Goal: Task Accomplishment & Management: Manage account settings

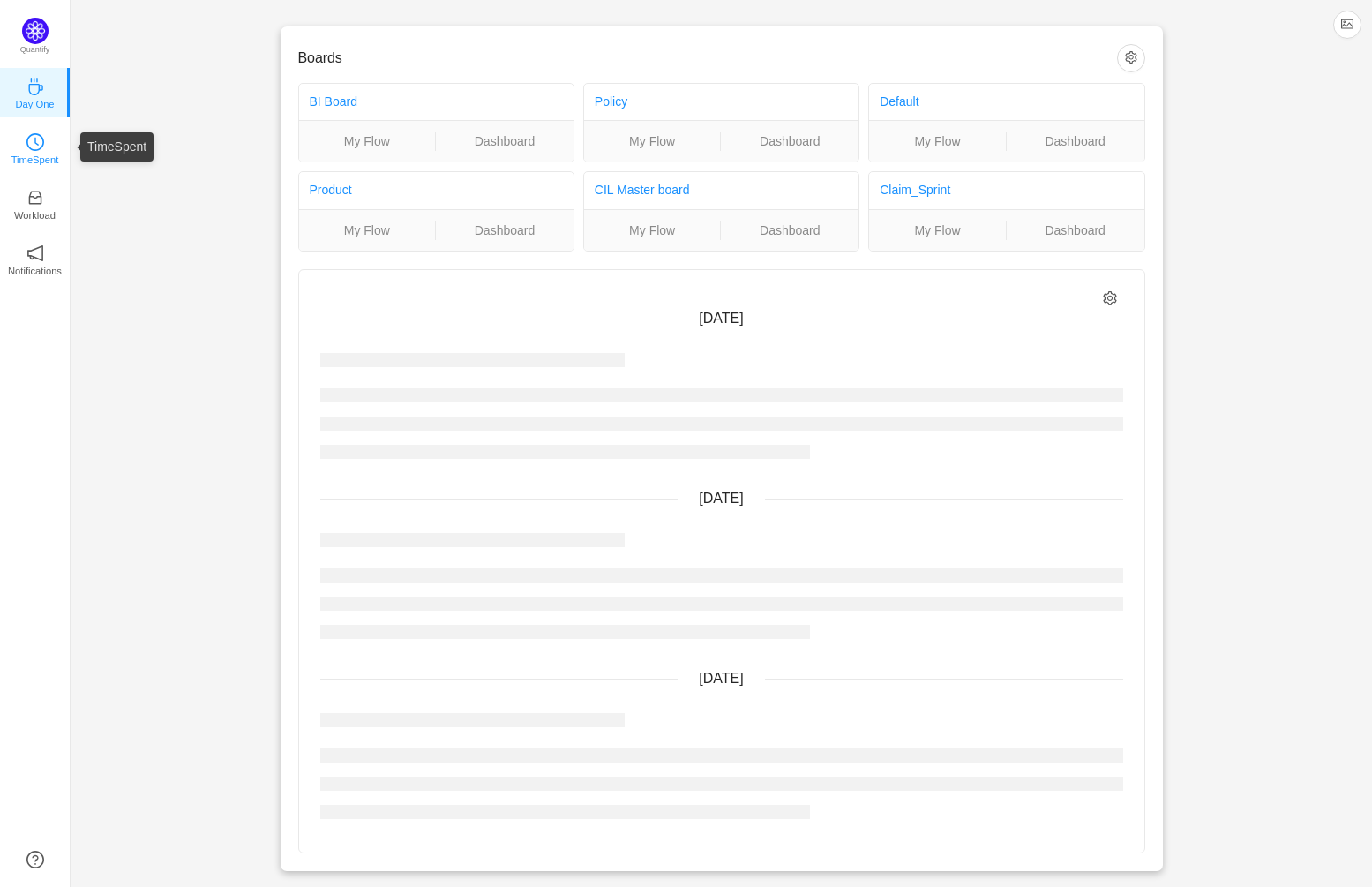
click at [37, 138] on icon "icon: clock-circle" at bounding box center [35, 142] width 17 height 17
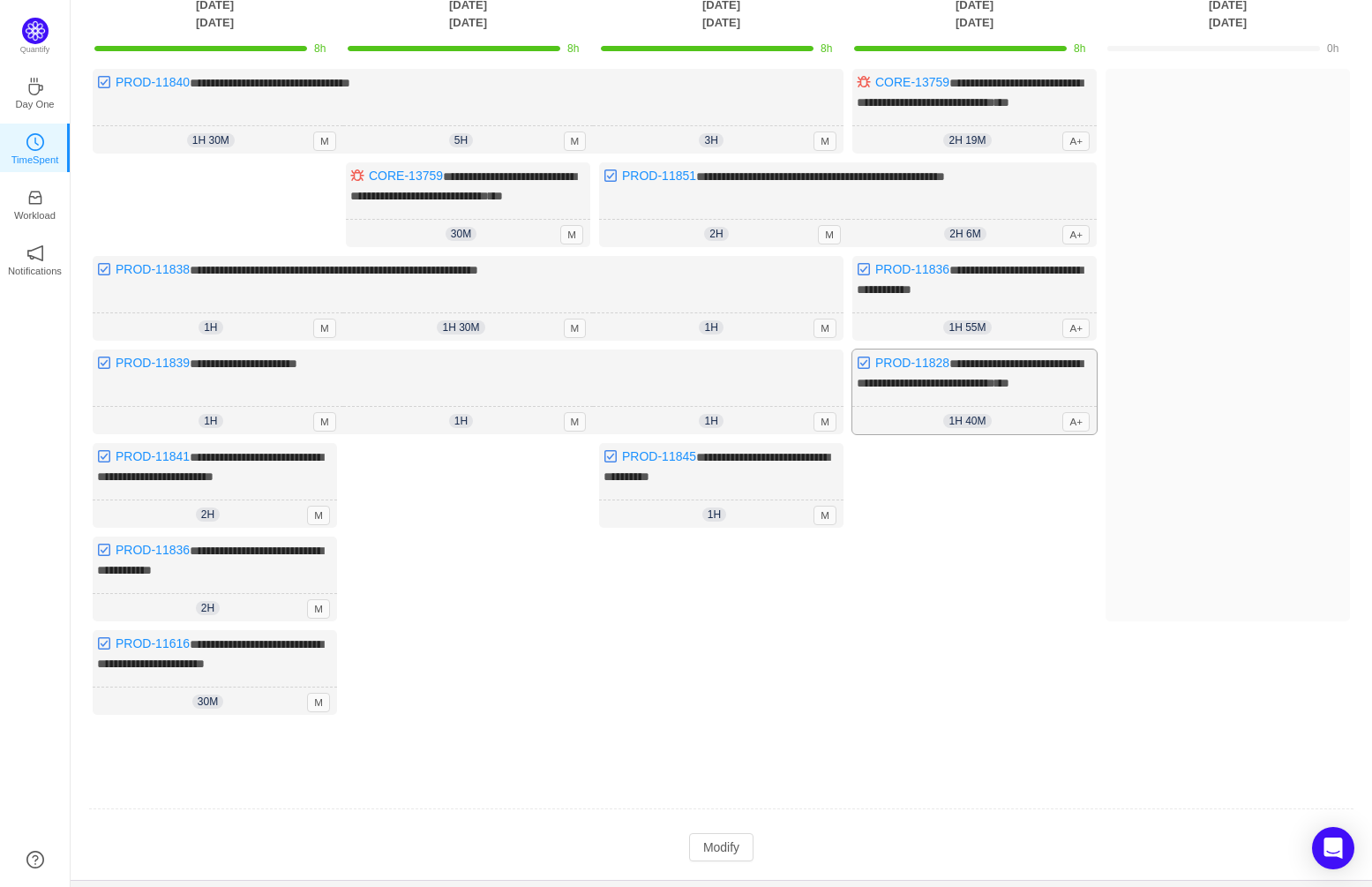
scroll to position [226, 0]
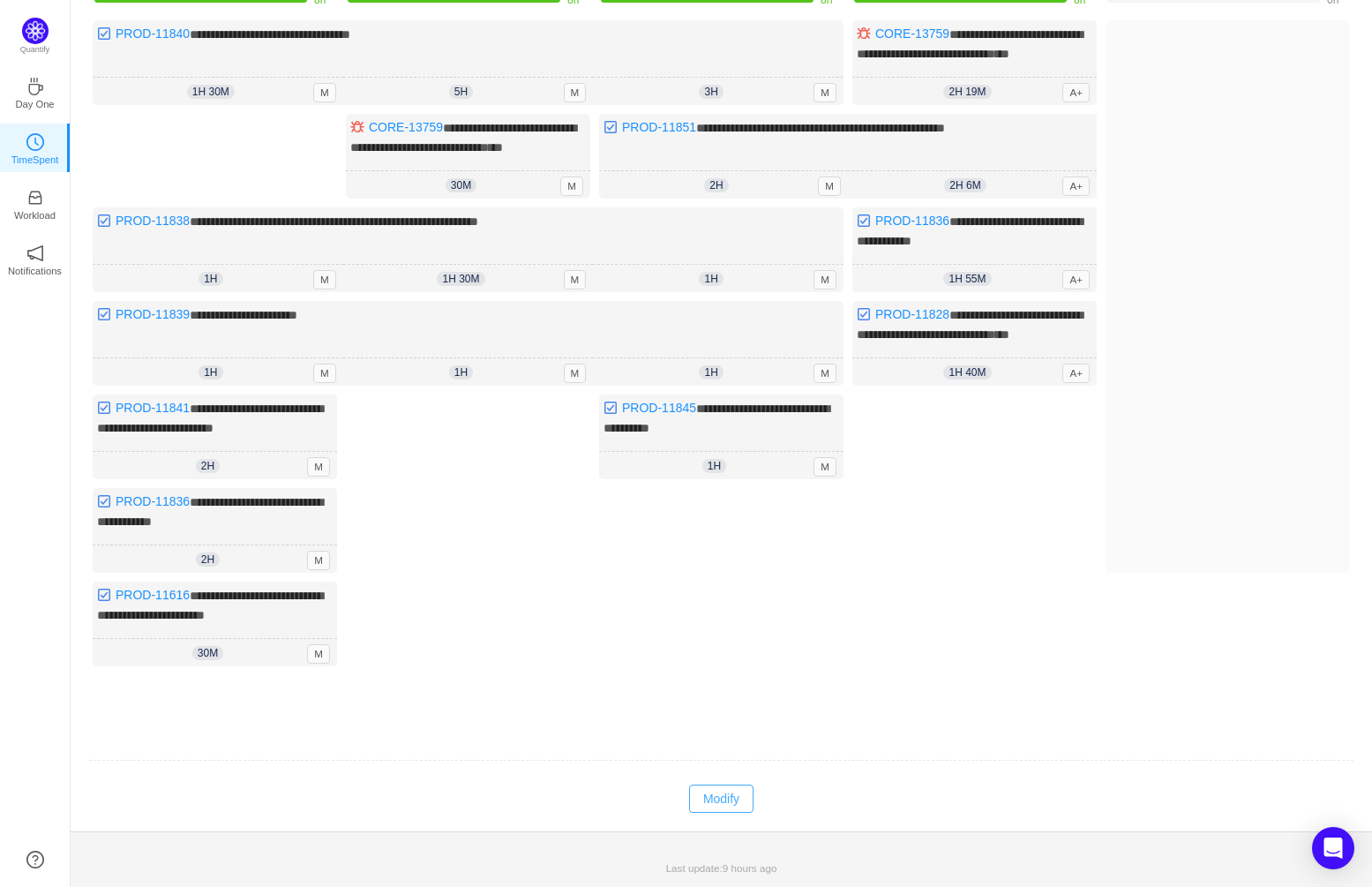
click at [721, 804] on button "Modify" at bounding box center [722, 798] width 65 height 28
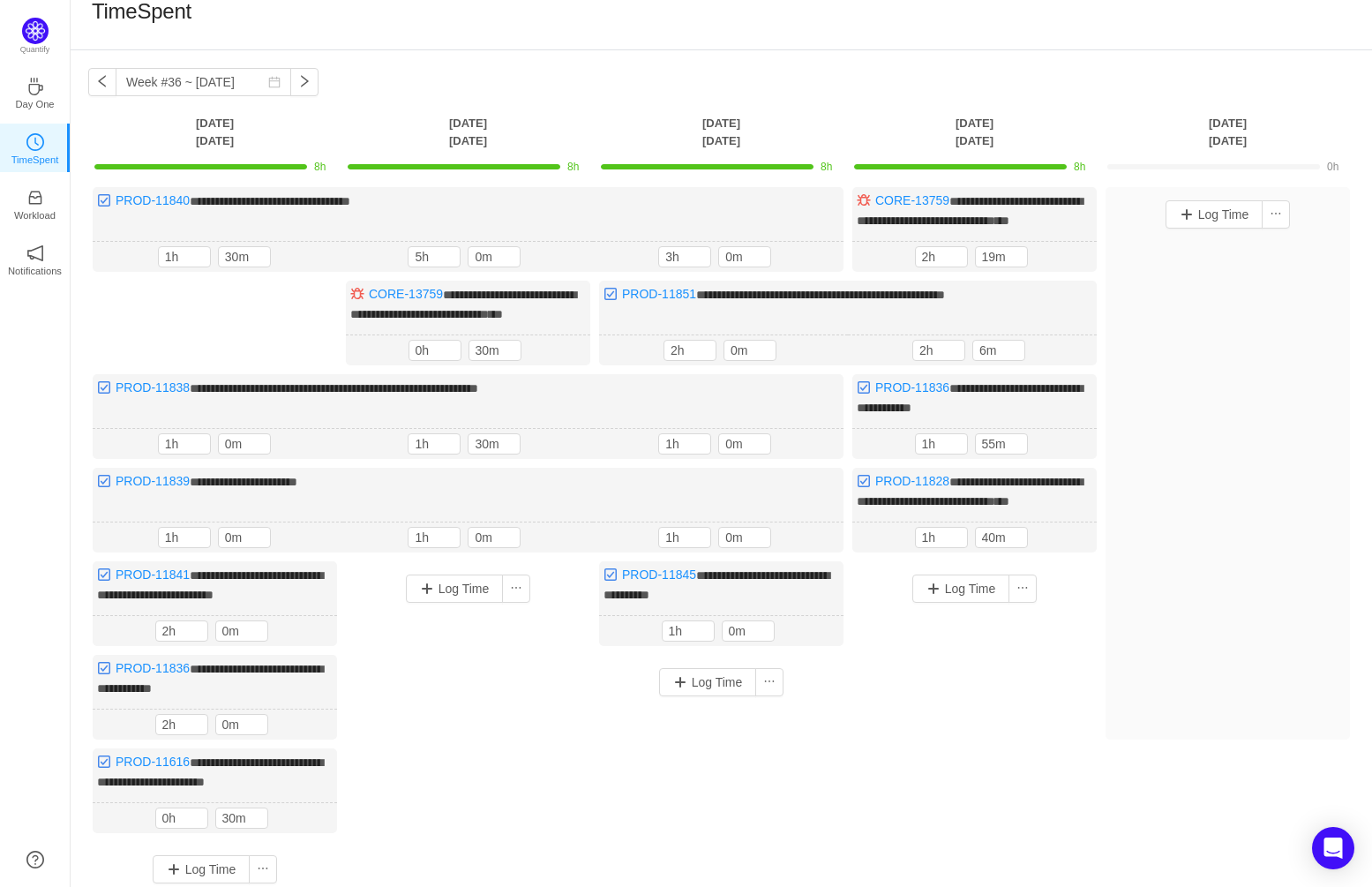
scroll to position [0, 0]
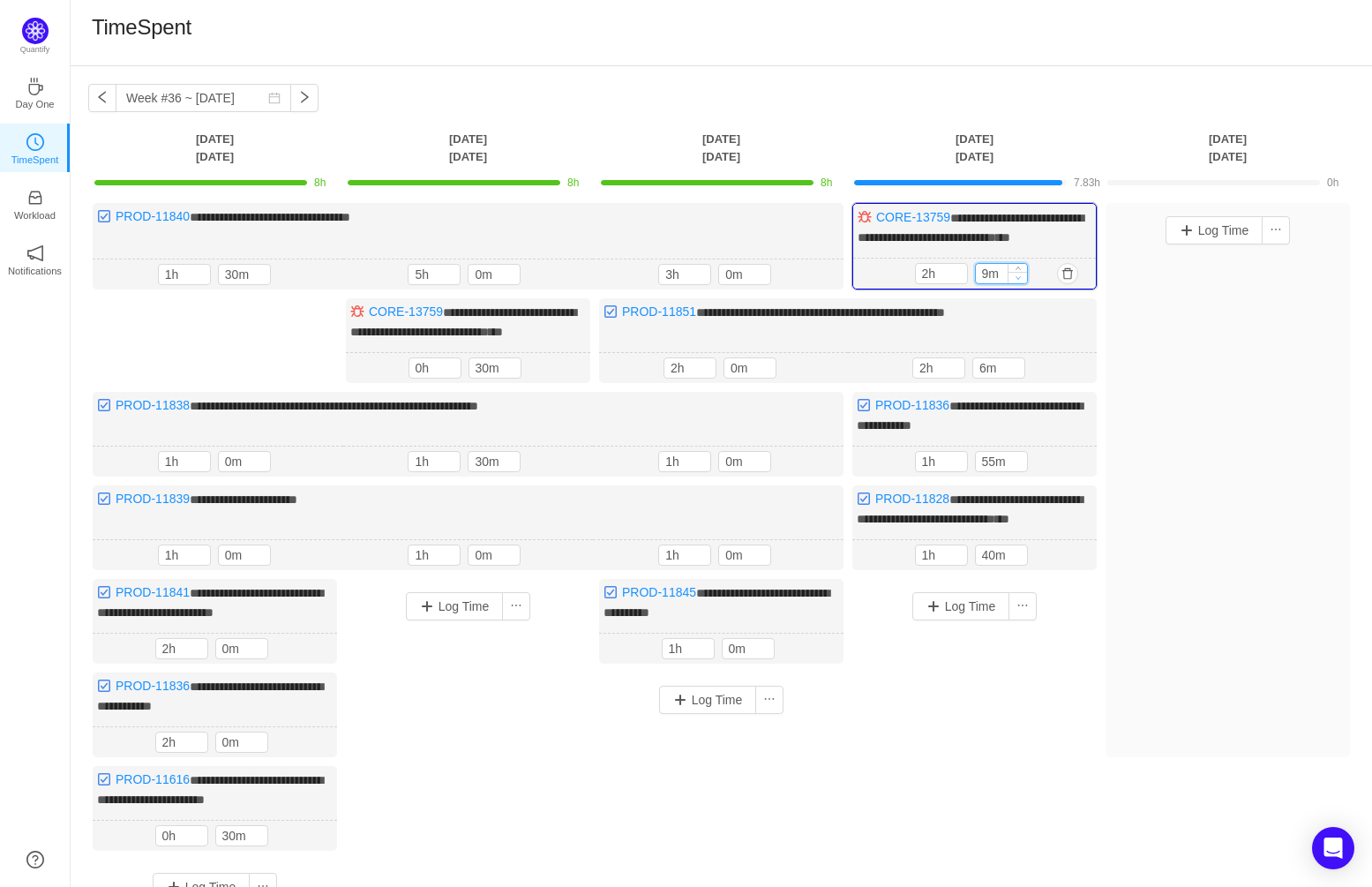
click at [1019, 280] on icon "icon: down" at bounding box center [1018, 277] width 6 height 6
type input "0m"
click at [1019, 280] on icon "icon: down" at bounding box center [1018, 277] width 6 height 6
click at [1015, 368] on icon "icon: up" at bounding box center [1016, 364] width 6 height 6
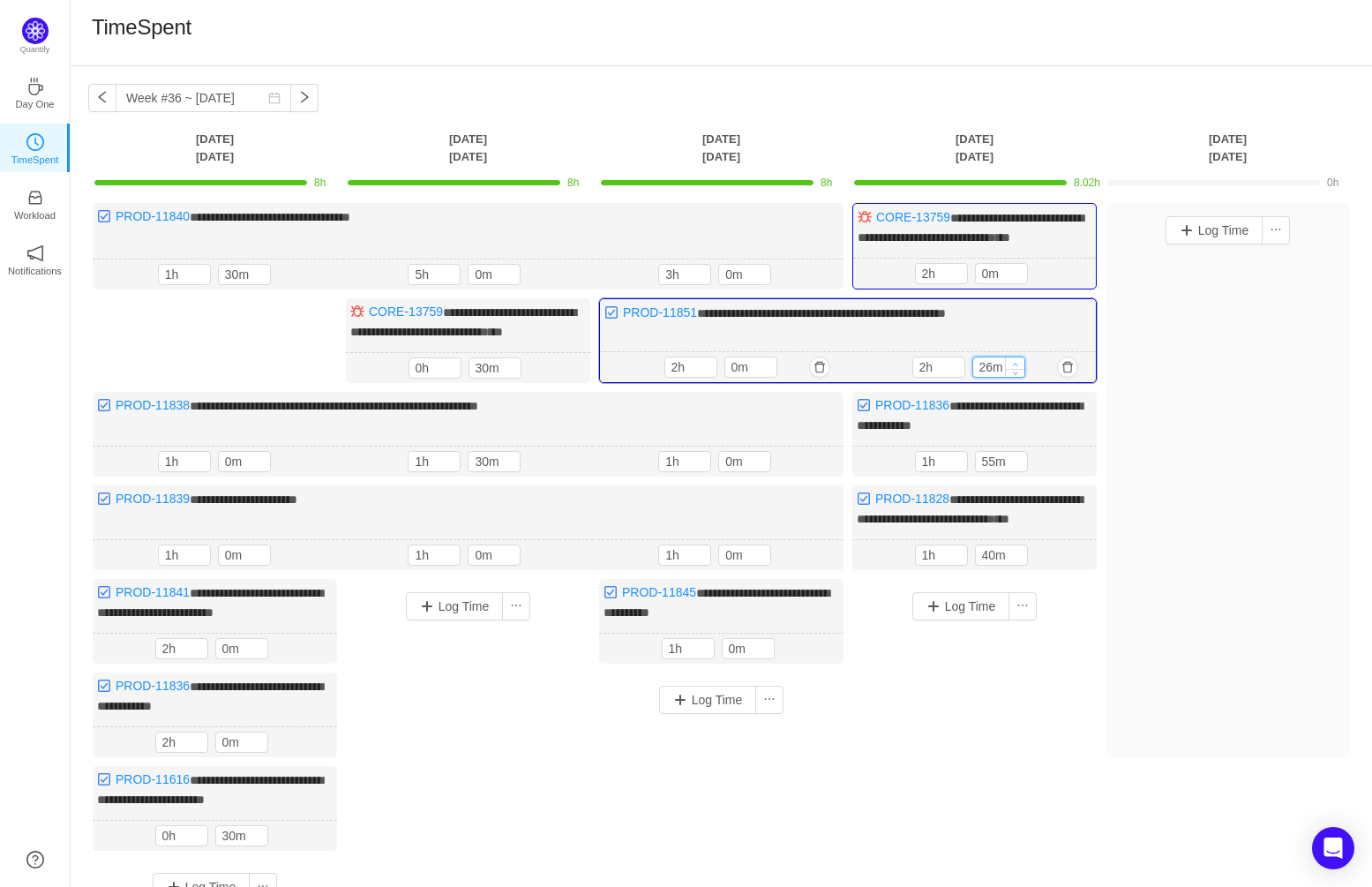
click at [1015, 367] on icon "icon: up" at bounding box center [1015, 364] width 6 height 6
type input "56m"
click at [1015, 367] on icon "icon: up" at bounding box center [1015, 364] width 6 height 6
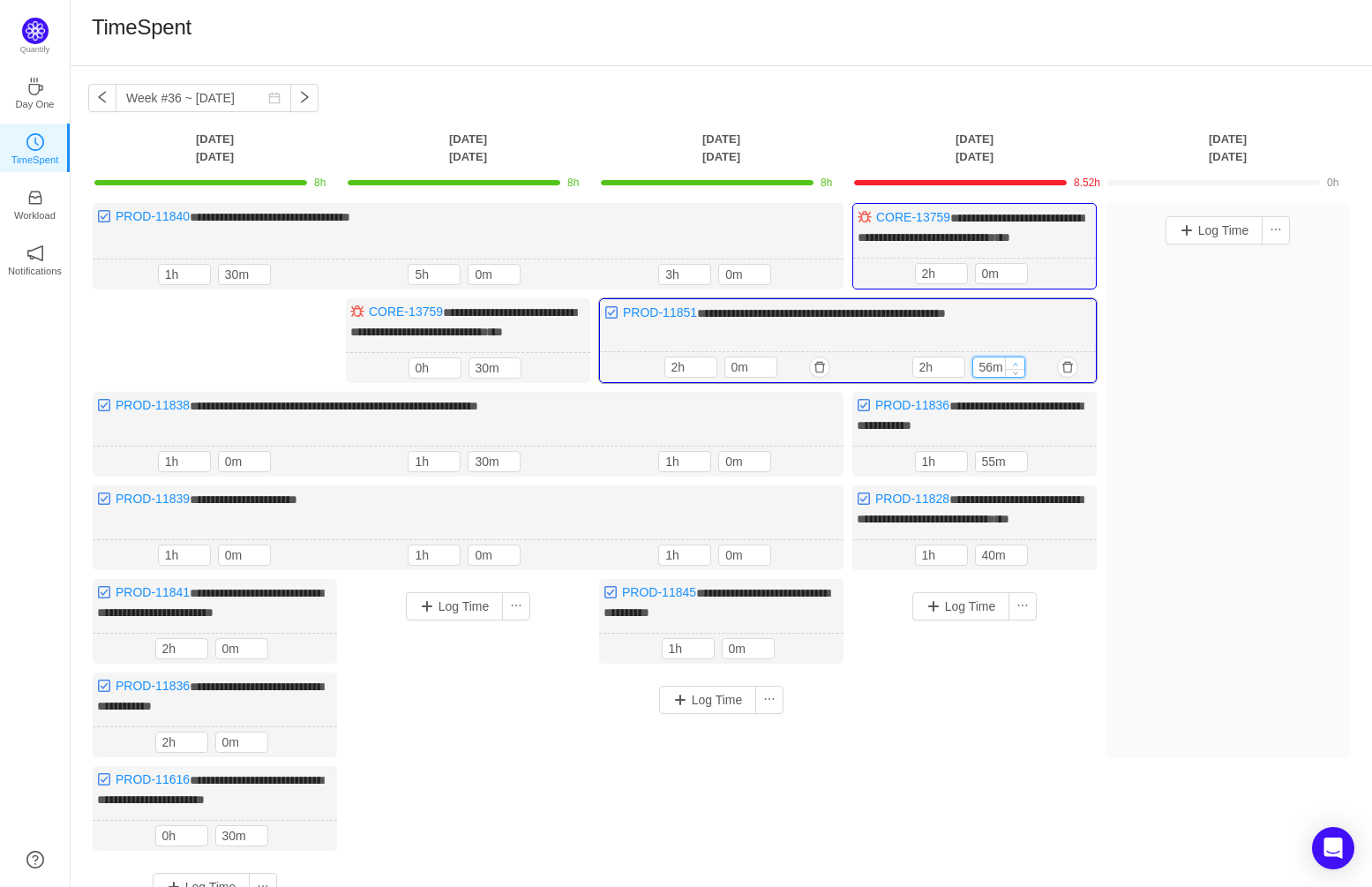
type input "3h"
type input "0m"
click at [1015, 367] on icon "icon: up" at bounding box center [1015, 364] width 6 height 6
type input "1h"
click at [961, 280] on icon "icon: down" at bounding box center [957, 277] width 6 height 6
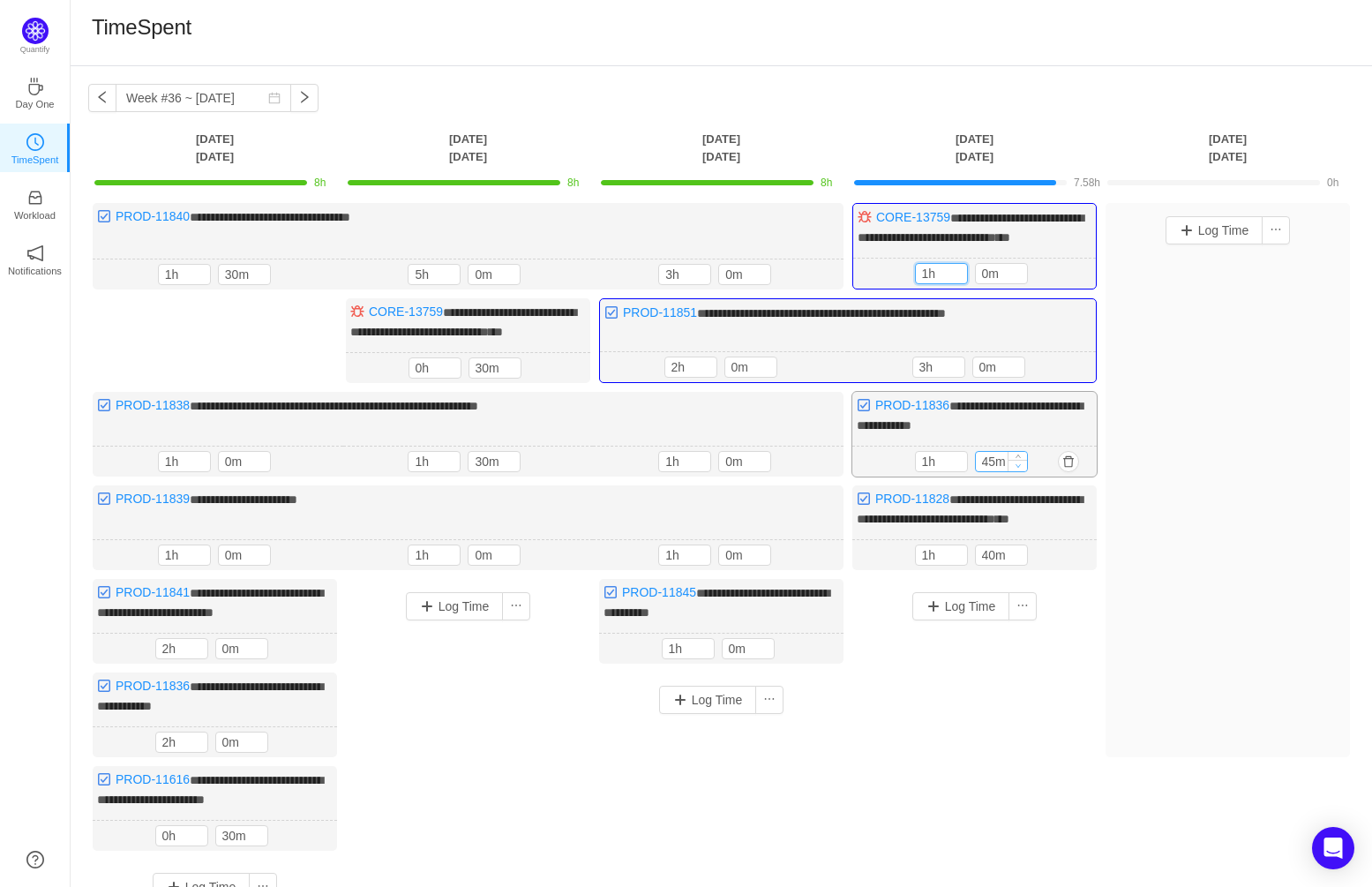
click at [1022, 471] on span "Decrease Value" at bounding box center [1018, 465] width 18 height 12
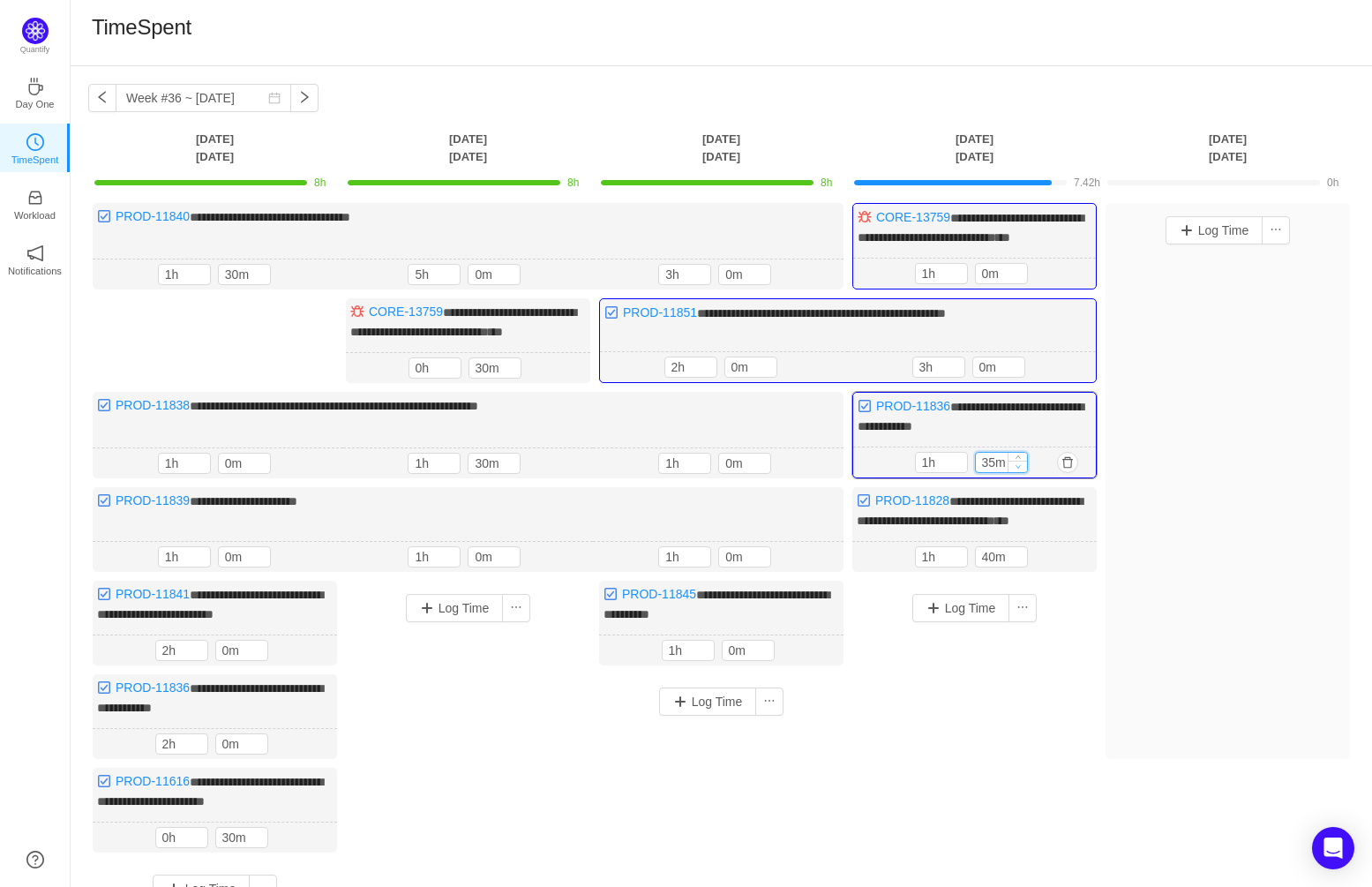
click at [1022, 472] on span "Decrease Value" at bounding box center [1018, 466] width 18 height 12
type input "0m"
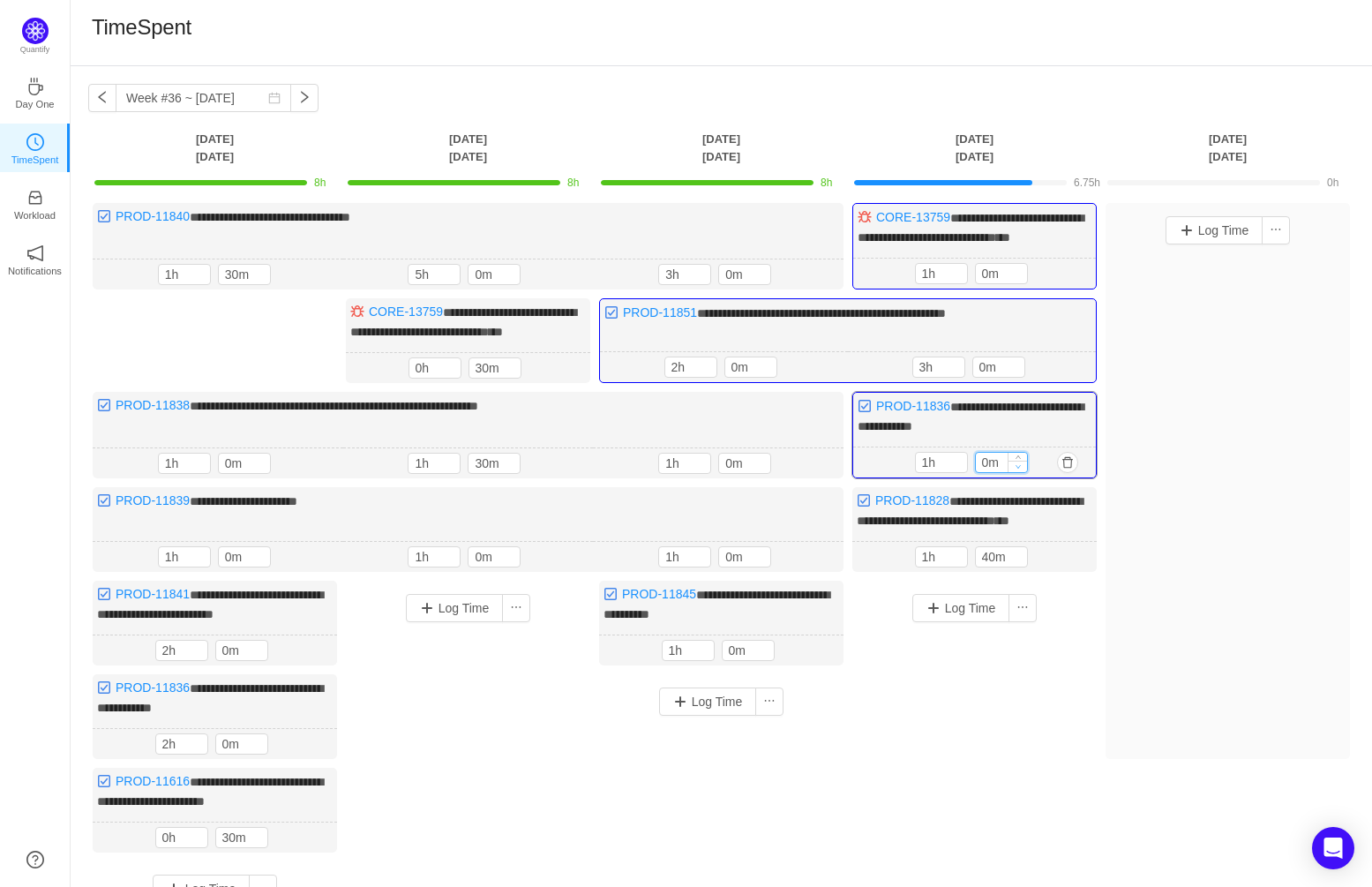
click at [1022, 472] on span "Decrease Value" at bounding box center [1018, 466] width 18 height 12
type input "50m"
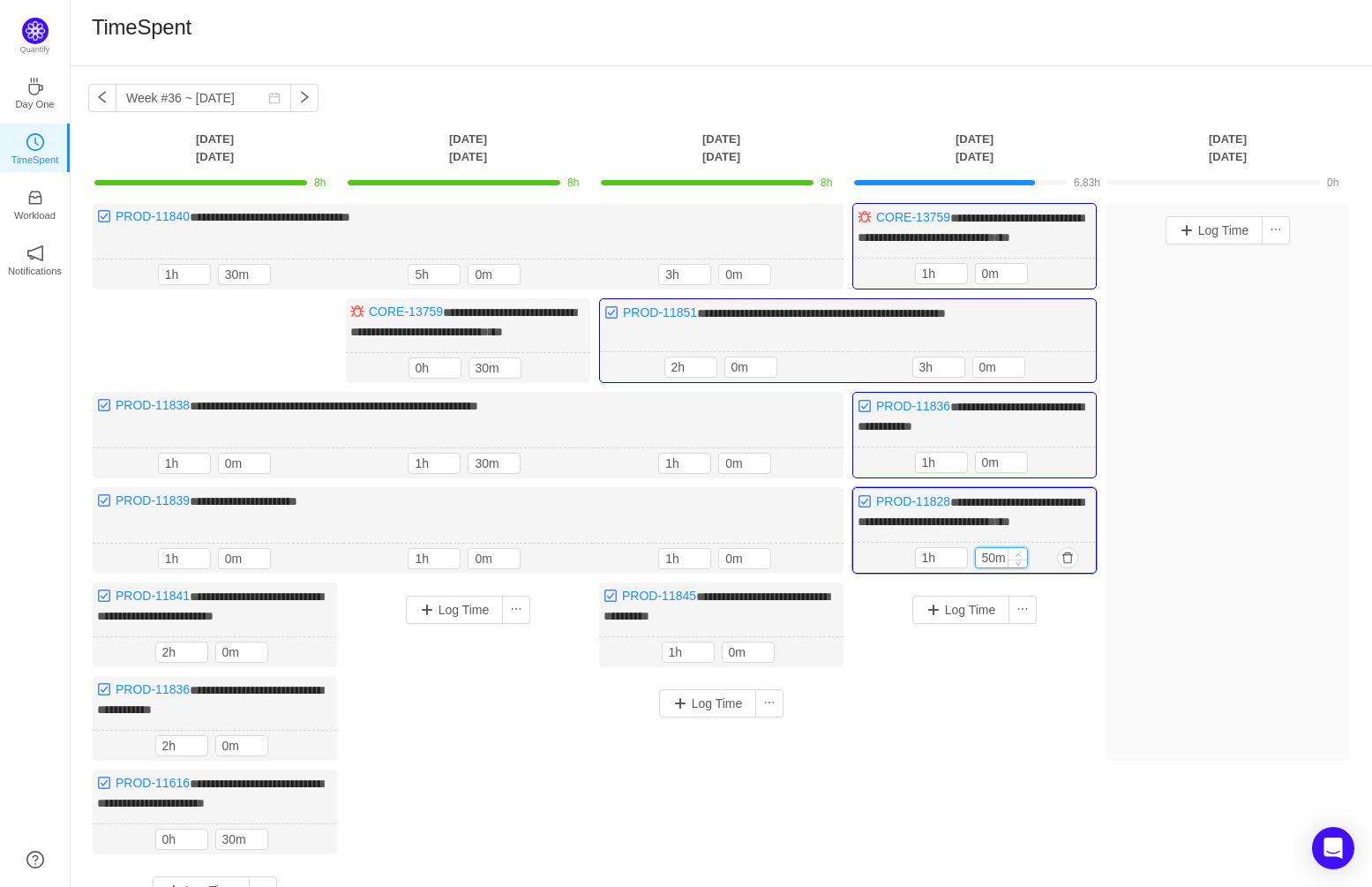
click at [1020, 558] on icon "icon: up" at bounding box center [1018, 554] width 6 height 6
type input "2h"
type input "0m"
click at [1020, 558] on icon "icon: up" at bounding box center [1018, 554] width 6 height 6
click at [983, 624] on button "Log Time" at bounding box center [961, 609] width 98 height 28
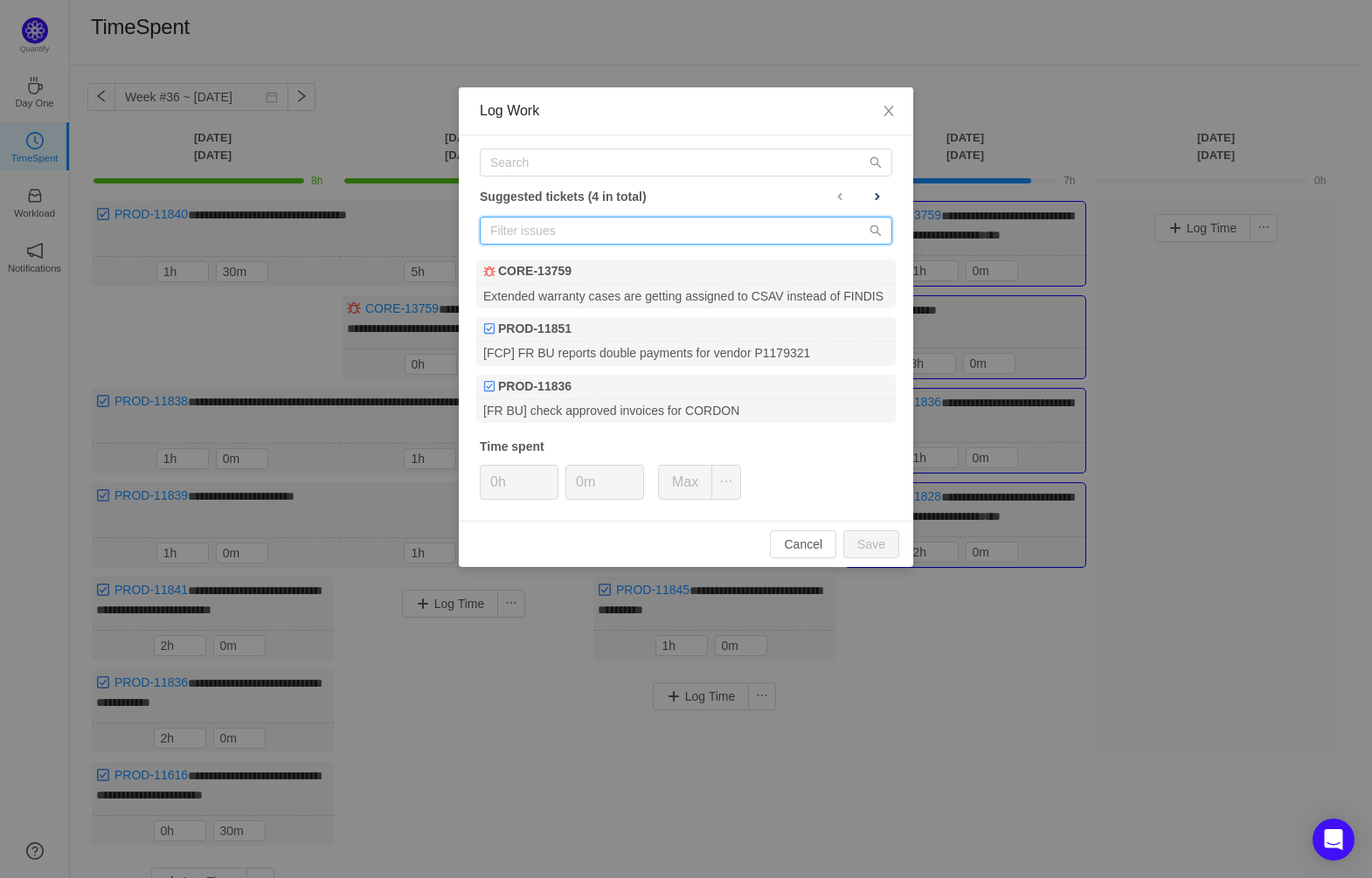
click at [646, 231] on input "text" at bounding box center [686, 231] width 412 height 28
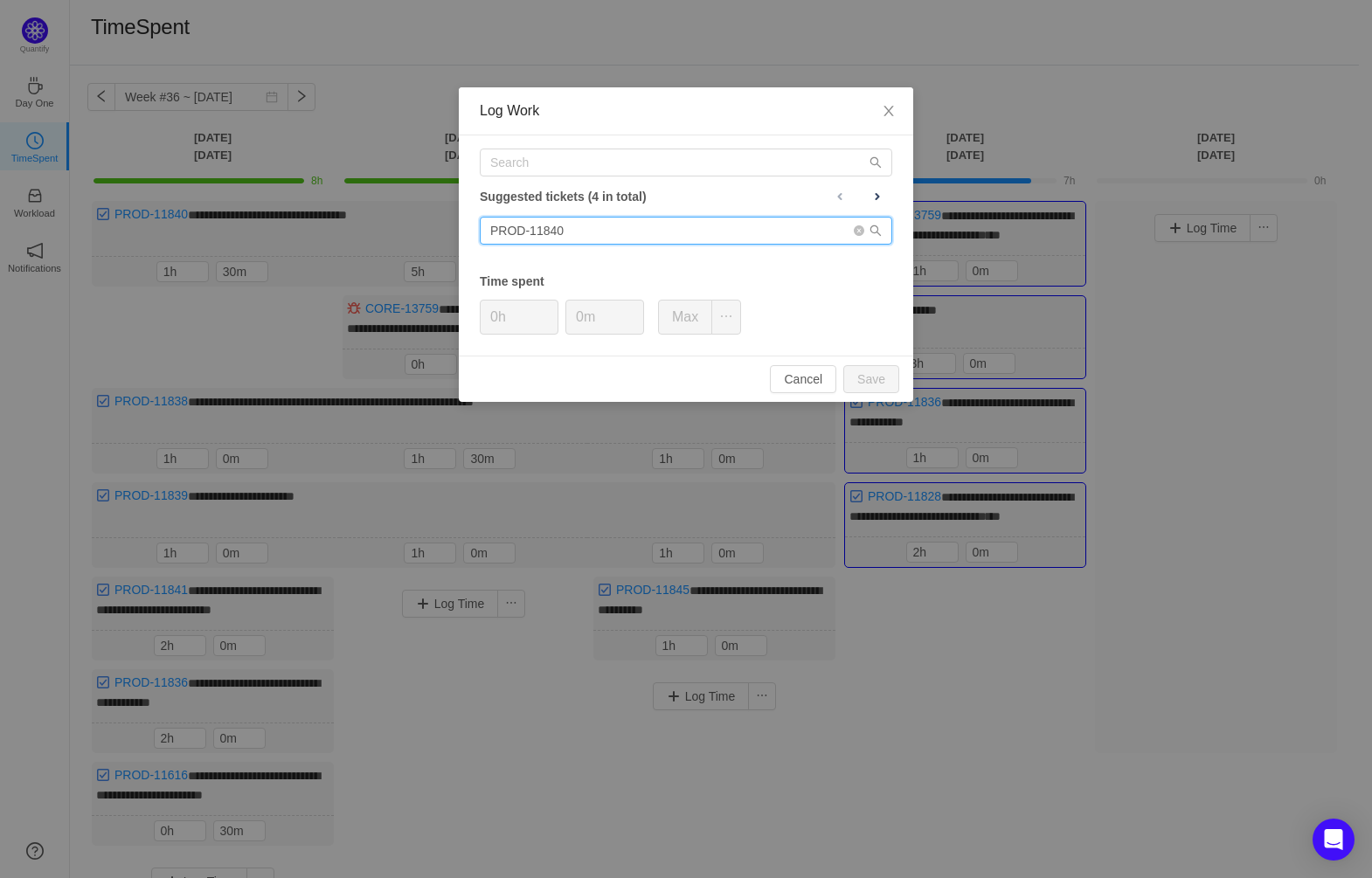
drag, startPoint x: 610, startPoint y: 234, endPoint x: 452, endPoint y: 231, distance: 158.0
click at [452, 231] on div "Log Work Suggested tickets (4 in total) PROD-11840 Time spent 0h 0m Max Cancel …" at bounding box center [686, 439] width 1372 height 878
type input "PROD-11840"
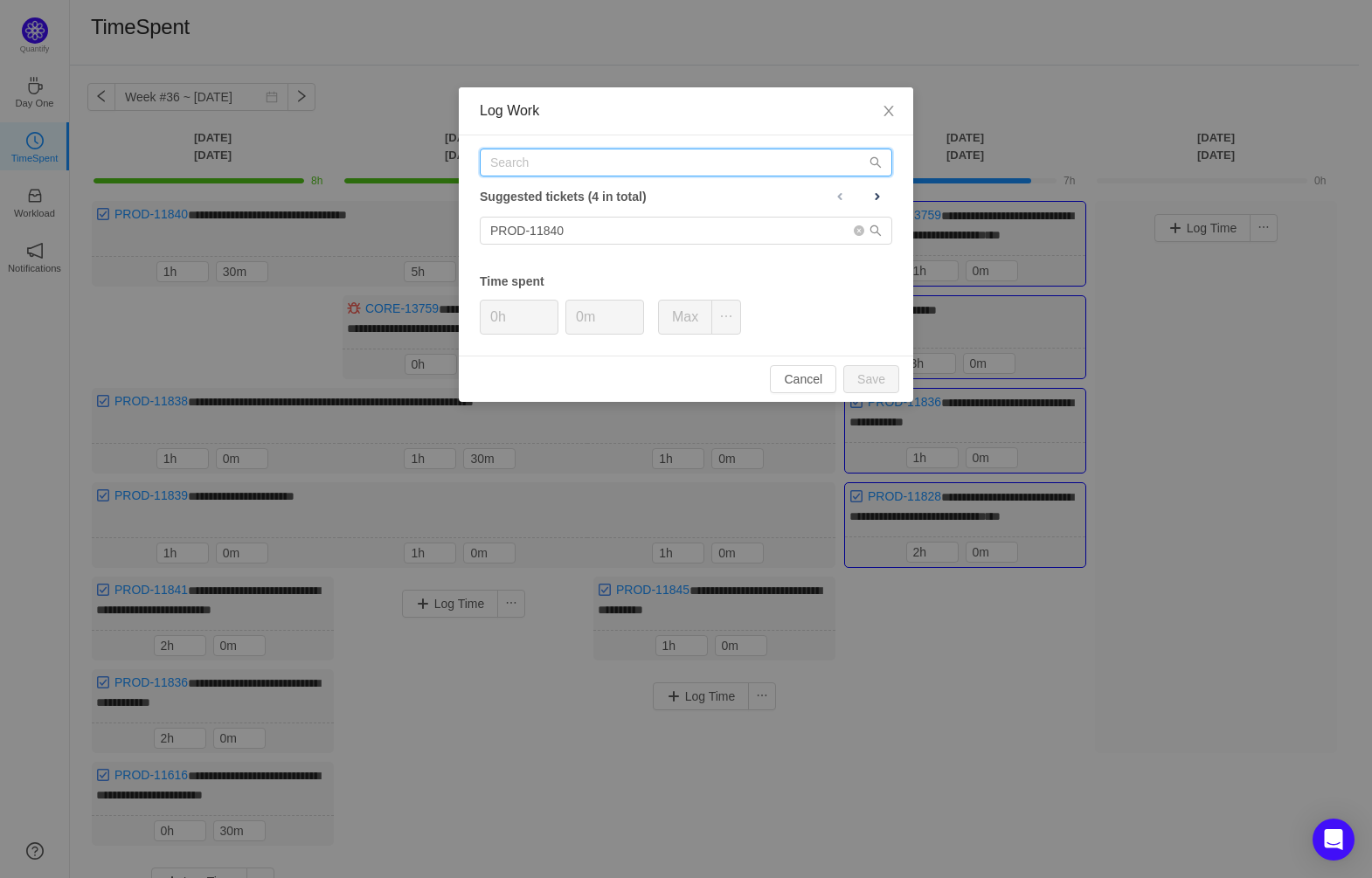
click at [524, 159] on input "text" at bounding box center [686, 162] width 412 height 28
paste input "PROD-11840"
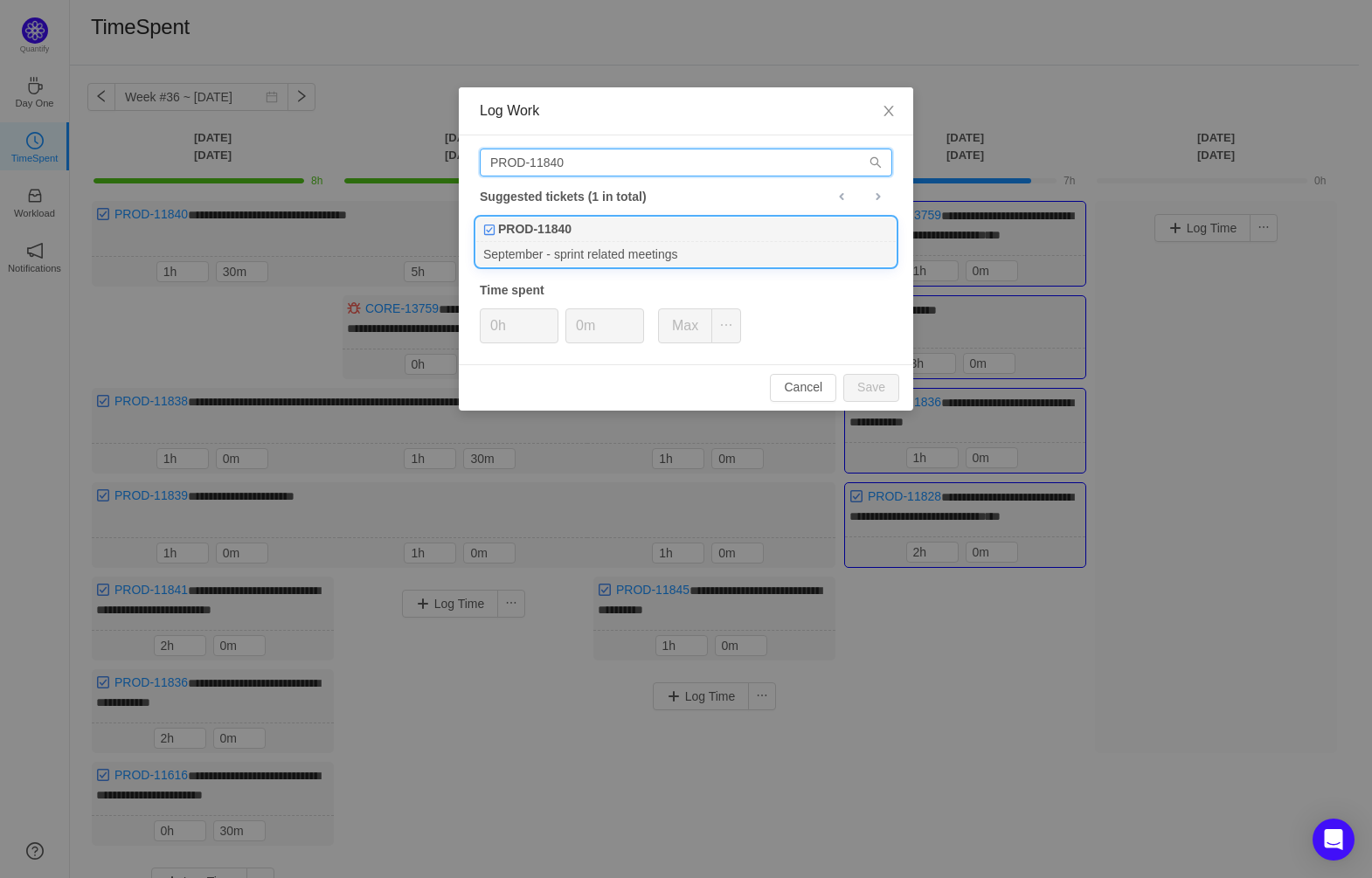
type input "PROD-11840"
click at [608, 233] on div "PROD-11840" at bounding box center [686, 230] width 420 height 24
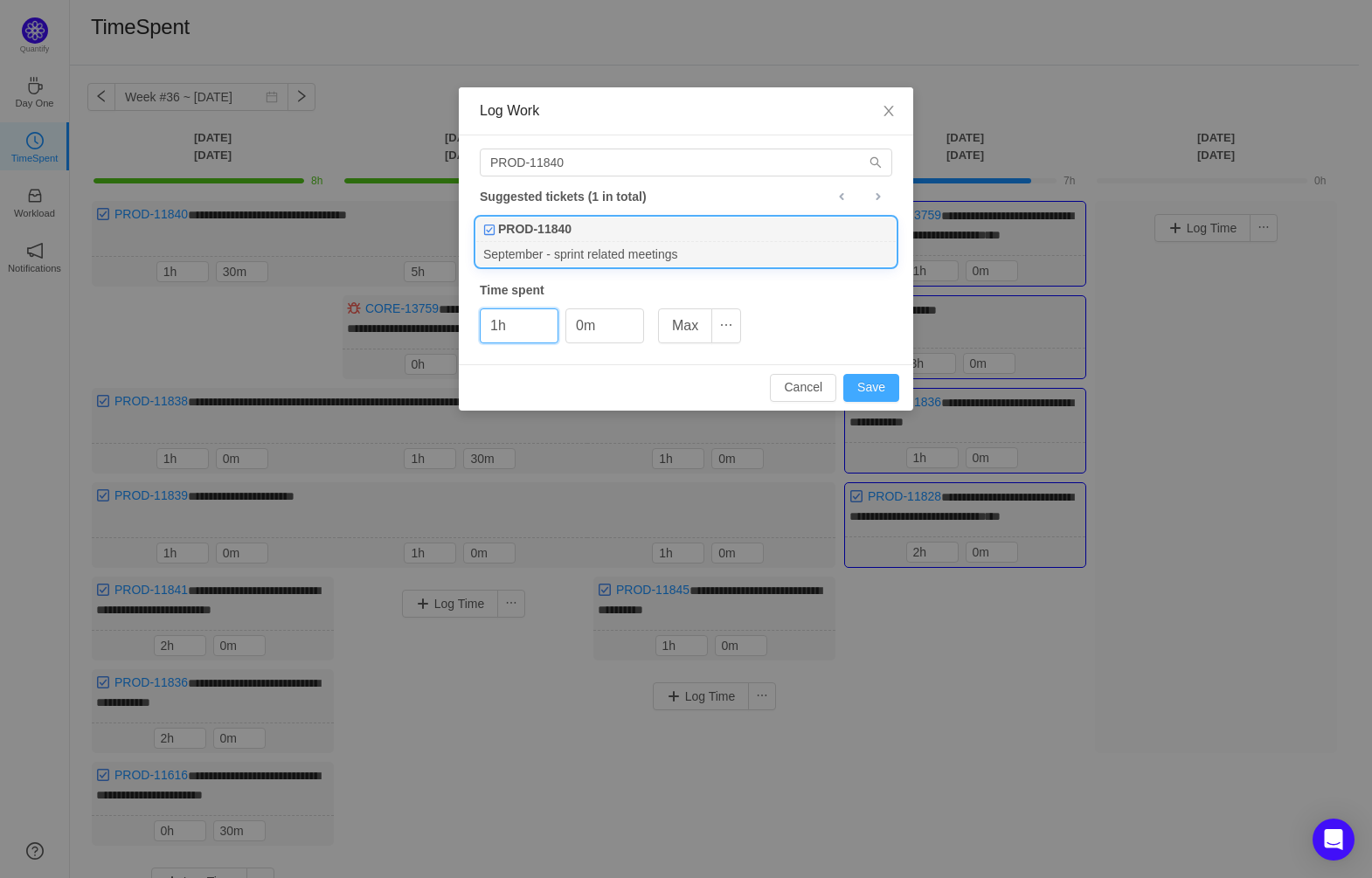
click at [875, 382] on button "Save" at bounding box center [871, 388] width 56 height 28
type input "0h"
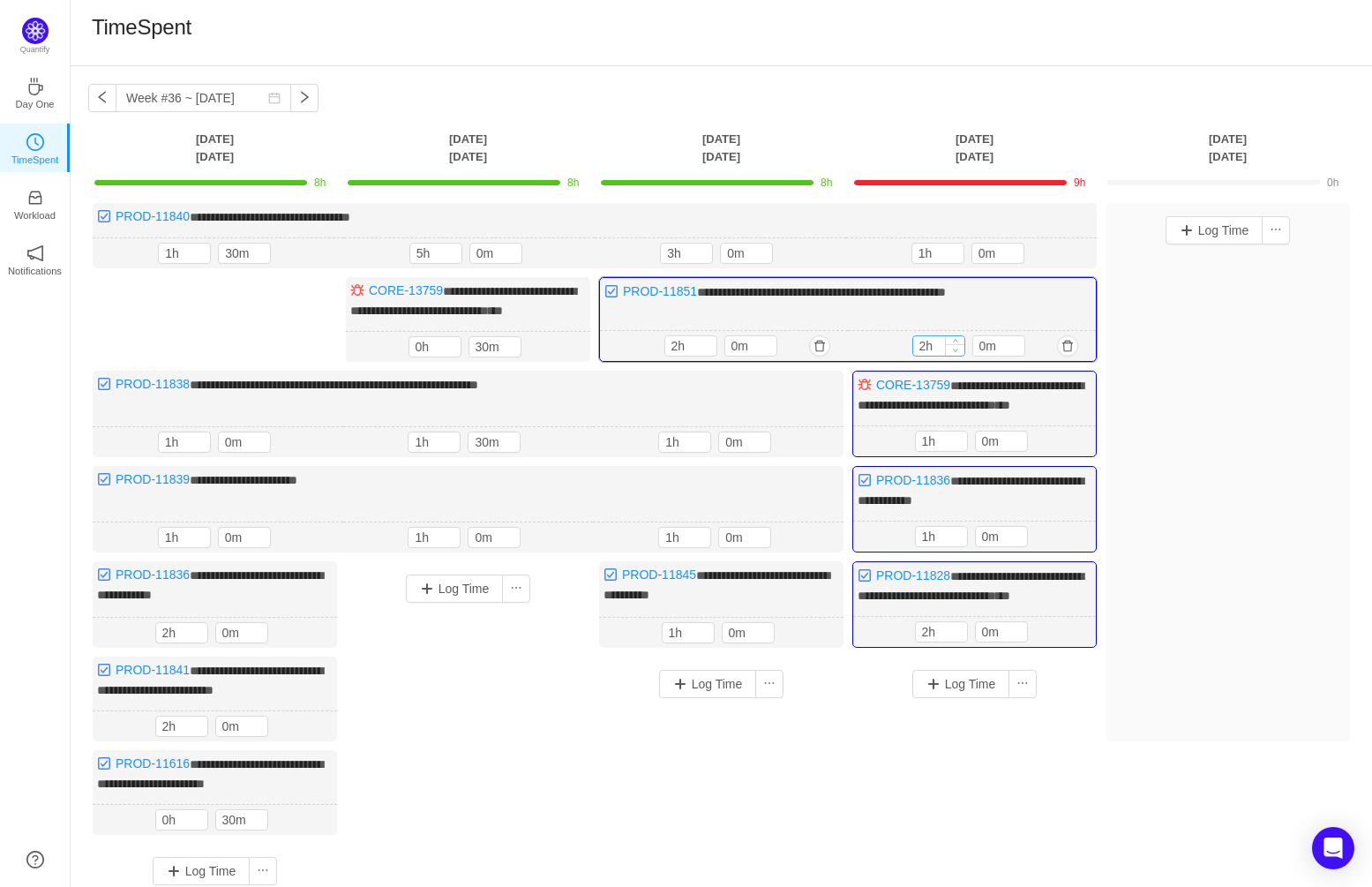
click at [956, 353] on icon "icon: down" at bounding box center [955, 350] width 6 height 6
type input "1h"
click at [956, 353] on icon "icon: down" at bounding box center [955, 350] width 6 height 6
click at [981, 698] on button "Log Time" at bounding box center [961, 683] width 98 height 28
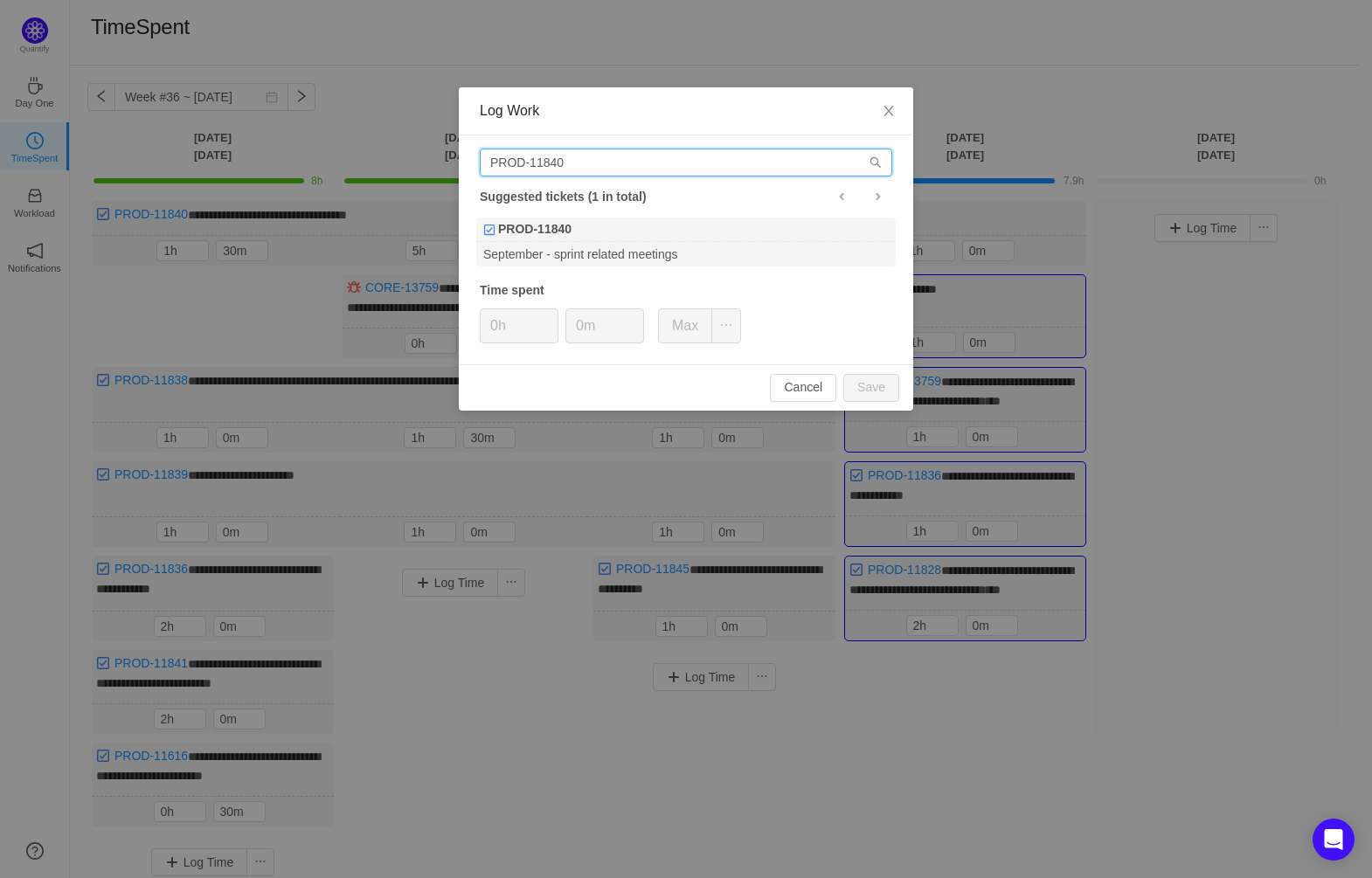
drag, startPoint x: 601, startPoint y: 158, endPoint x: 555, endPoint y: 162, distance: 46.2
click at [555, 162] on input "PROD-11840" at bounding box center [686, 162] width 412 height 28
type input "PROD-11839"
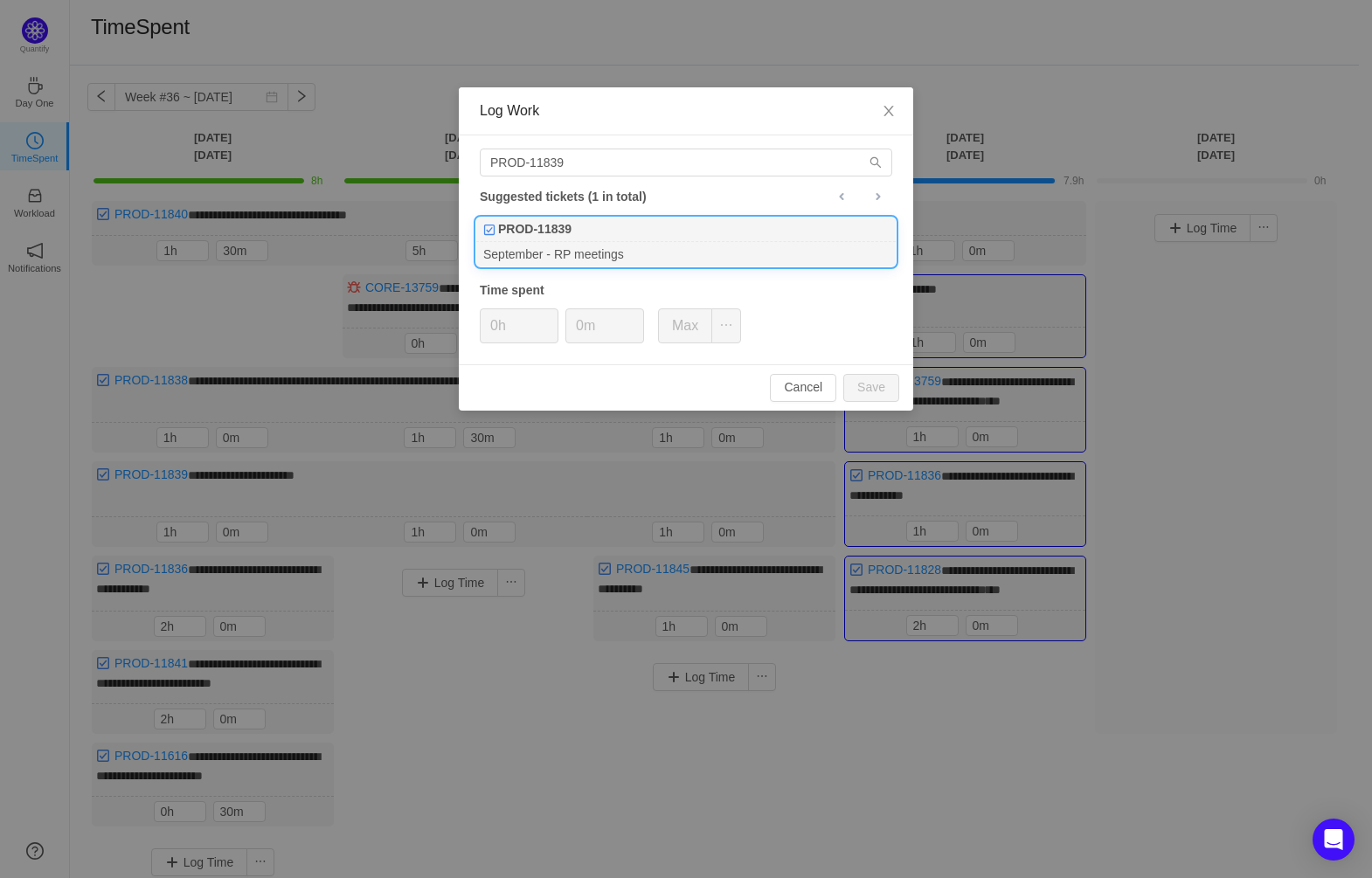
click at [638, 242] on div "September - RP meetings" at bounding box center [686, 254] width 420 height 24
click at [552, 314] on span "Increase Value" at bounding box center [548, 319] width 18 height 20
click at [868, 381] on button "Save" at bounding box center [871, 388] width 56 height 28
type input "0h"
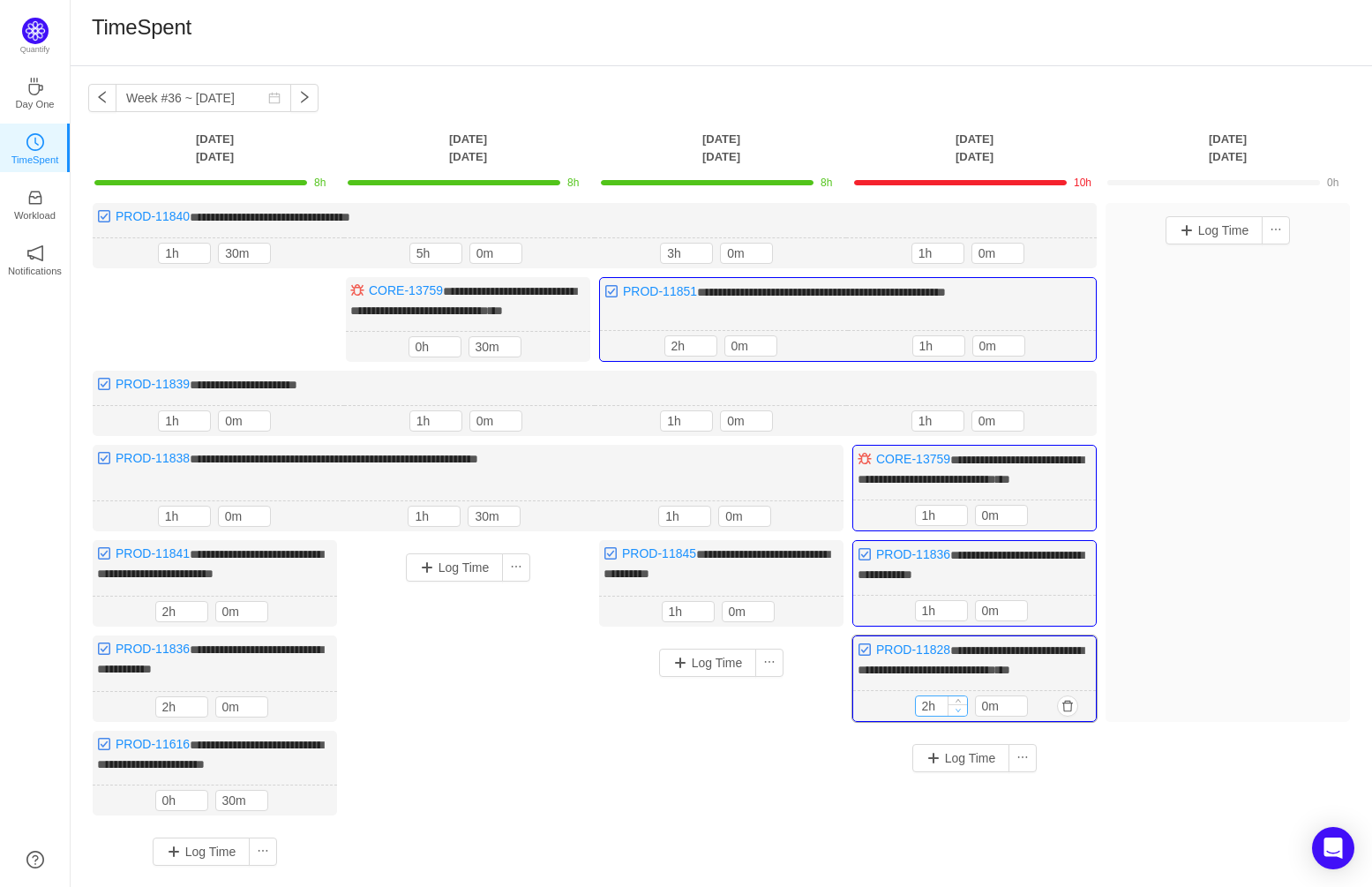
type input "1h"
click at [955, 713] on icon "icon: down" at bounding box center [957, 710] width 6 height 6
click at [979, 772] on button "Log Time" at bounding box center [961, 757] width 98 height 28
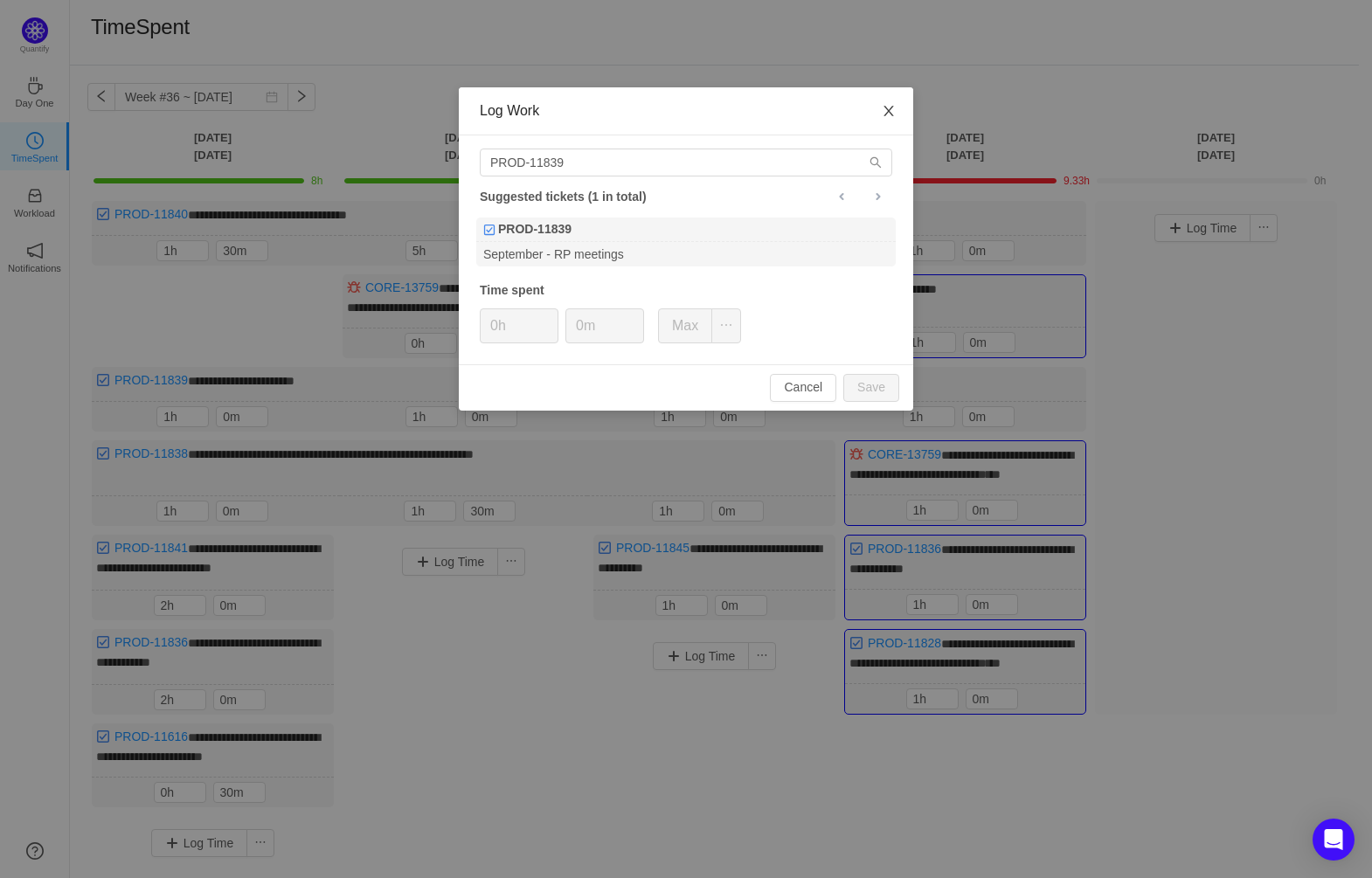
click at [885, 107] on icon "icon: close" at bounding box center [888, 111] width 10 height 11
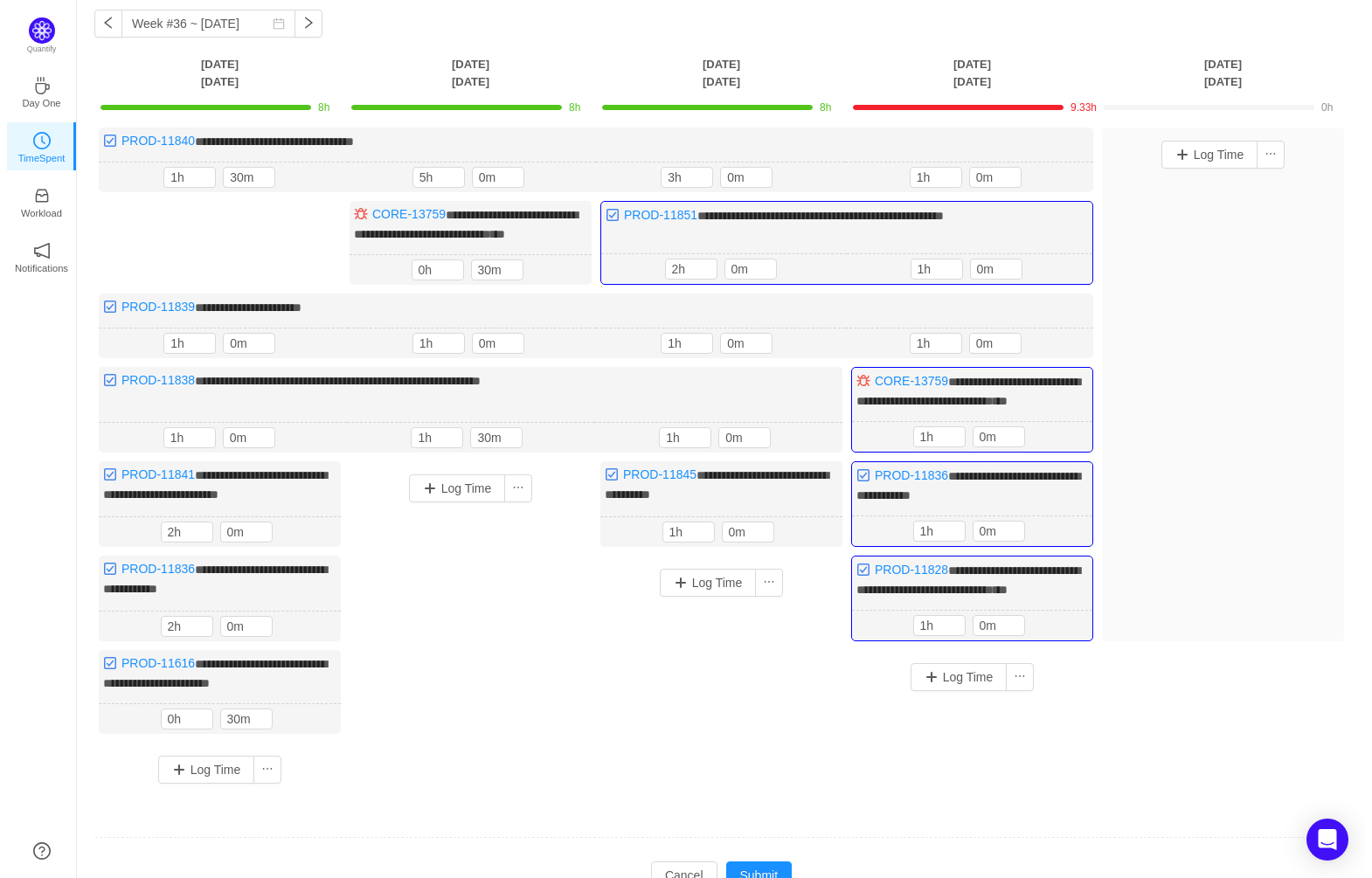
scroll to position [203, 0]
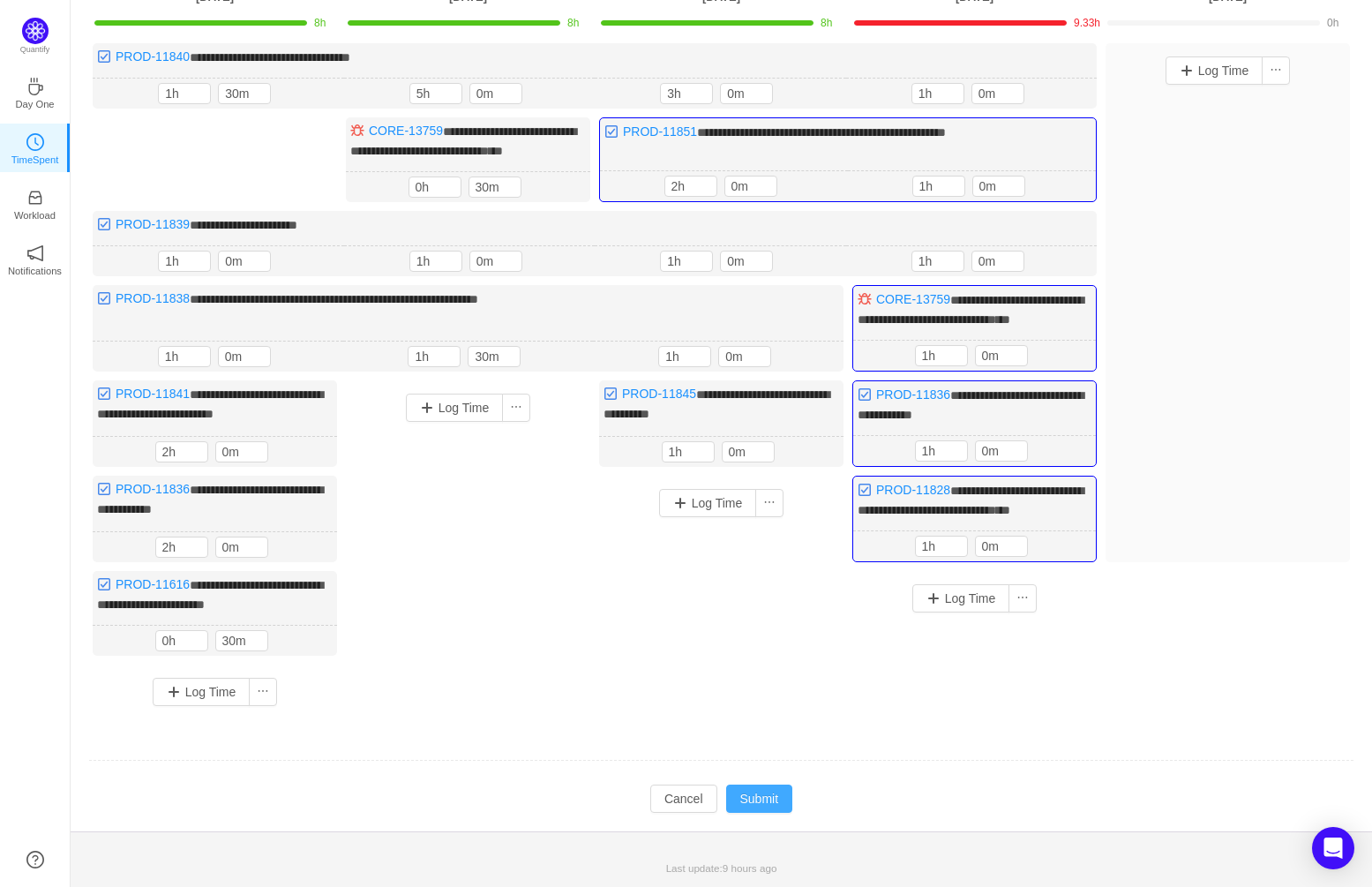
click at [767, 802] on button "Submit" at bounding box center [759, 798] width 67 height 28
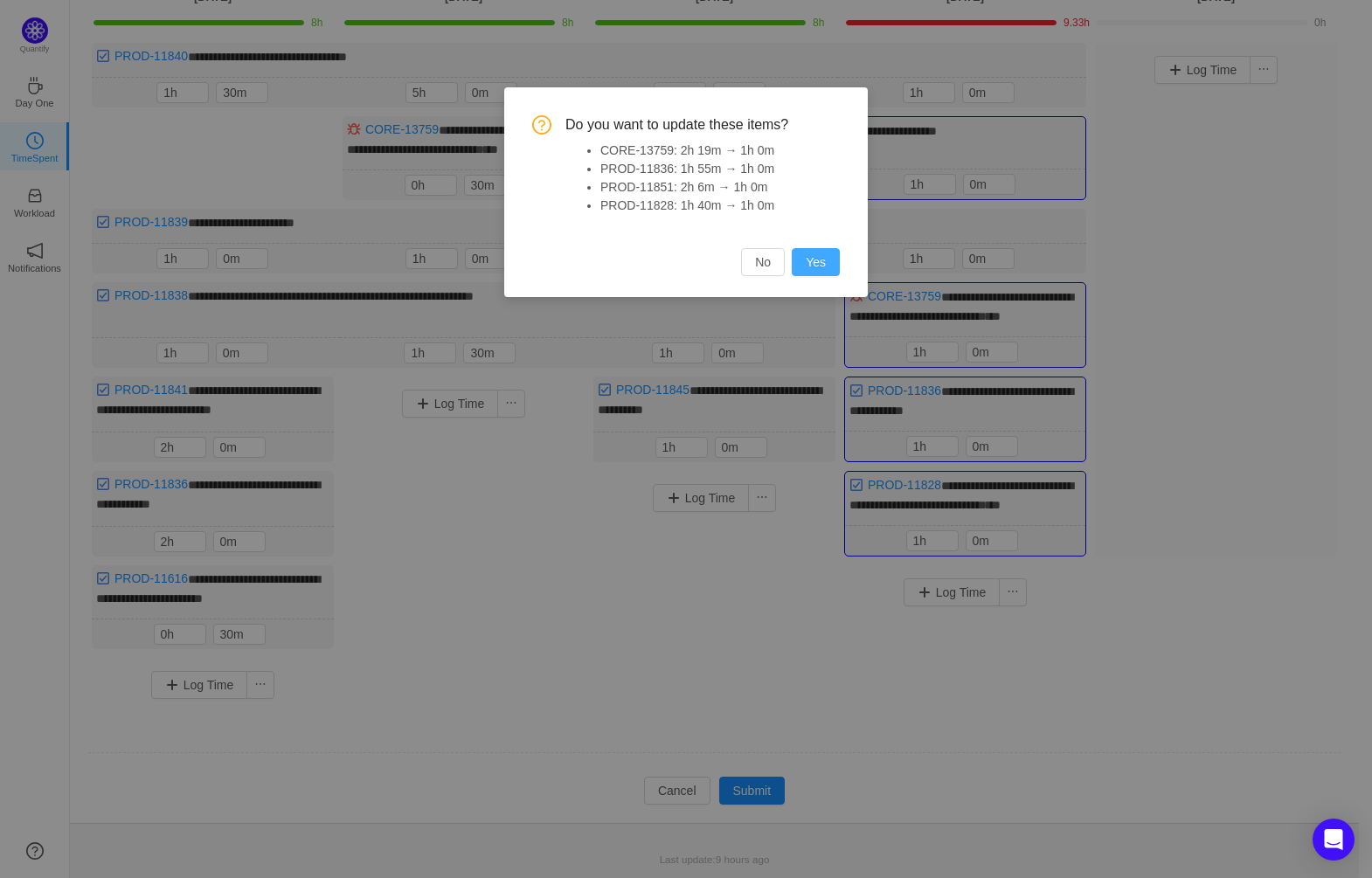
click at [819, 259] on button "Yes" at bounding box center [815, 261] width 48 height 28
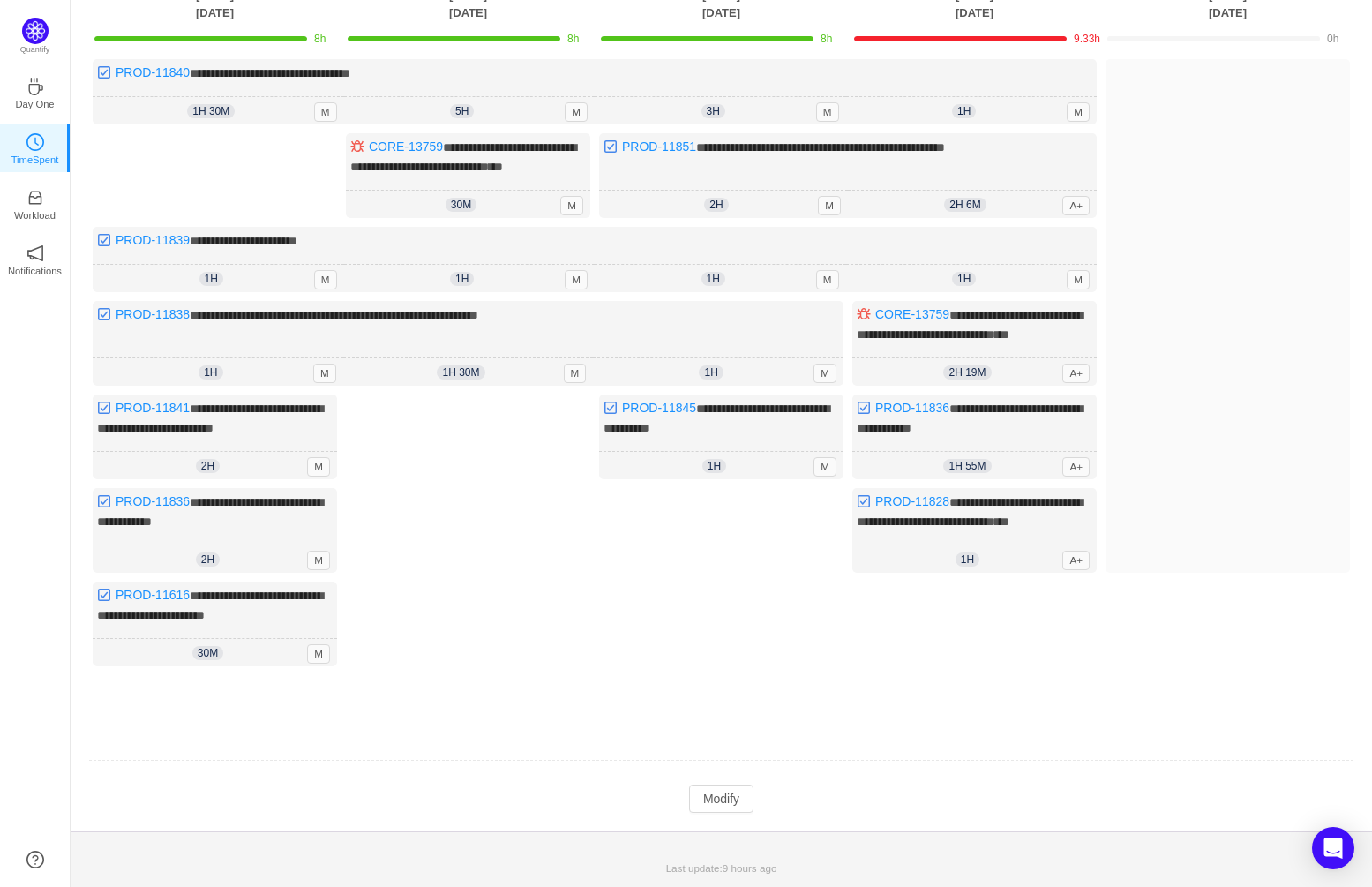
scroll to position [174, 0]
click at [730, 813] on button "Modify" at bounding box center [722, 798] width 65 height 28
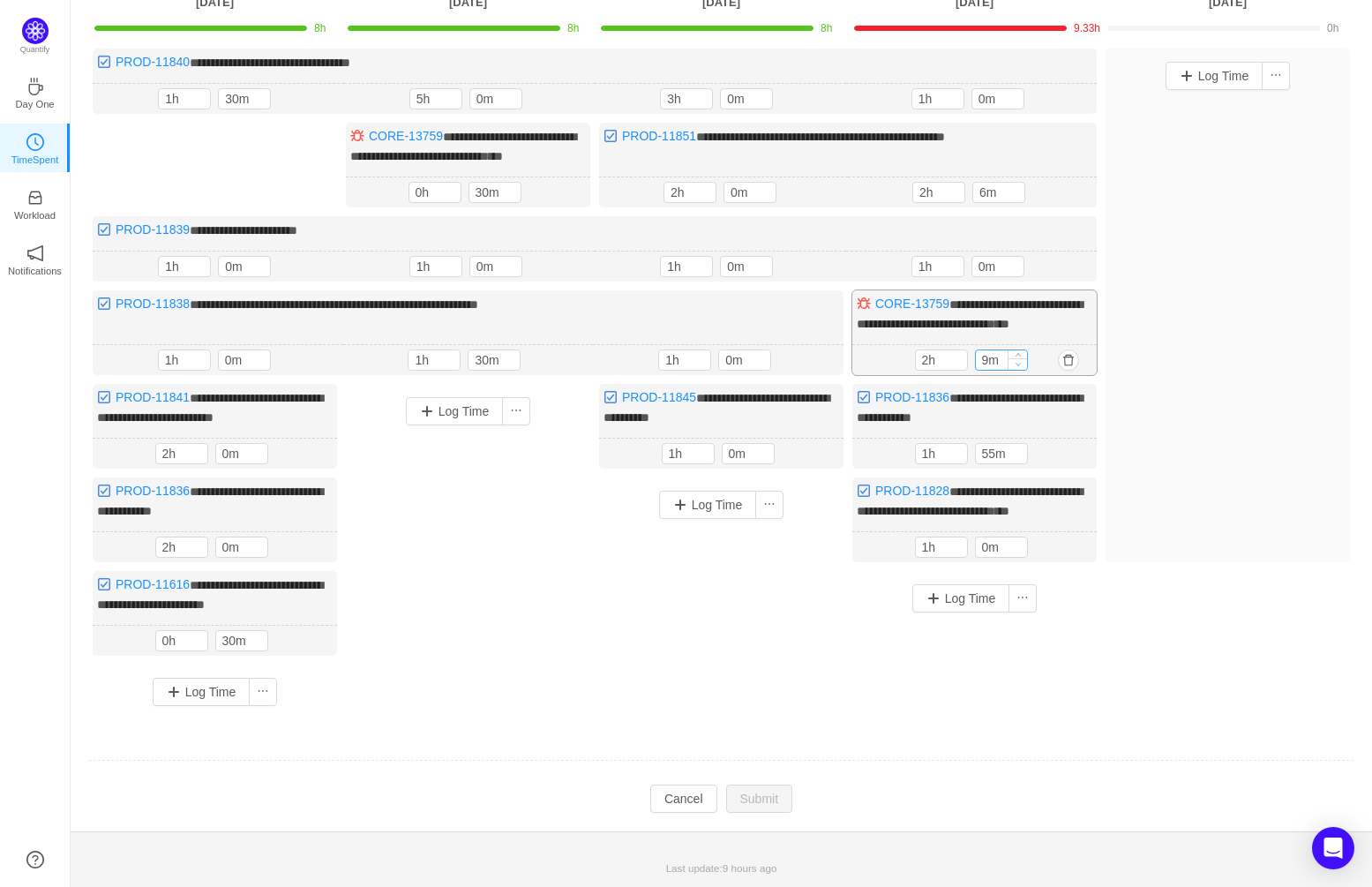
click at [1020, 367] on icon "icon: down" at bounding box center [1018, 364] width 6 height 6
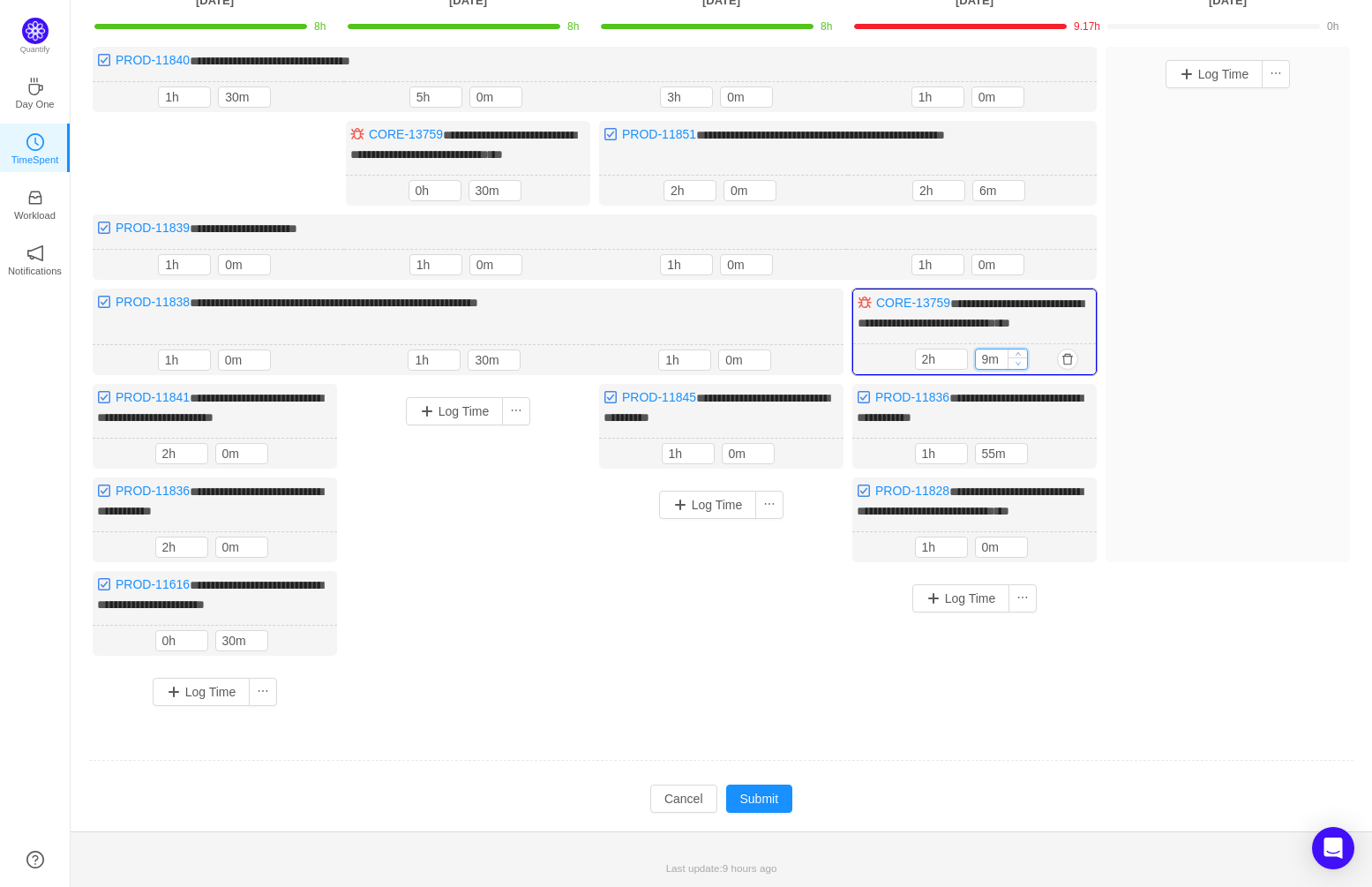
type input "0m"
click at [1020, 366] on icon "icon: down" at bounding box center [1018, 363] width 6 height 6
type input "1h"
click at [957, 366] on icon "icon: down" at bounding box center [957, 363] width 6 height 6
type input "0m"
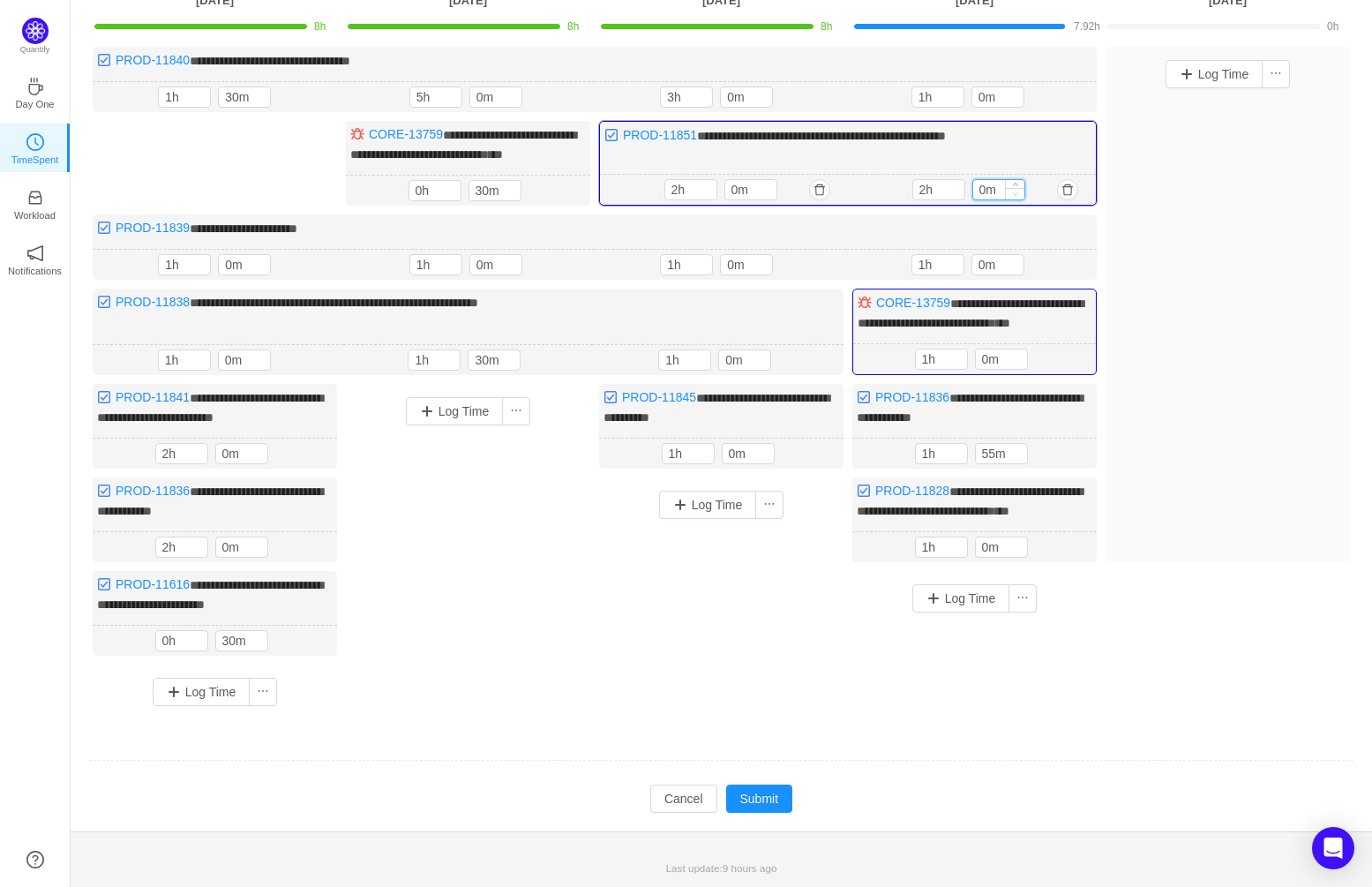
click at [1015, 191] on icon "icon: down" at bounding box center [1015, 194] width 6 height 6
click at [1020, 463] on span "Decrease Value" at bounding box center [1018, 458] width 18 height 12
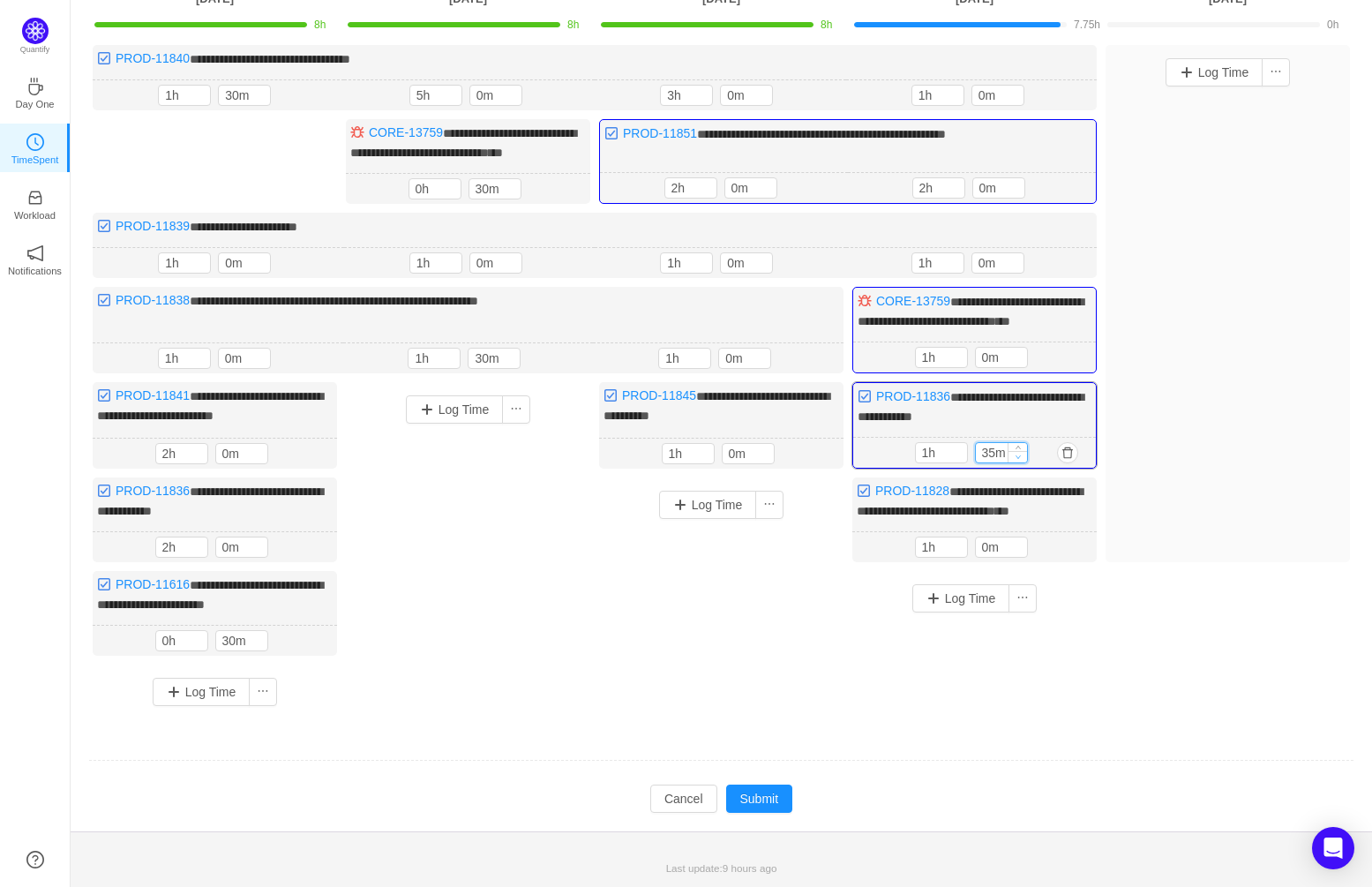
click at [1020, 462] on span "Decrease Value" at bounding box center [1018, 457] width 18 height 12
type input "0m"
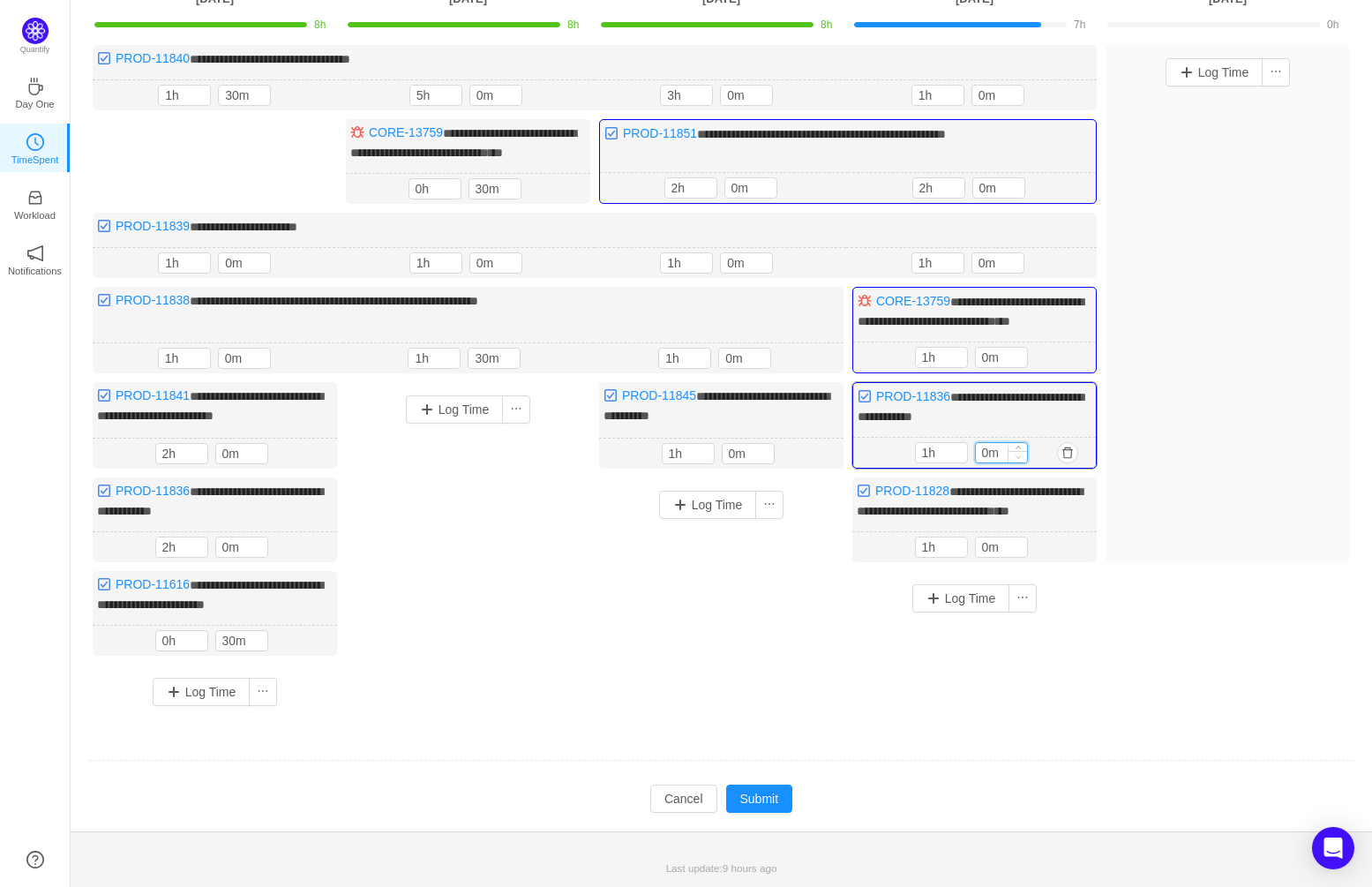
click at [1020, 462] on span "Decrease Value" at bounding box center [1018, 457] width 18 height 12
click at [1066, 463] on button "button" at bounding box center [1067, 452] width 21 height 21
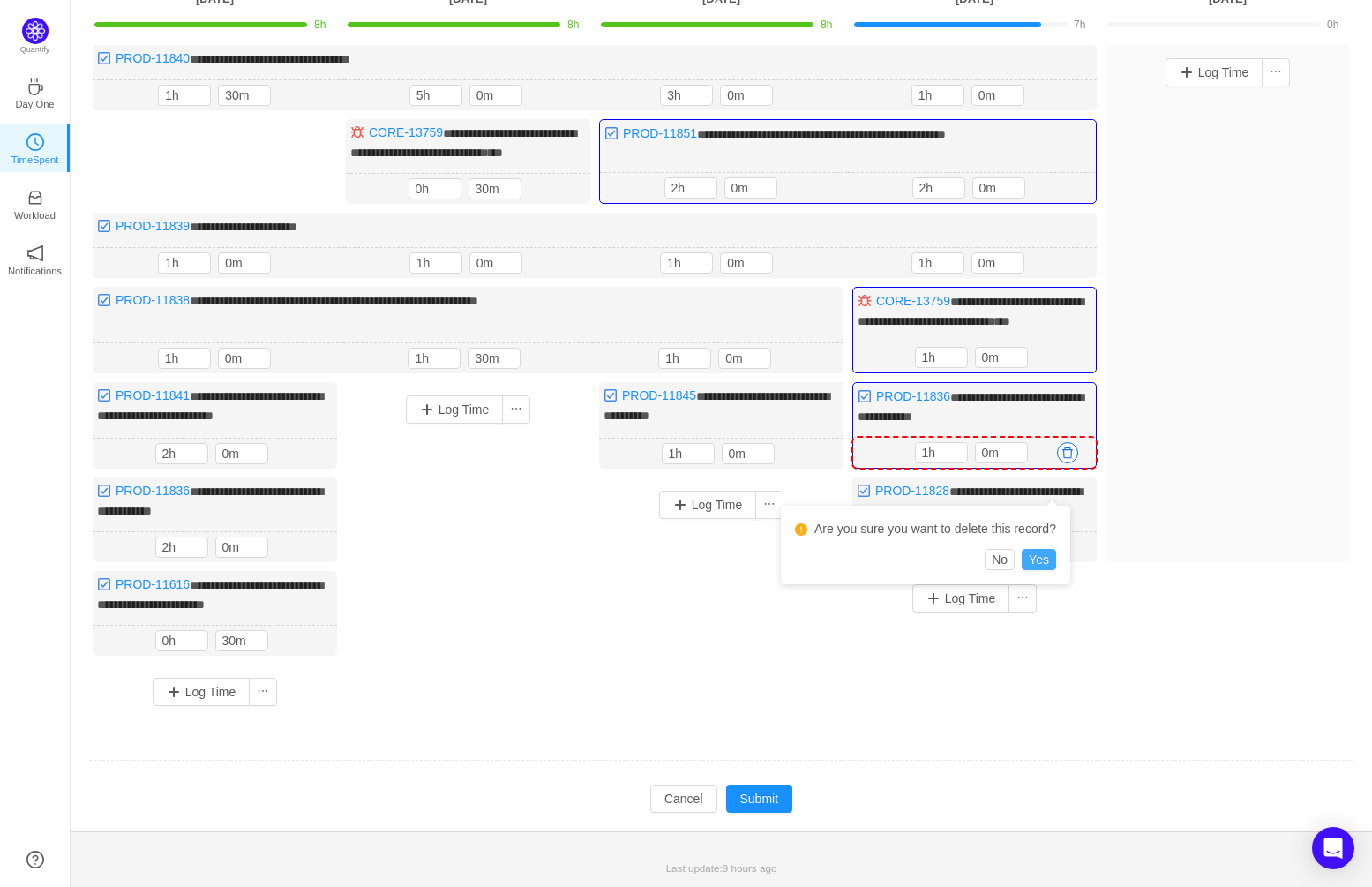
click at [1047, 549] on button "Yes" at bounding box center [1040, 559] width 35 height 21
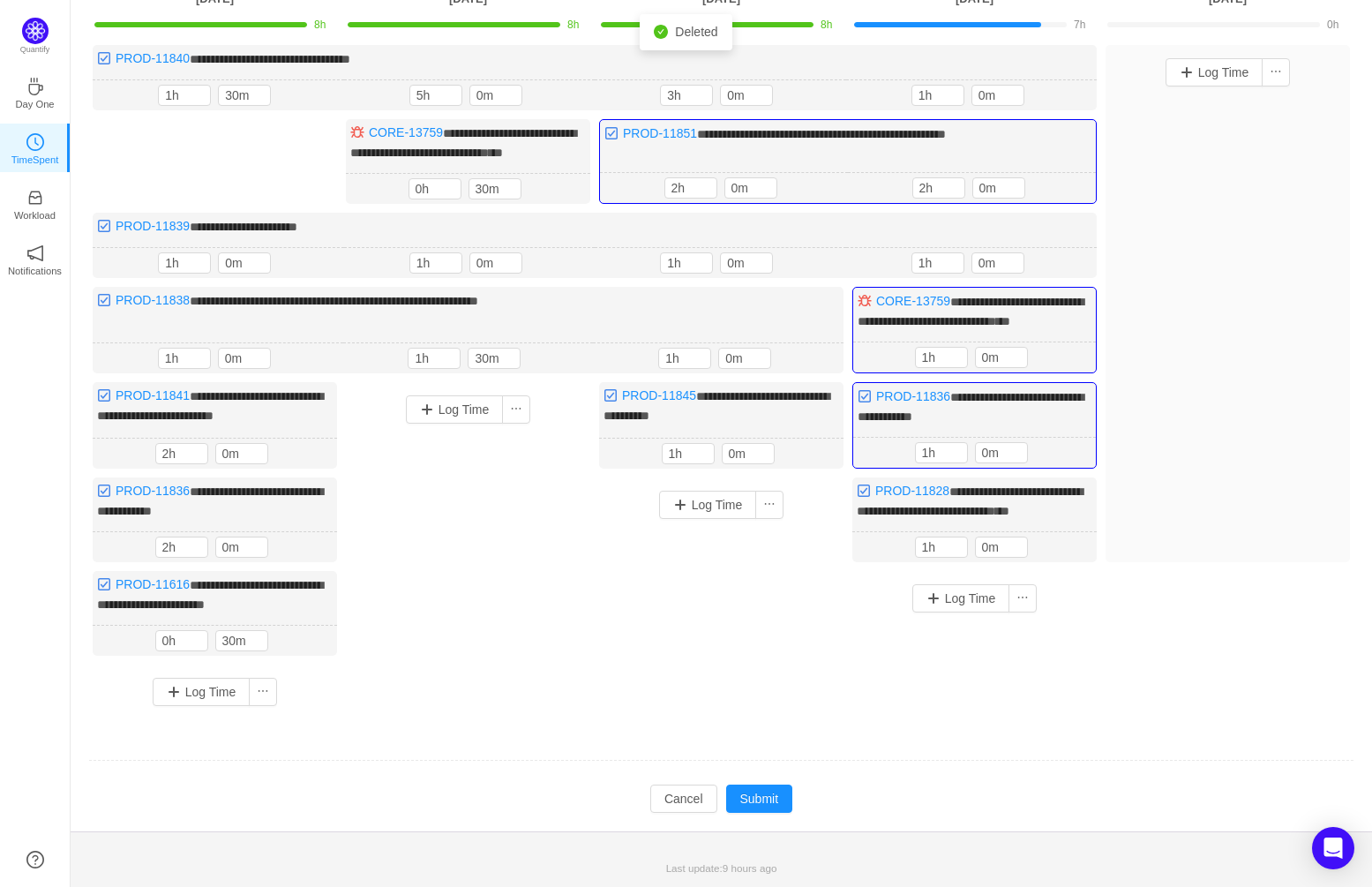
scroll to position [110, 0]
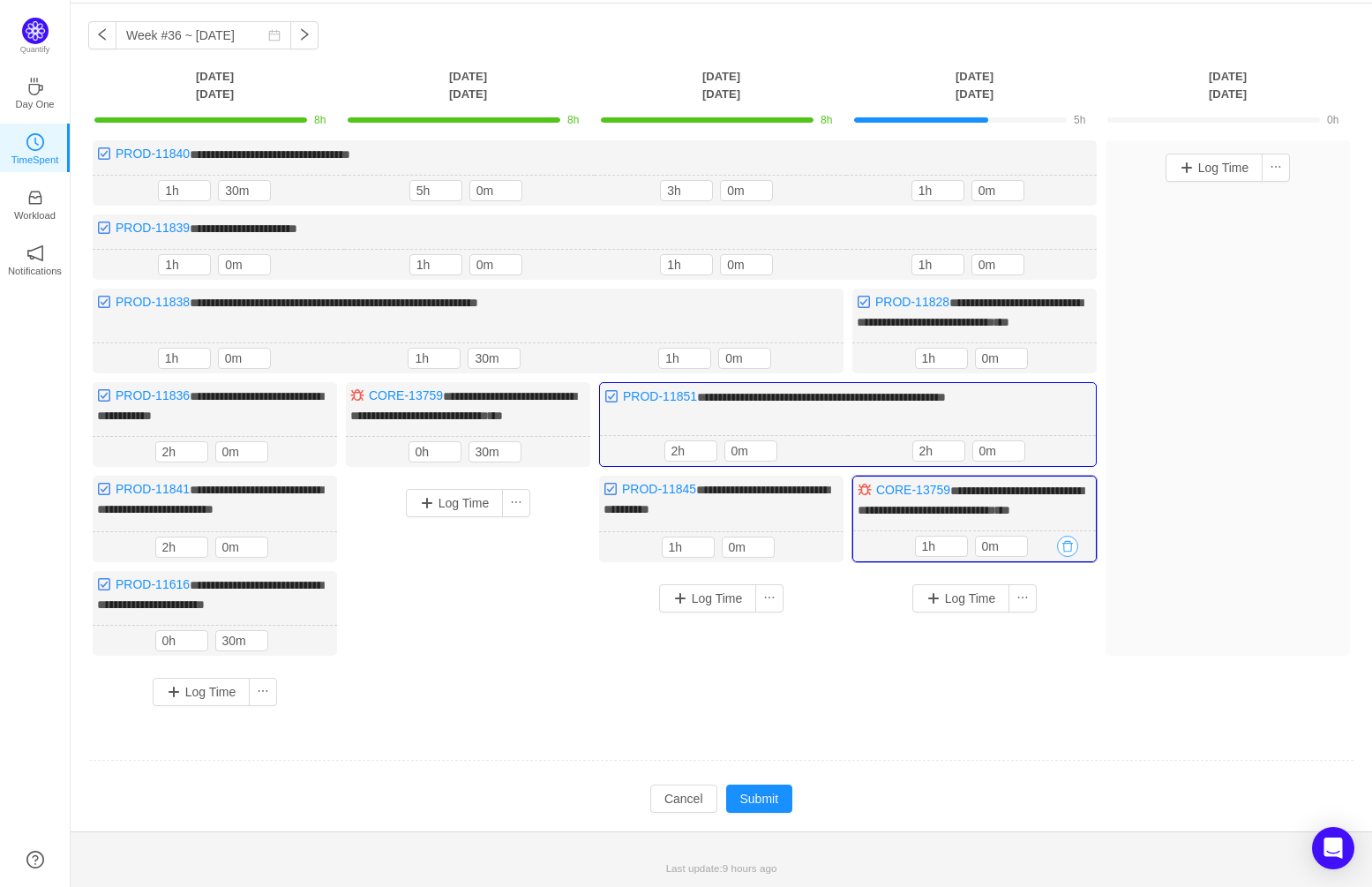
click at [1070, 546] on button "button" at bounding box center [1067, 545] width 21 height 21
click at [1051, 661] on button "Yes" at bounding box center [1040, 671] width 35 height 21
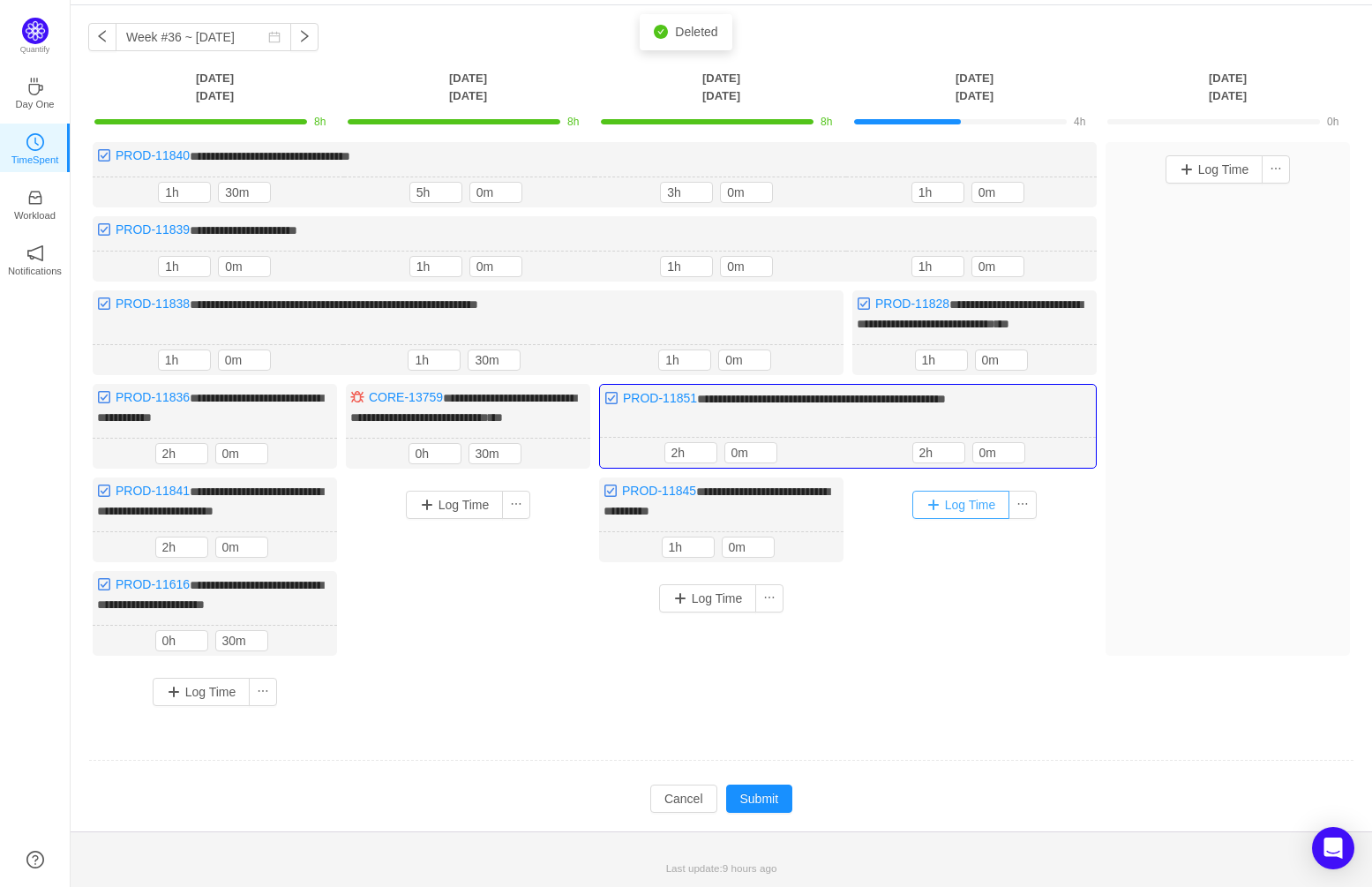
click at [972, 502] on button "Log Time" at bounding box center [961, 504] width 98 height 28
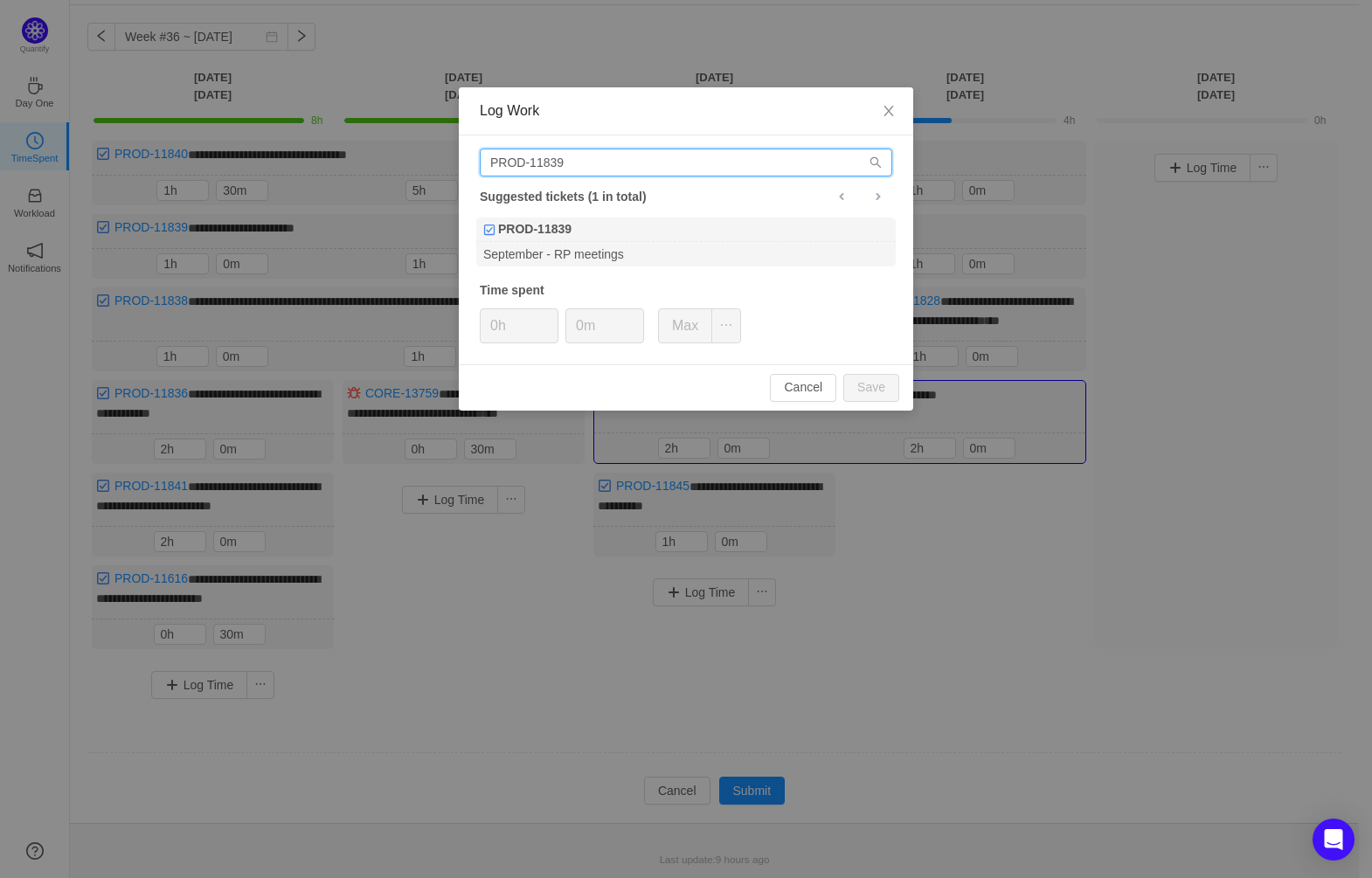
drag, startPoint x: 588, startPoint y: 161, endPoint x: 562, endPoint y: 161, distance: 26.0
click at [562, 161] on input "PROD-11839" at bounding box center [686, 162] width 412 height 28
type input "PROD-11838"
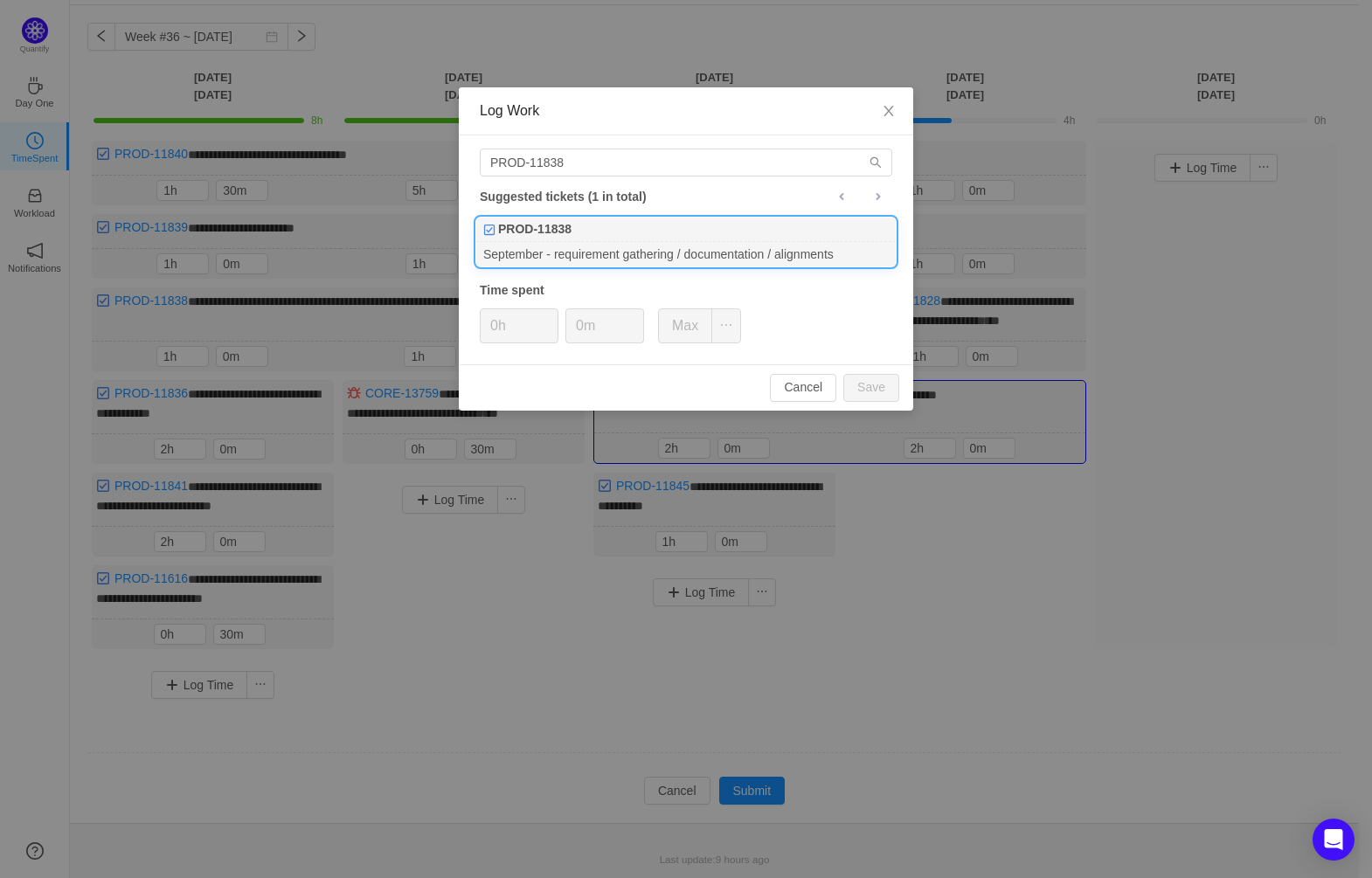
click at [634, 241] on div "PROD-11838" at bounding box center [686, 230] width 420 height 24
click at [868, 377] on button "Save" at bounding box center [871, 388] width 56 height 28
type input "0h"
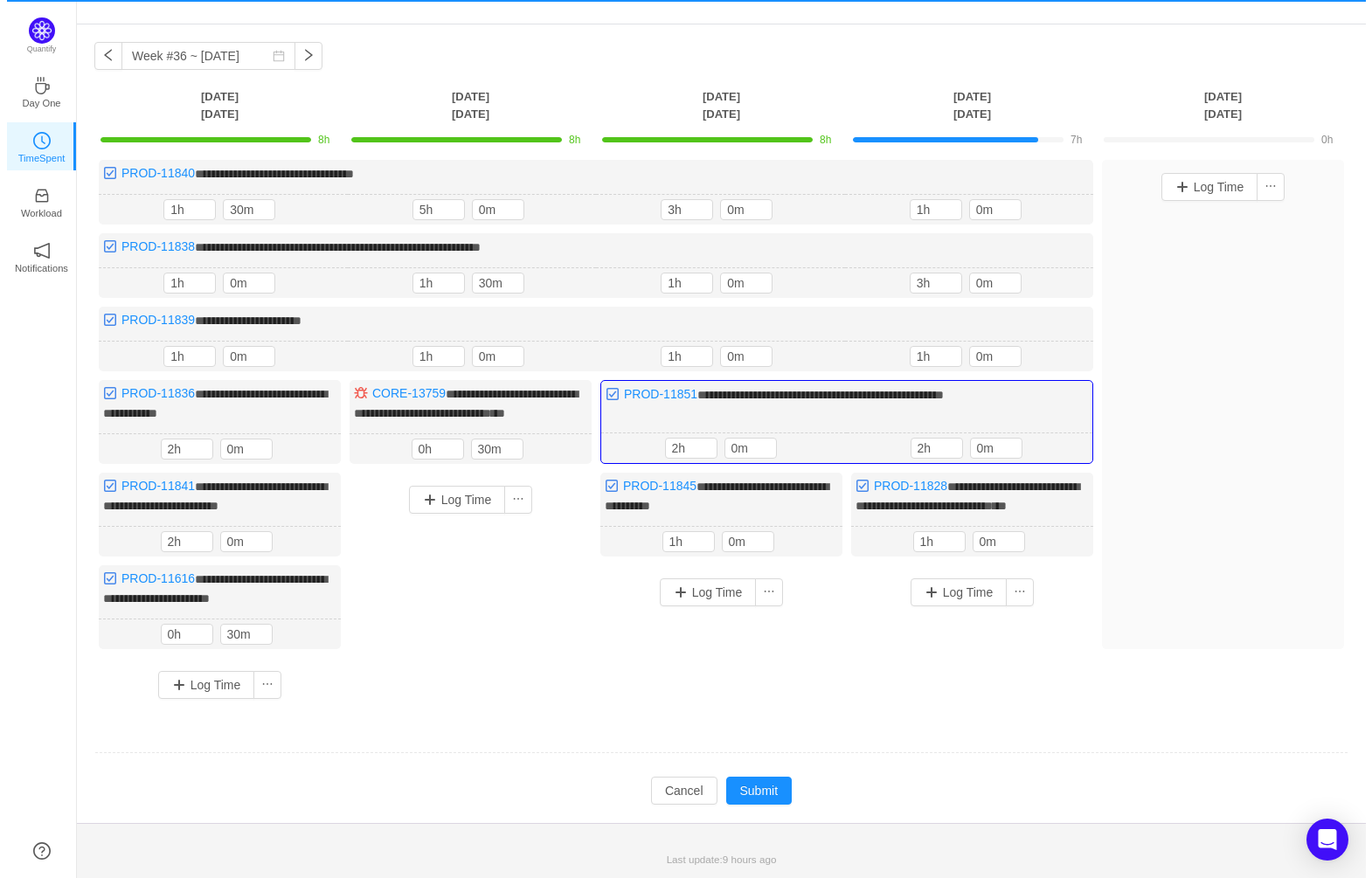
scroll to position [70, 0]
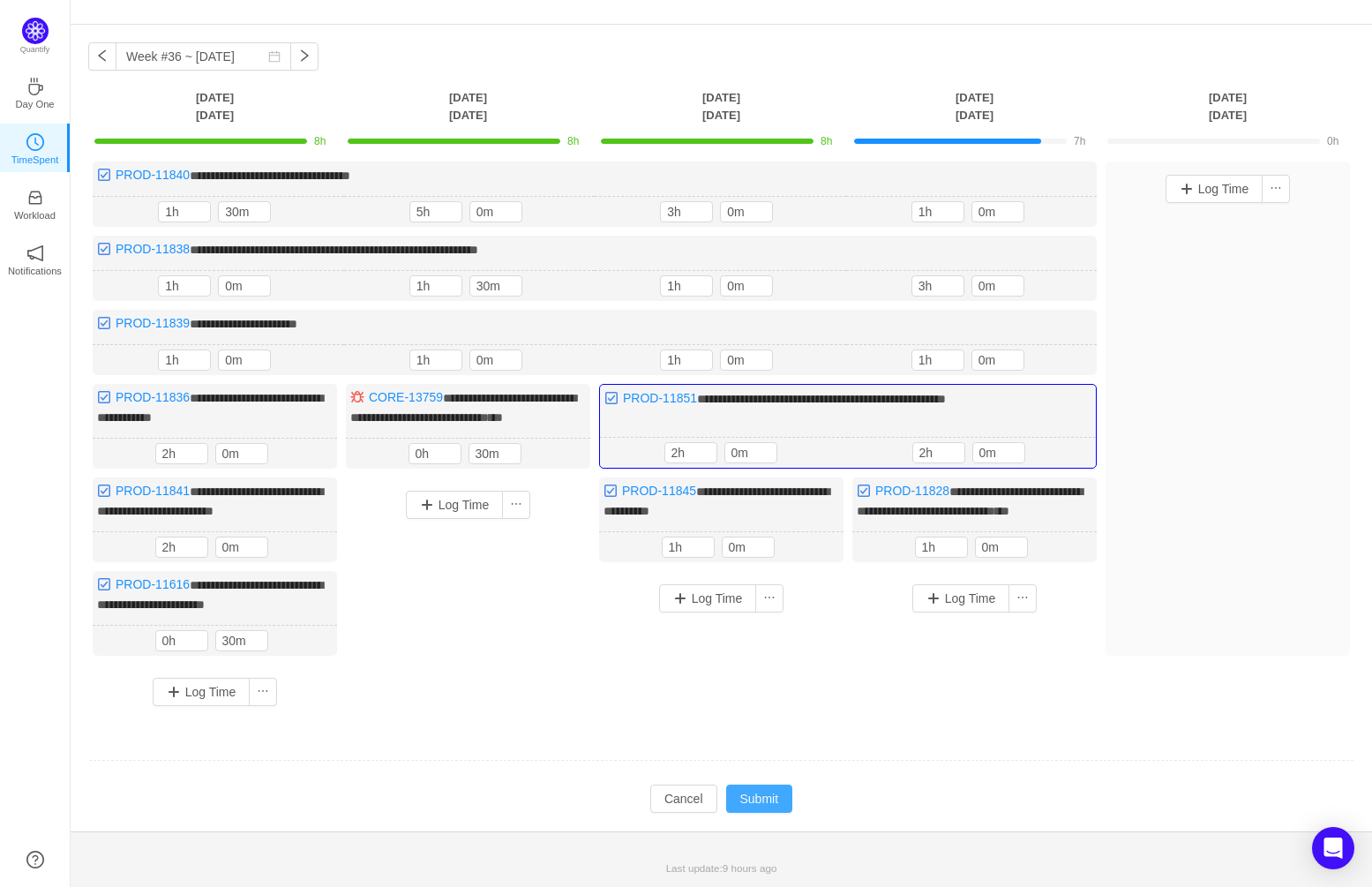
click at [751, 796] on button "Submit" at bounding box center [759, 798] width 67 height 28
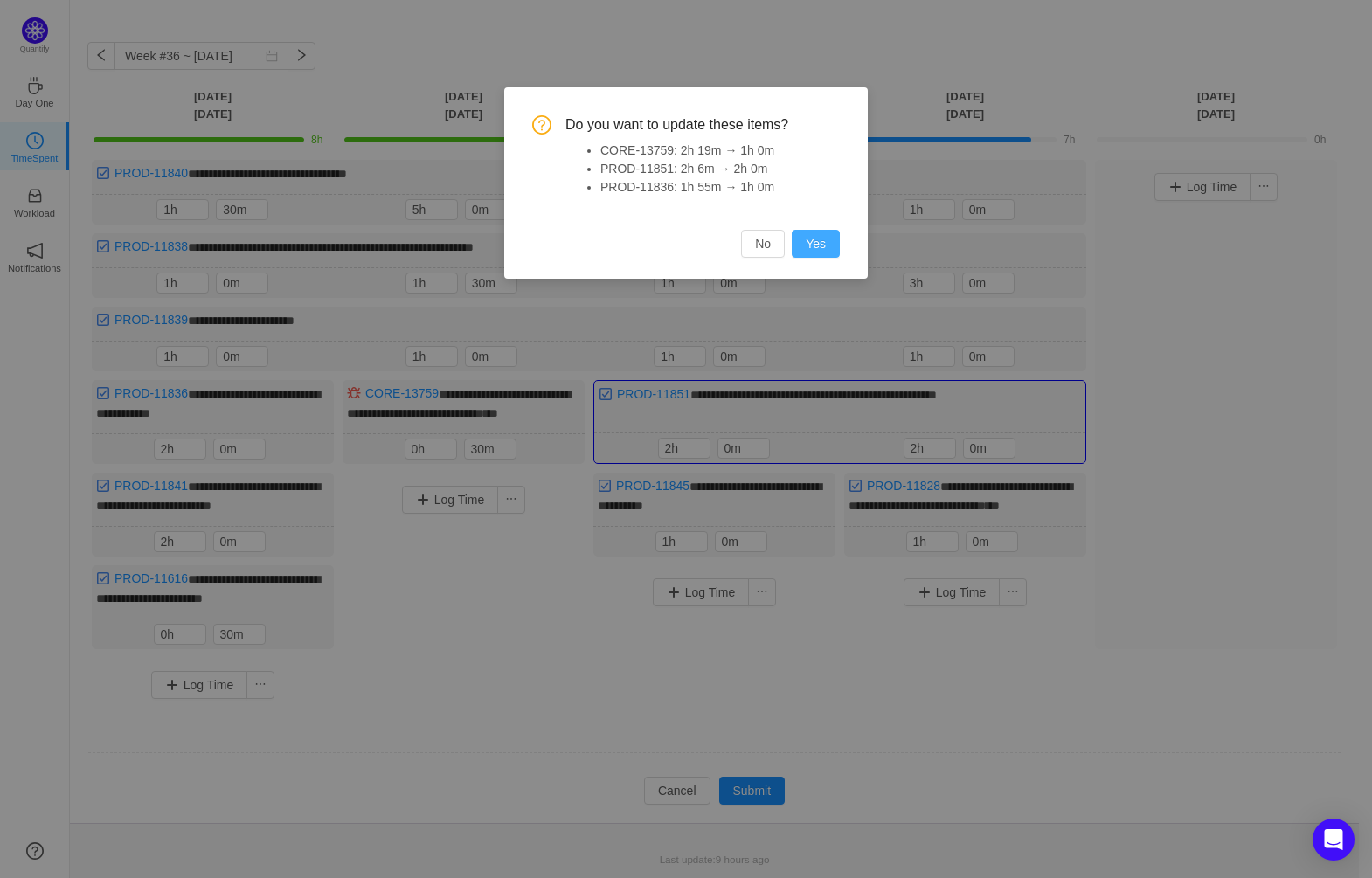
click at [818, 243] on button "Yes" at bounding box center [815, 243] width 48 height 28
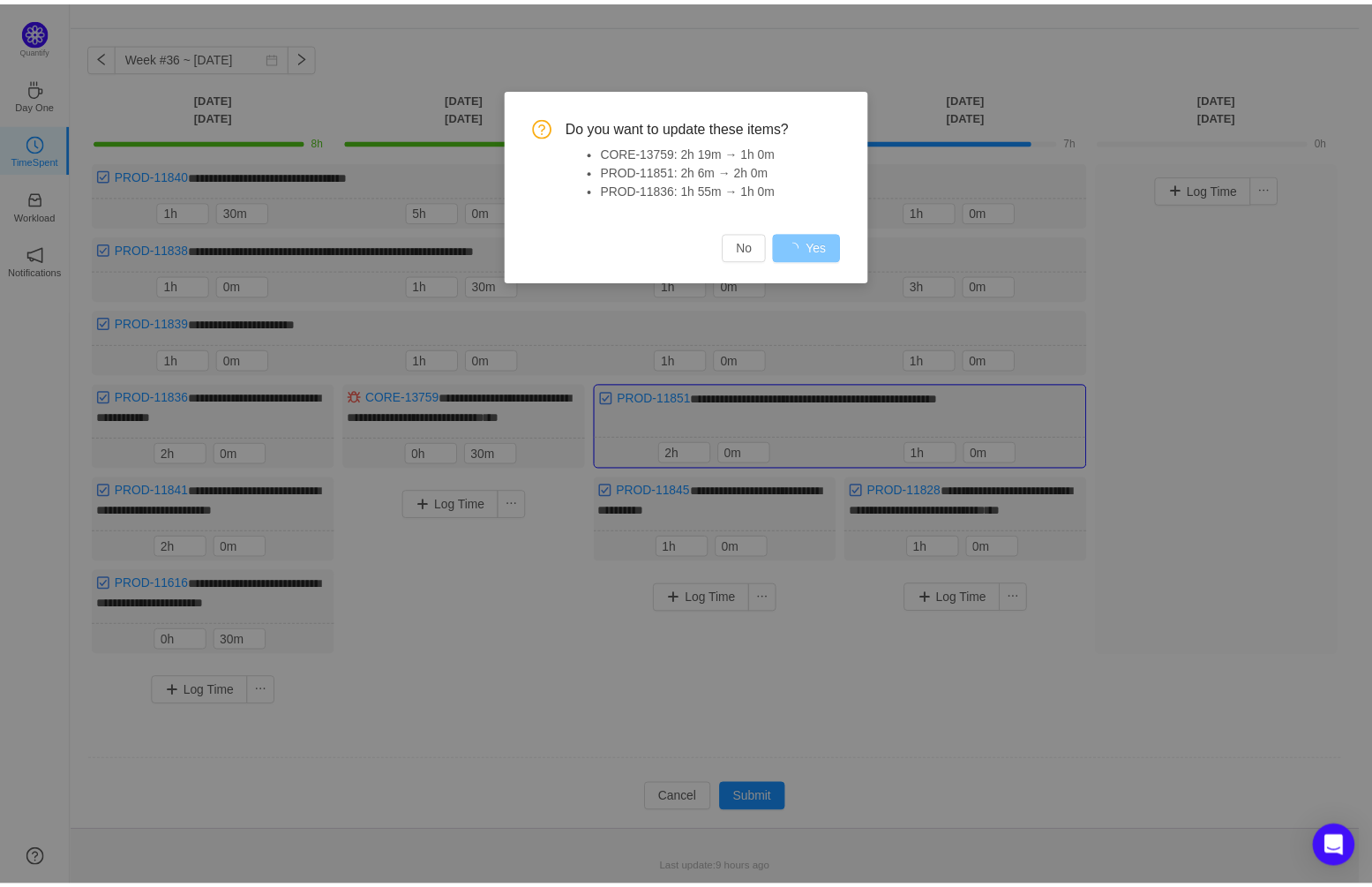
scroll to position [60, 0]
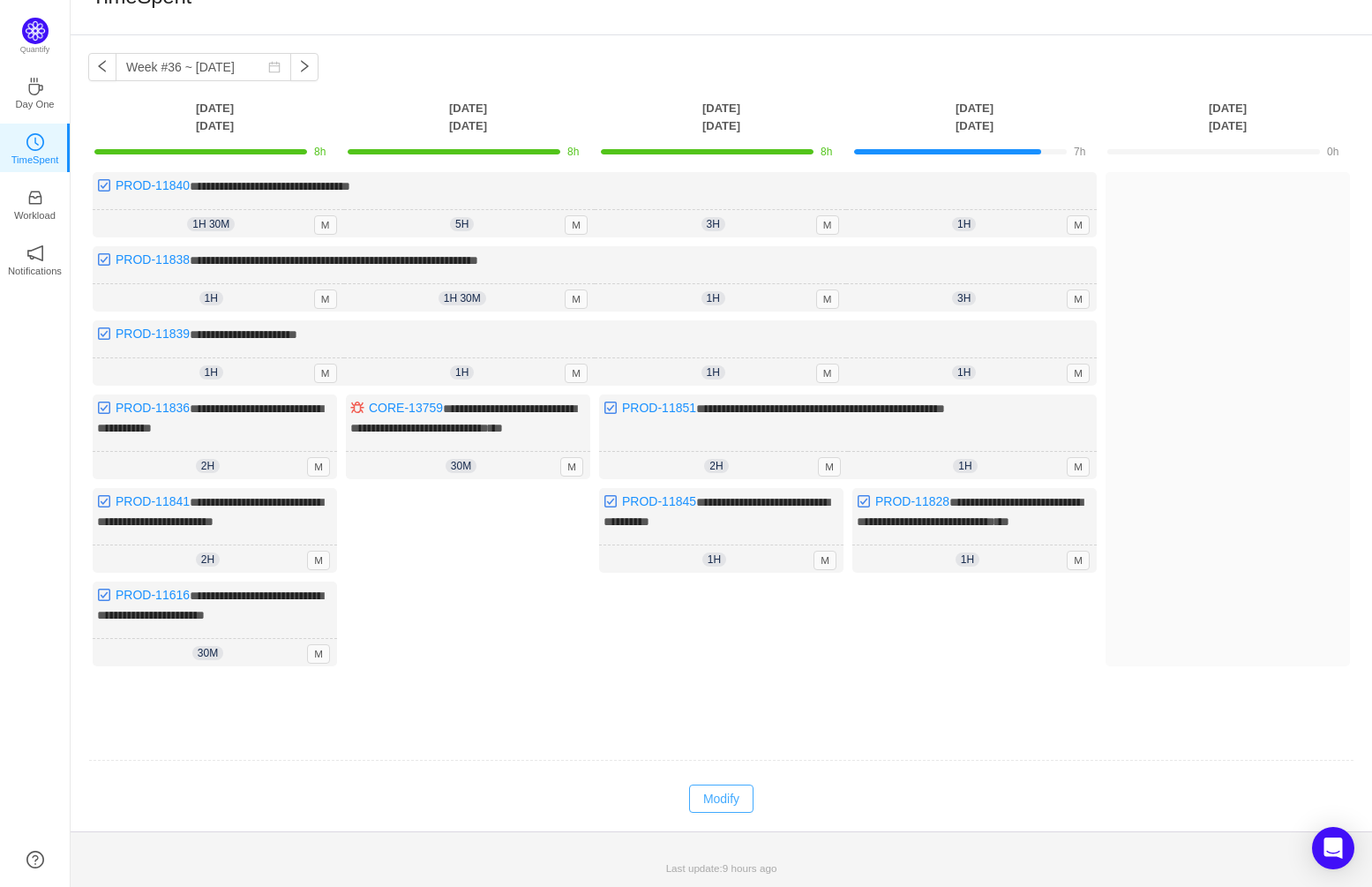
click at [736, 798] on button "Modify" at bounding box center [722, 798] width 65 height 28
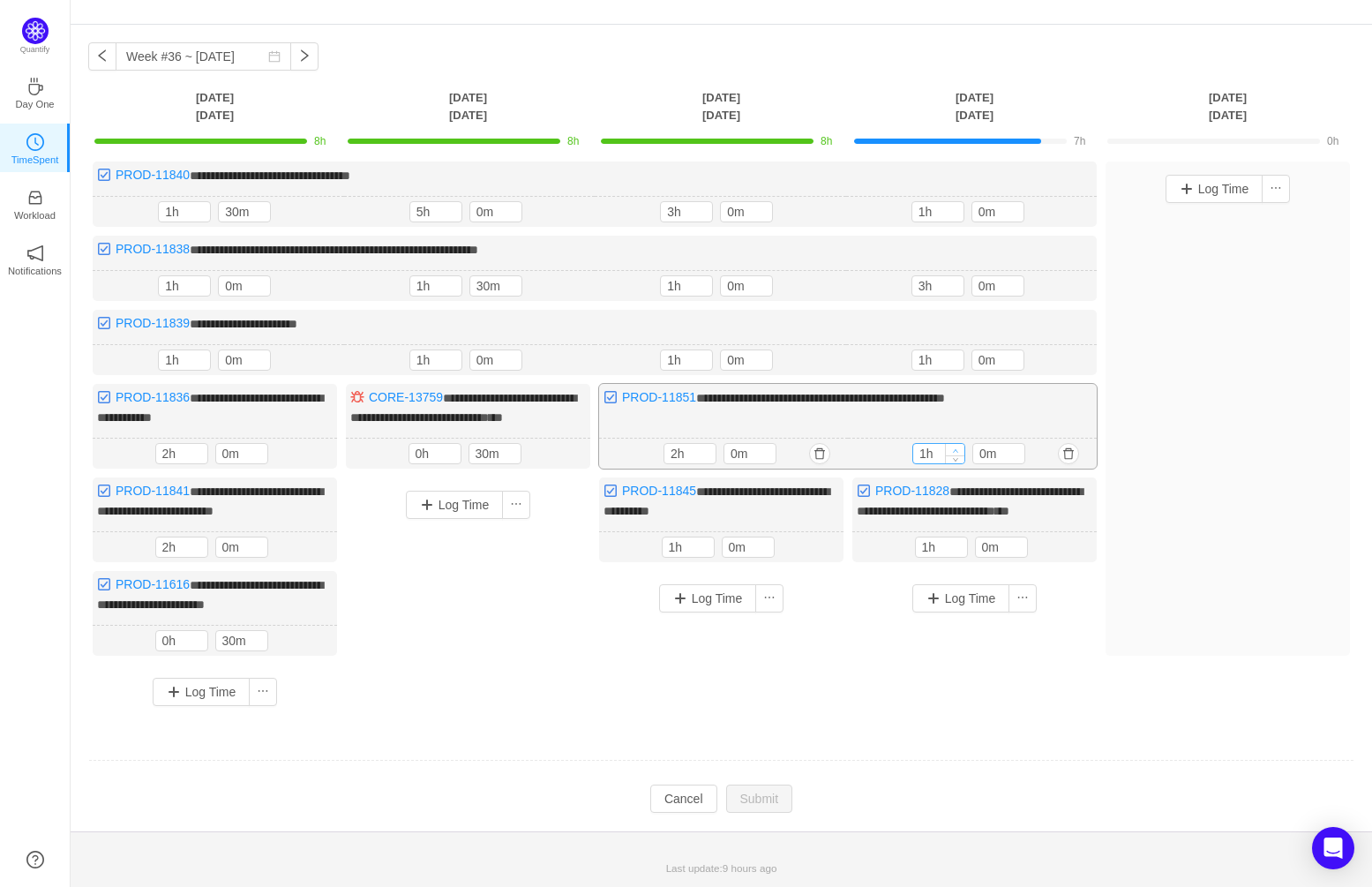
type input "2h"
click at [955, 448] on icon "icon: up" at bounding box center [955, 450] width 6 height 6
click at [1219, 174] on button "Log Time" at bounding box center [1214, 188] width 98 height 28
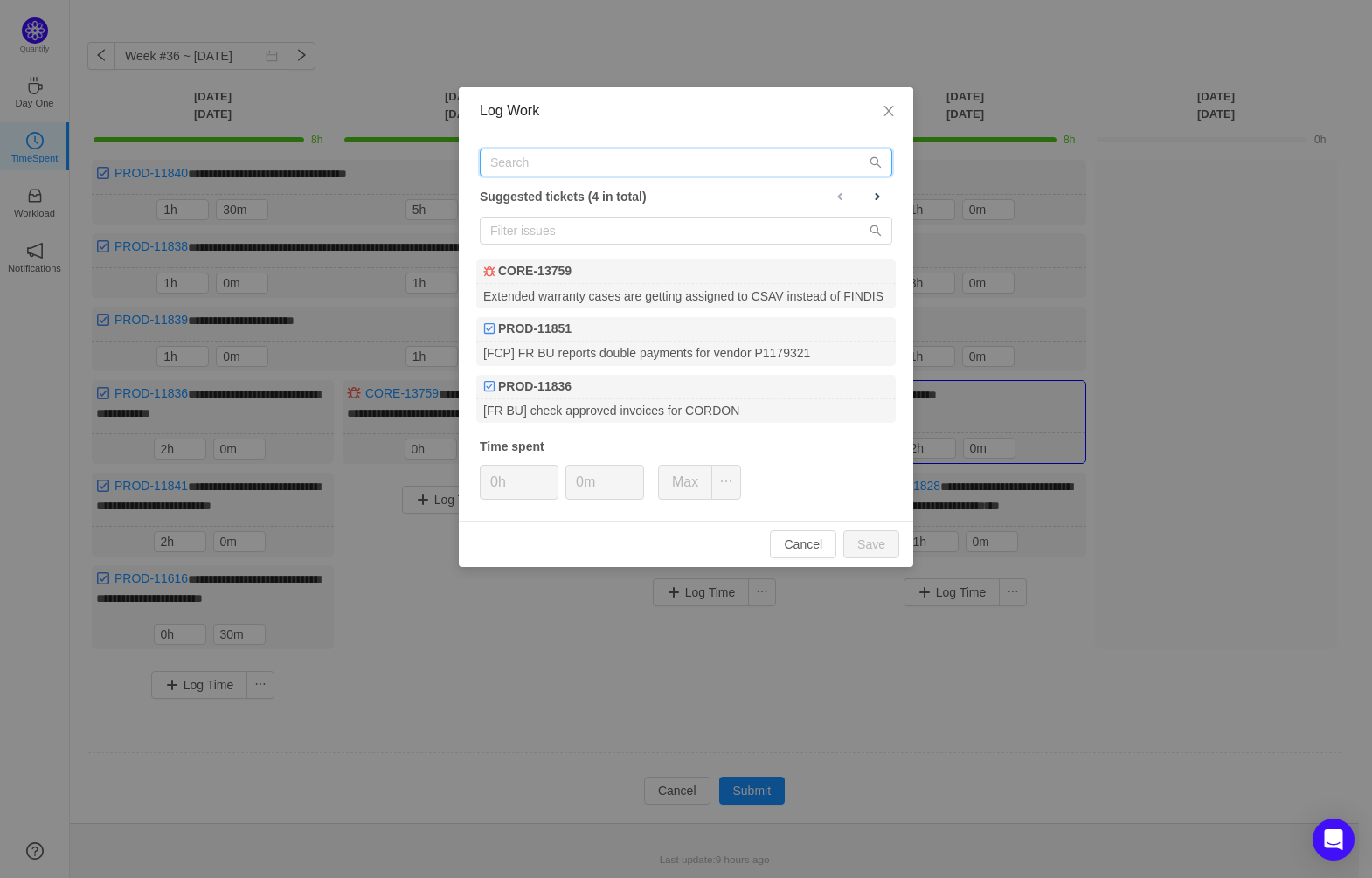
click at [554, 158] on input "text" at bounding box center [686, 162] width 412 height 28
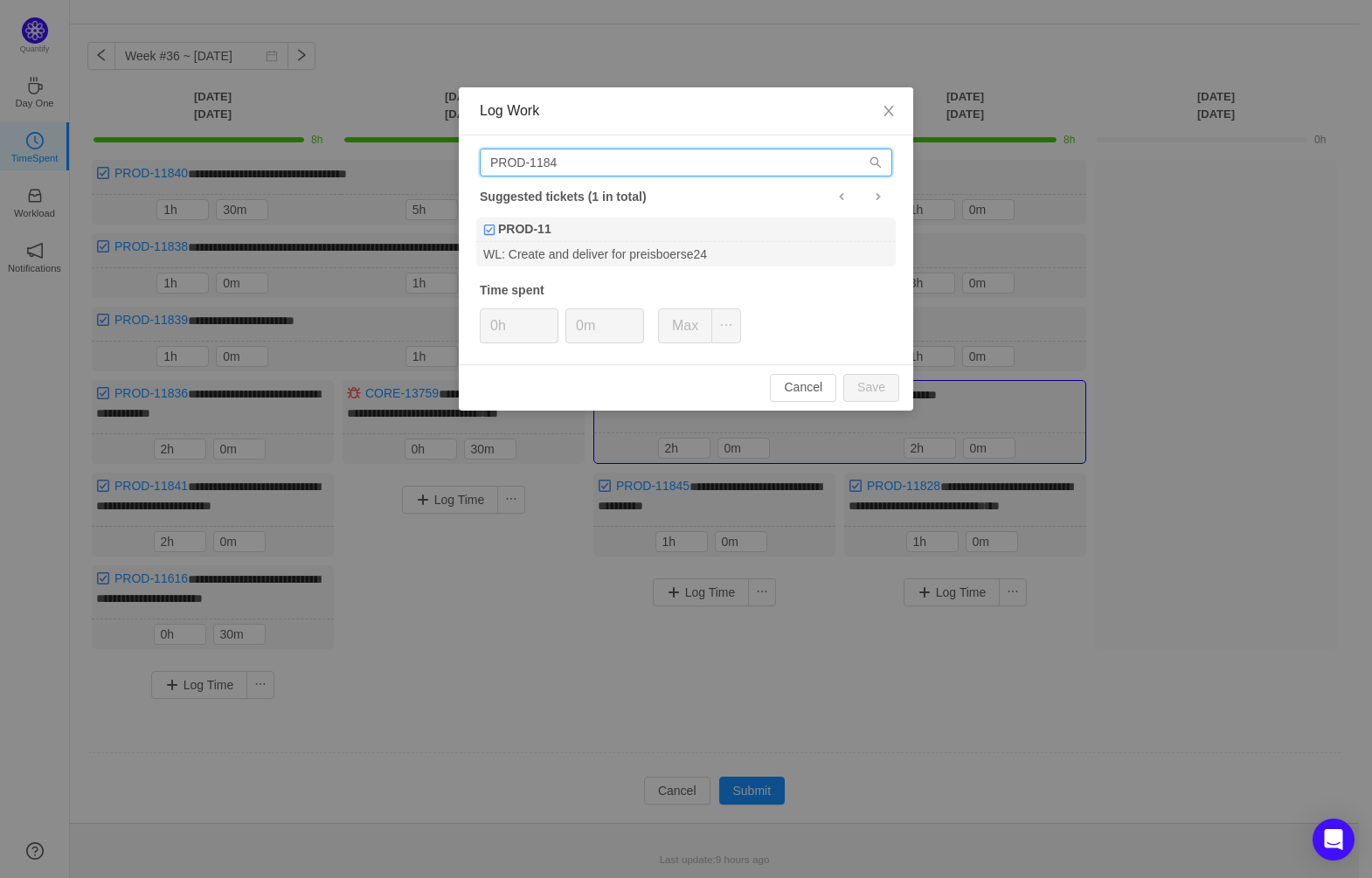
type input "PROD-11840"
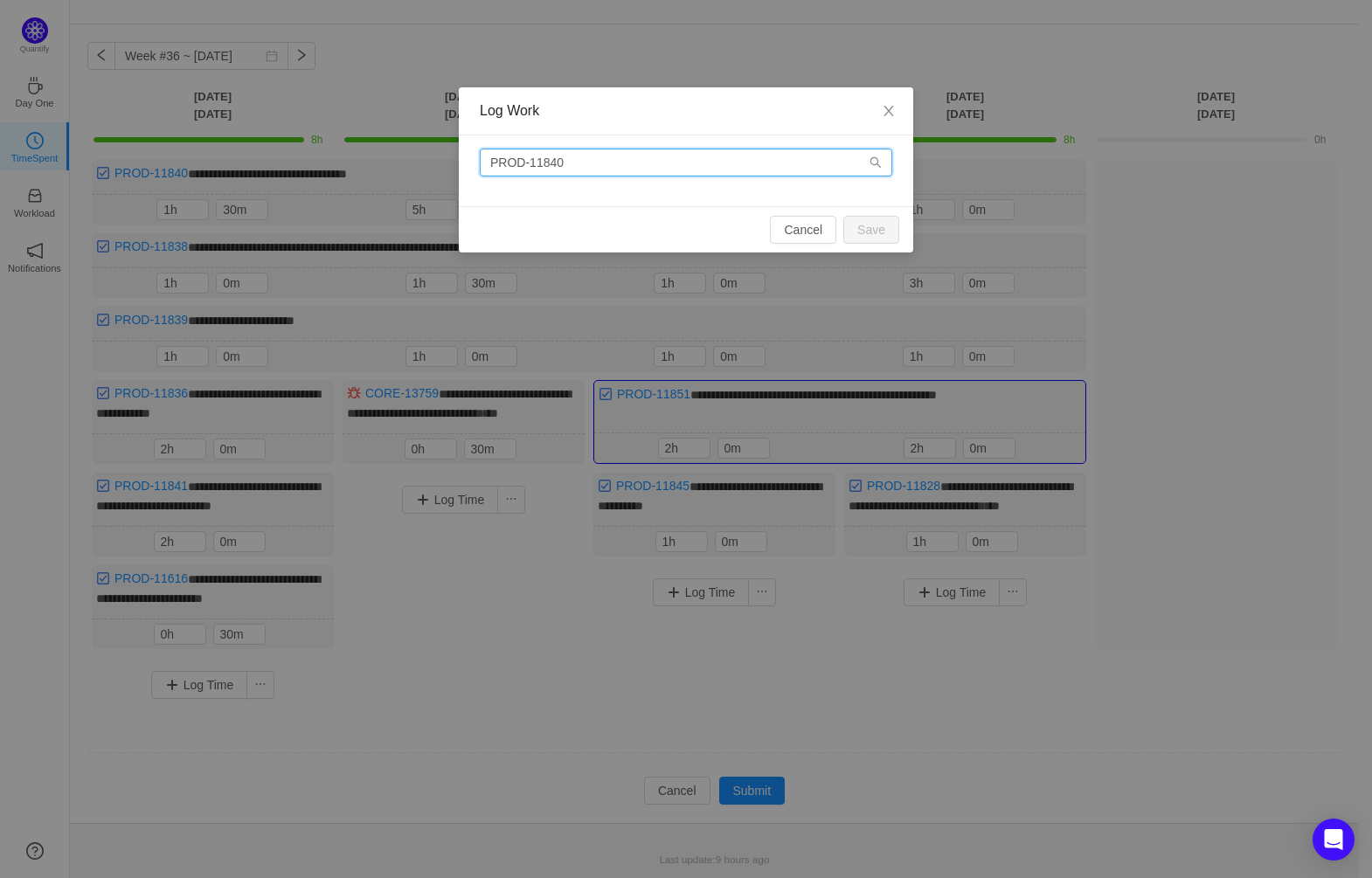
drag, startPoint x: 582, startPoint y: 163, endPoint x: 479, endPoint y: 160, distance: 103.0
click at [479, 160] on input "PROD-11840" at bounding box center [686, 162] width 412 height 28
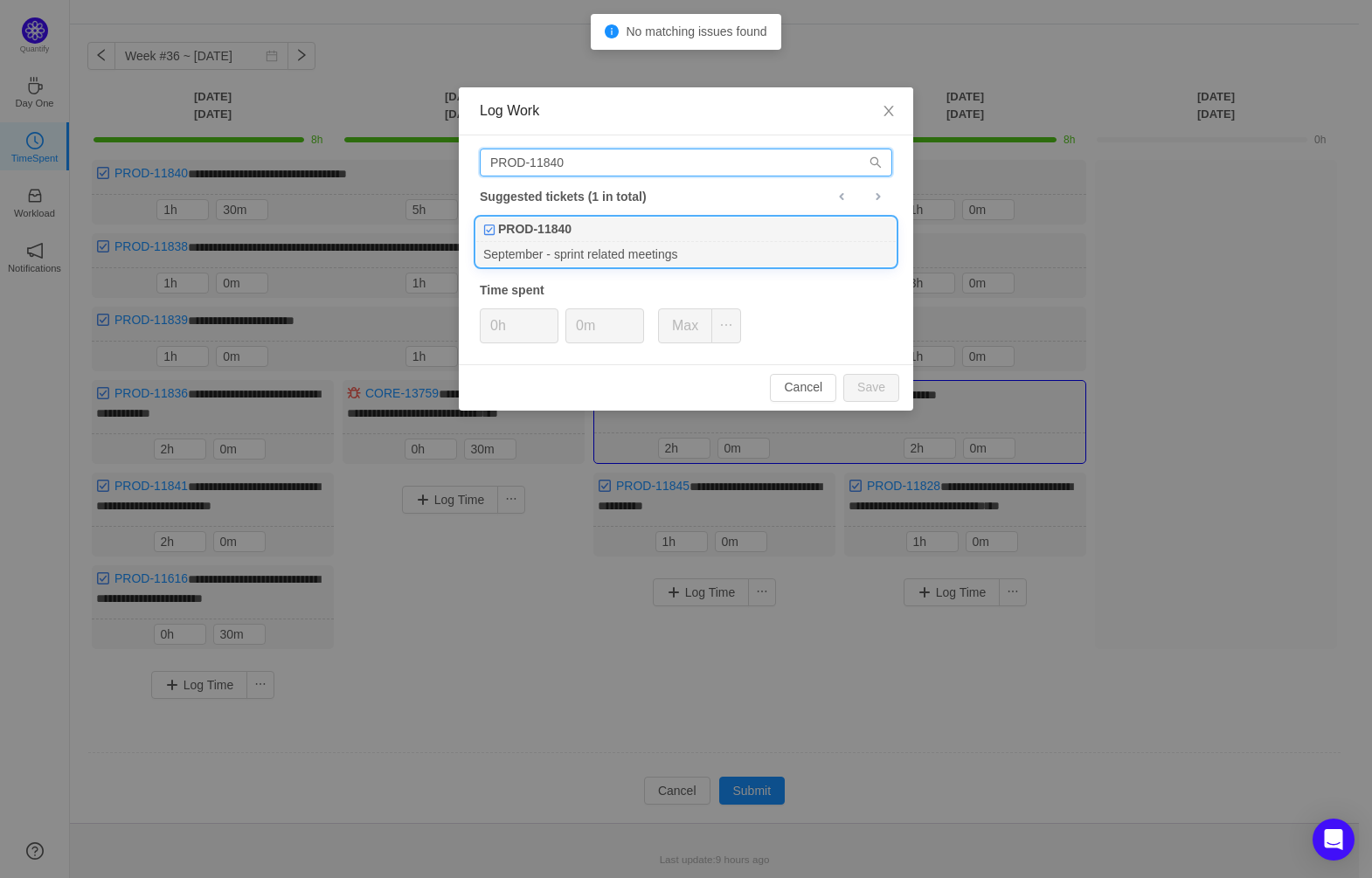
type input "PROD-11840"
click at [652, 242] on div "September - sprint related meetings" at bounding box center [686, 254] width 420 height 24
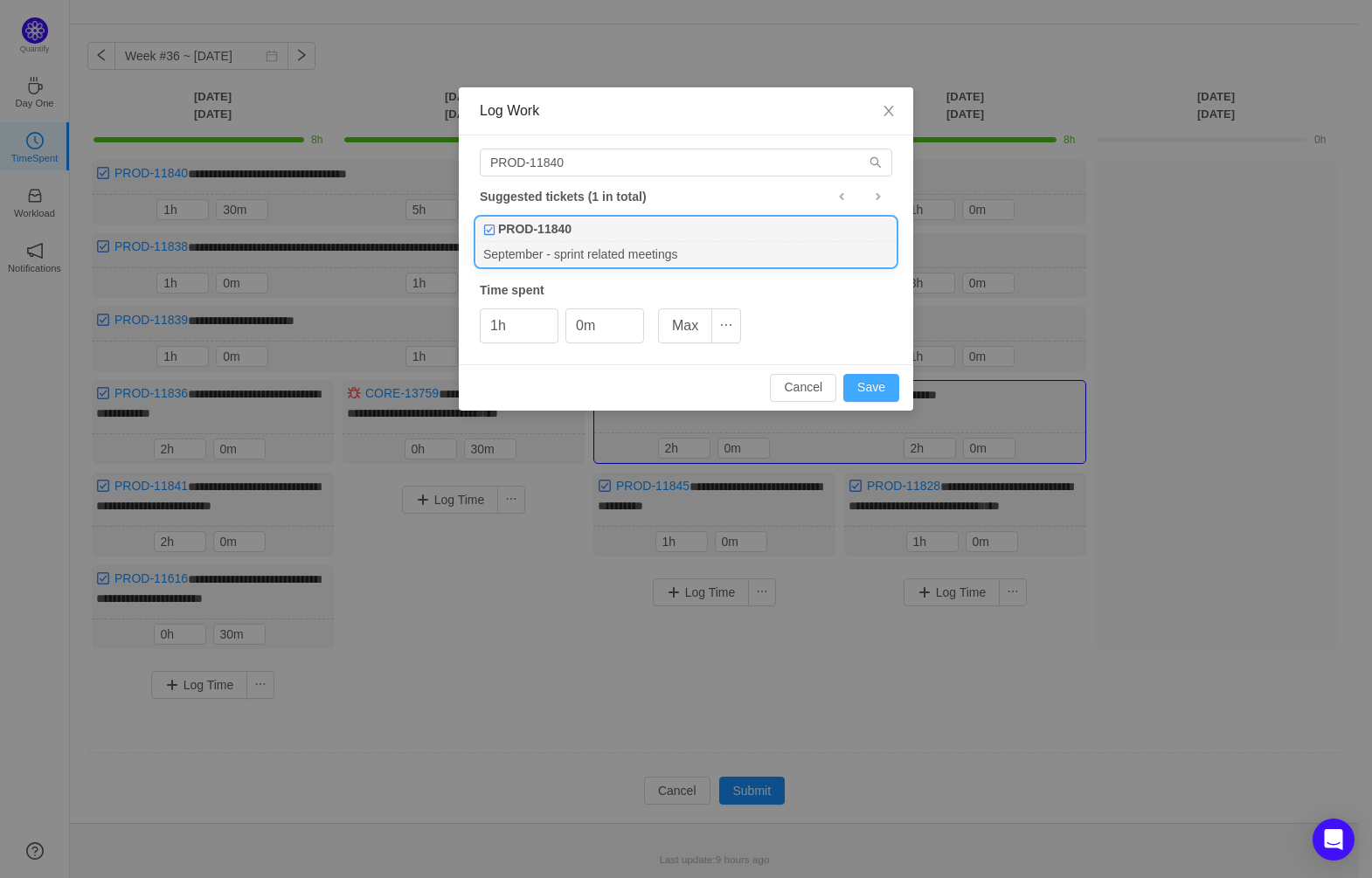
click at [881, 390] on button "Save" at bounding box center [871, 388] width 56 height 28
type input "0h"
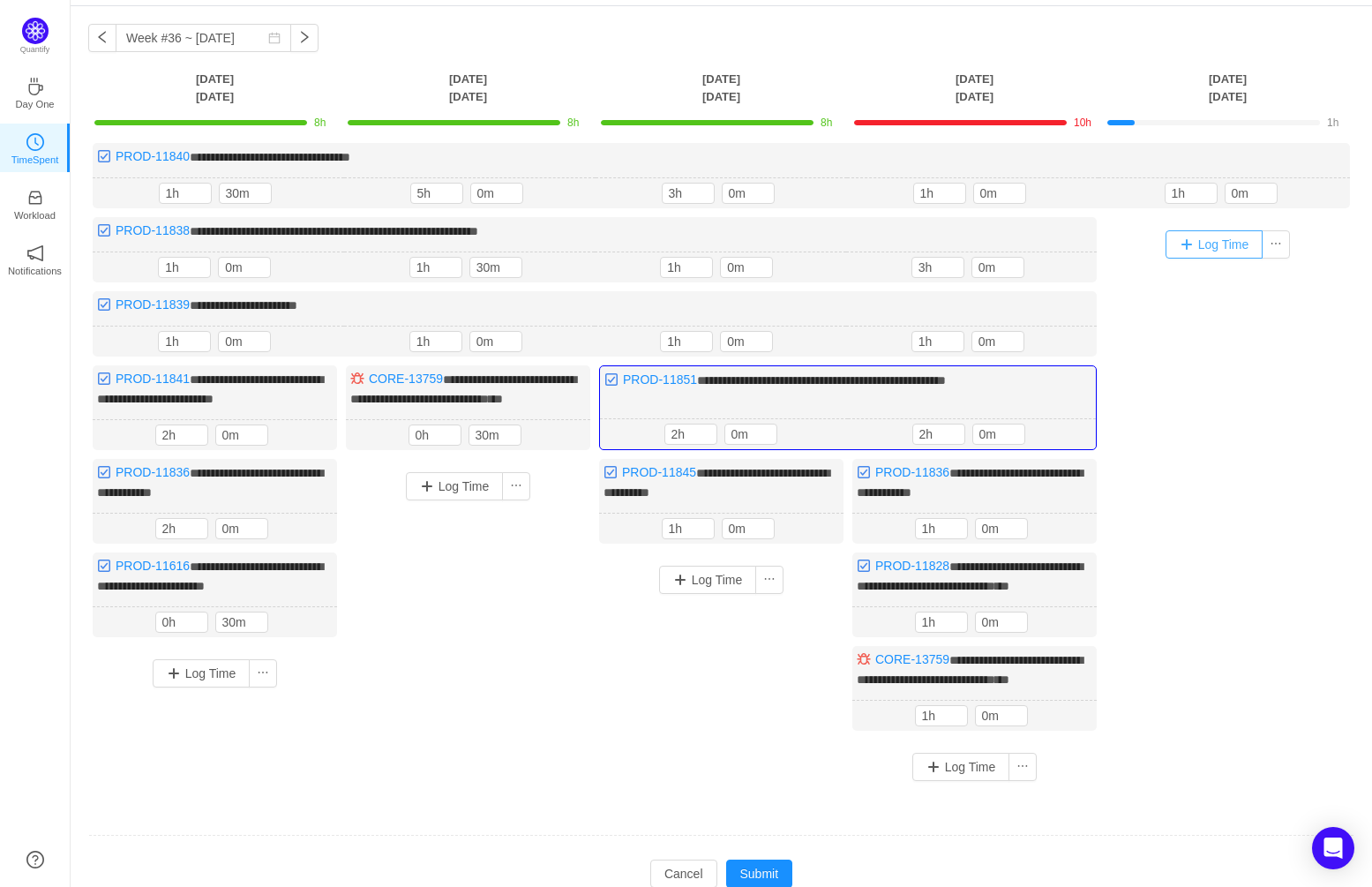
click at [1217, 245] on button "Log Time" at bounding box center [1214, 244] width 98 height 28
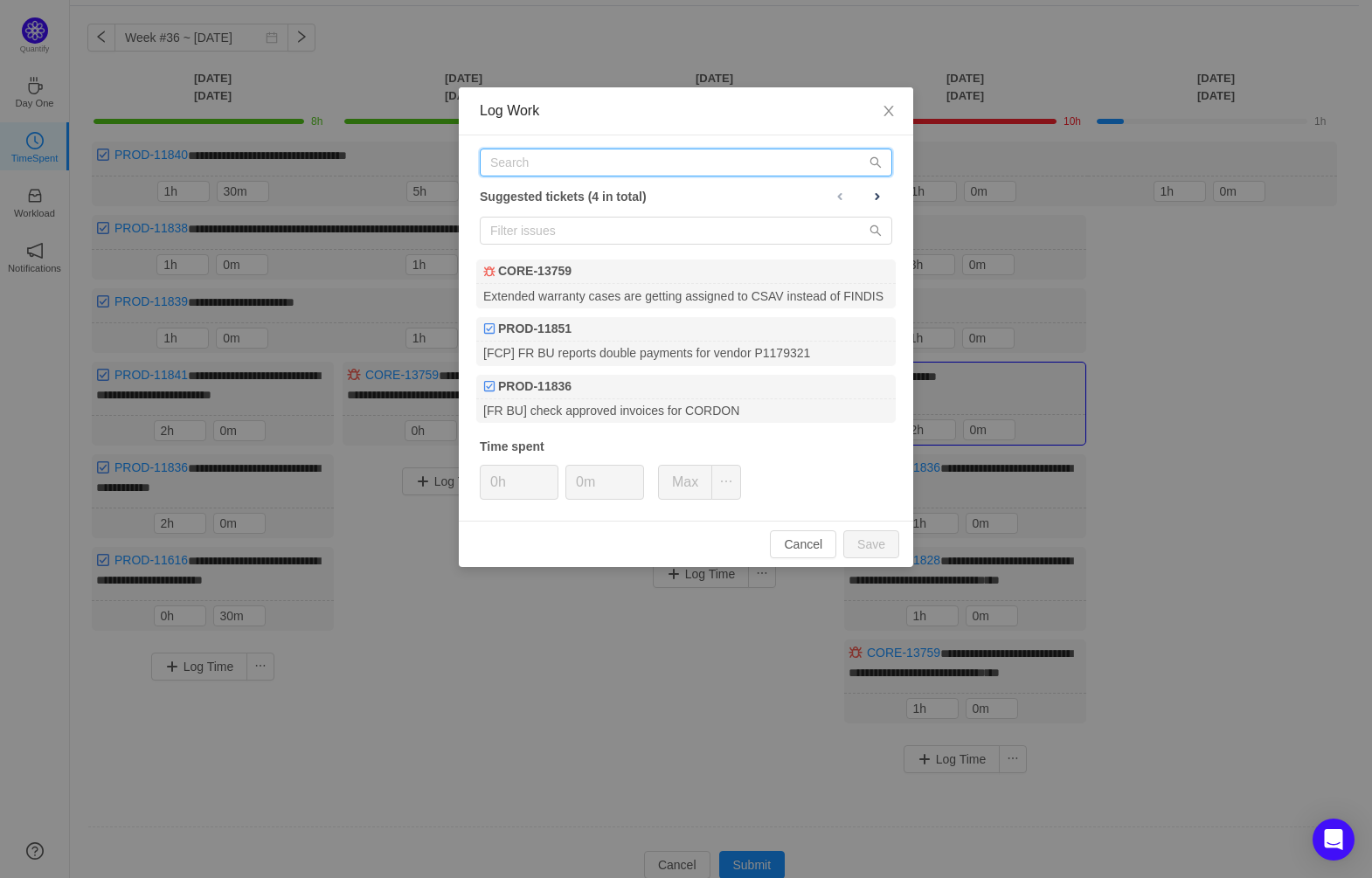
click at [556, 162] on input "text" at bounding box center [686, 162] width 412 height 28
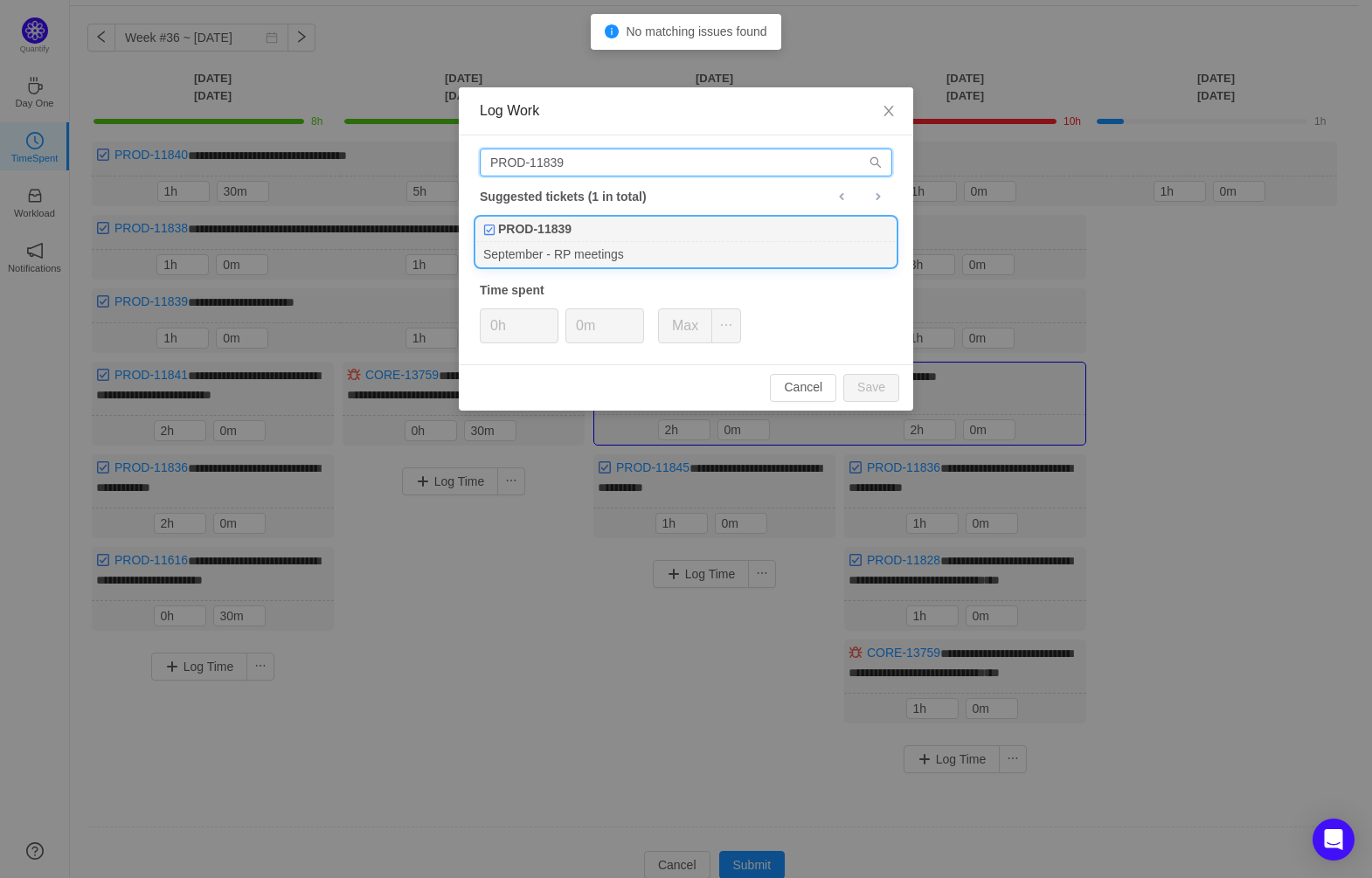
type input "PROD-11839"
click at [661, 237] on div "PROD-11839" at bounding box center [686, 230] width 420 height 24
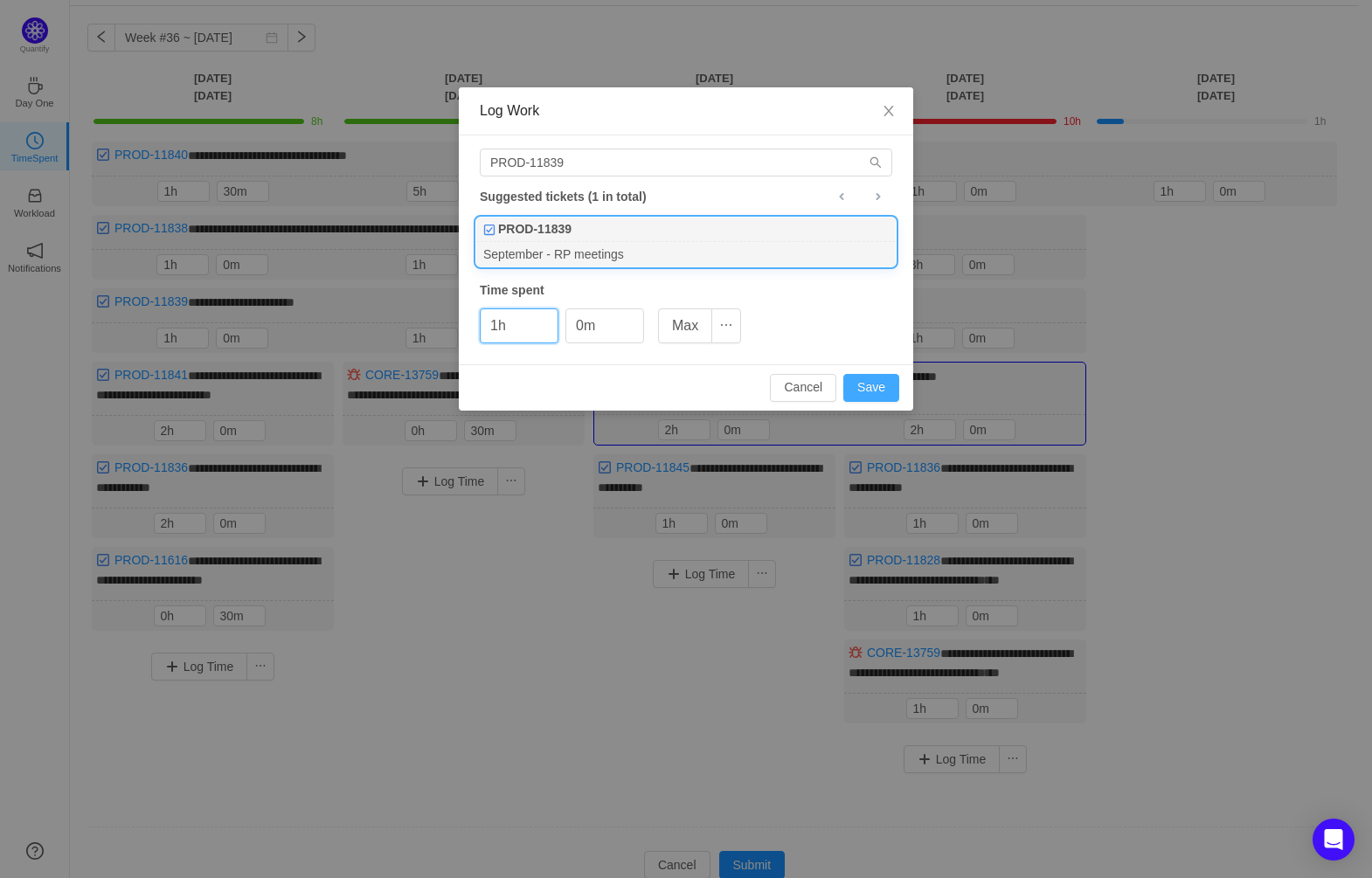
click at [867, 381] on button "Save" at bounding box center [871, 388] width 56 height 28
type input "0h"
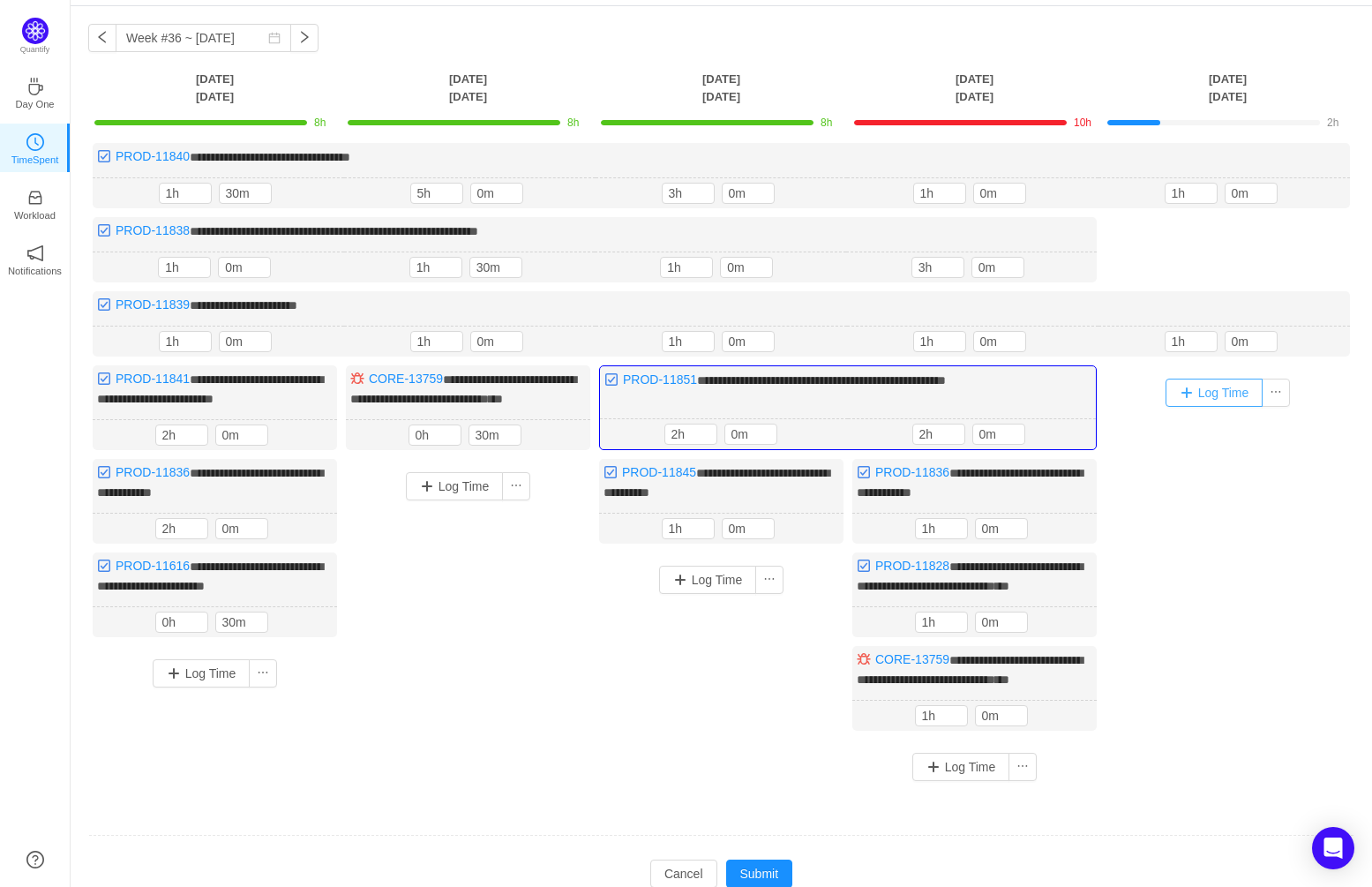
click at [1233, 391] on button "Log Time" at bounding box center [1214, 392] width 98 height 28
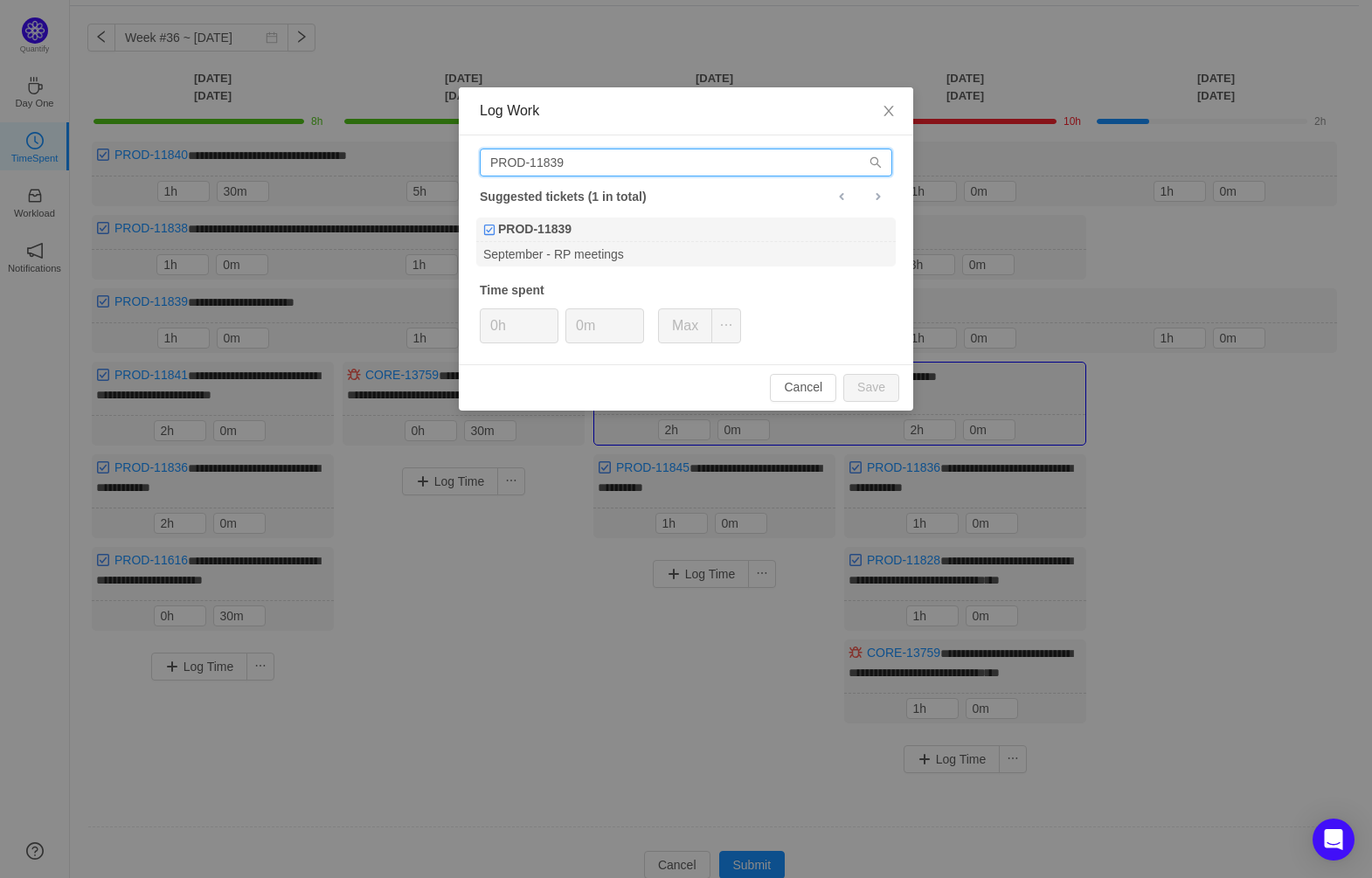
drag, startPoint x: 572, startPoint y: 161, endPoint x: 559, endPoint y: 161, distance: 13.0
click at [559, 161] on input "PROD-11839" at bounding box center [686, 162] width 412 height 28
type input "PROD-11838"
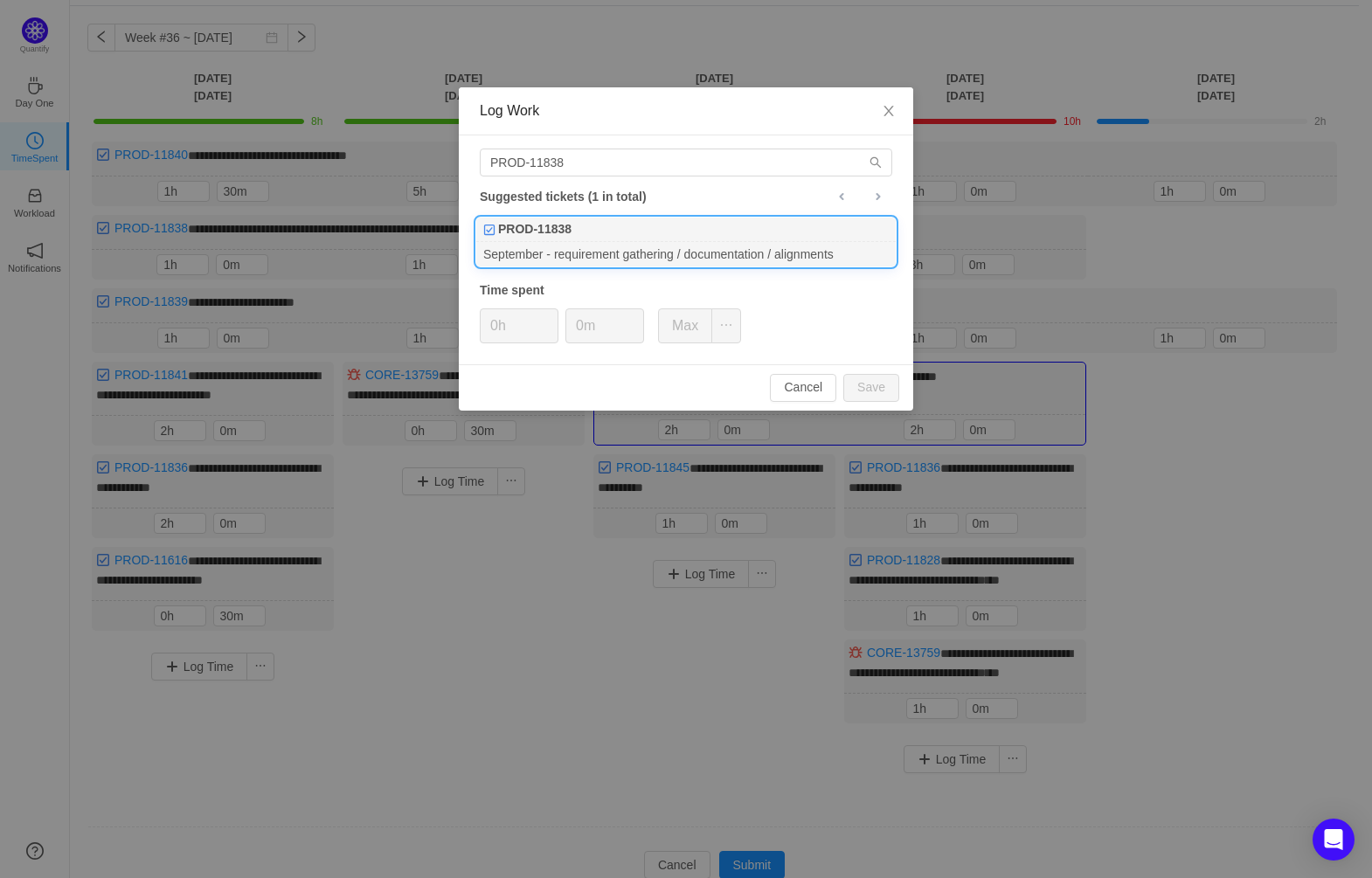
click at [558, 243] on div "September - requirement gathering / documentation / alignments" at bounding box center [686, 254] width 420 height 24
click at [868, 380] on button "Save" at bounding box center [871, 388] width 56 height 28
type input "0h"
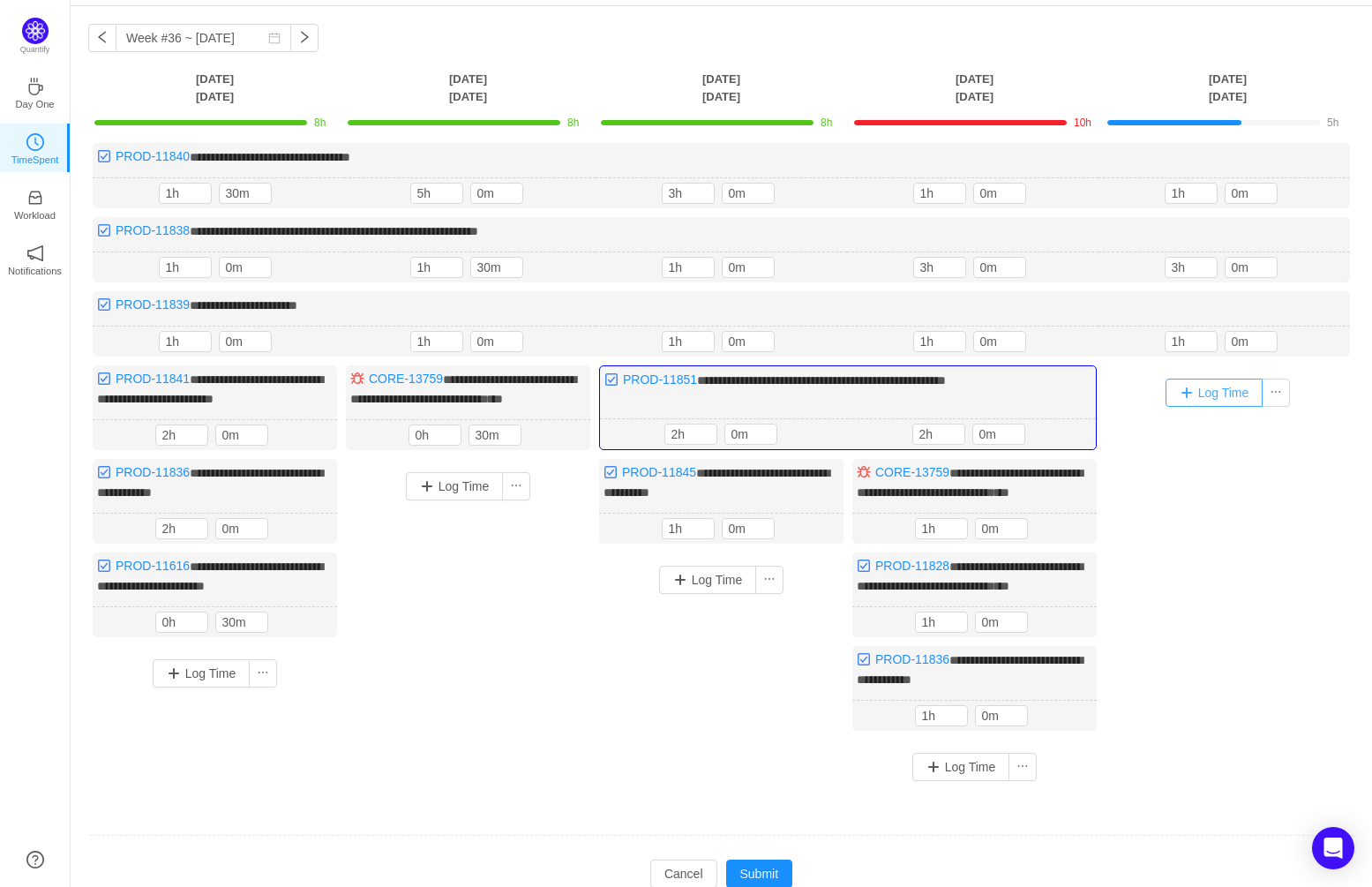
click at [1223, 391] on button "Log Time" at bounding box center [1214, 392] width 98 height 28
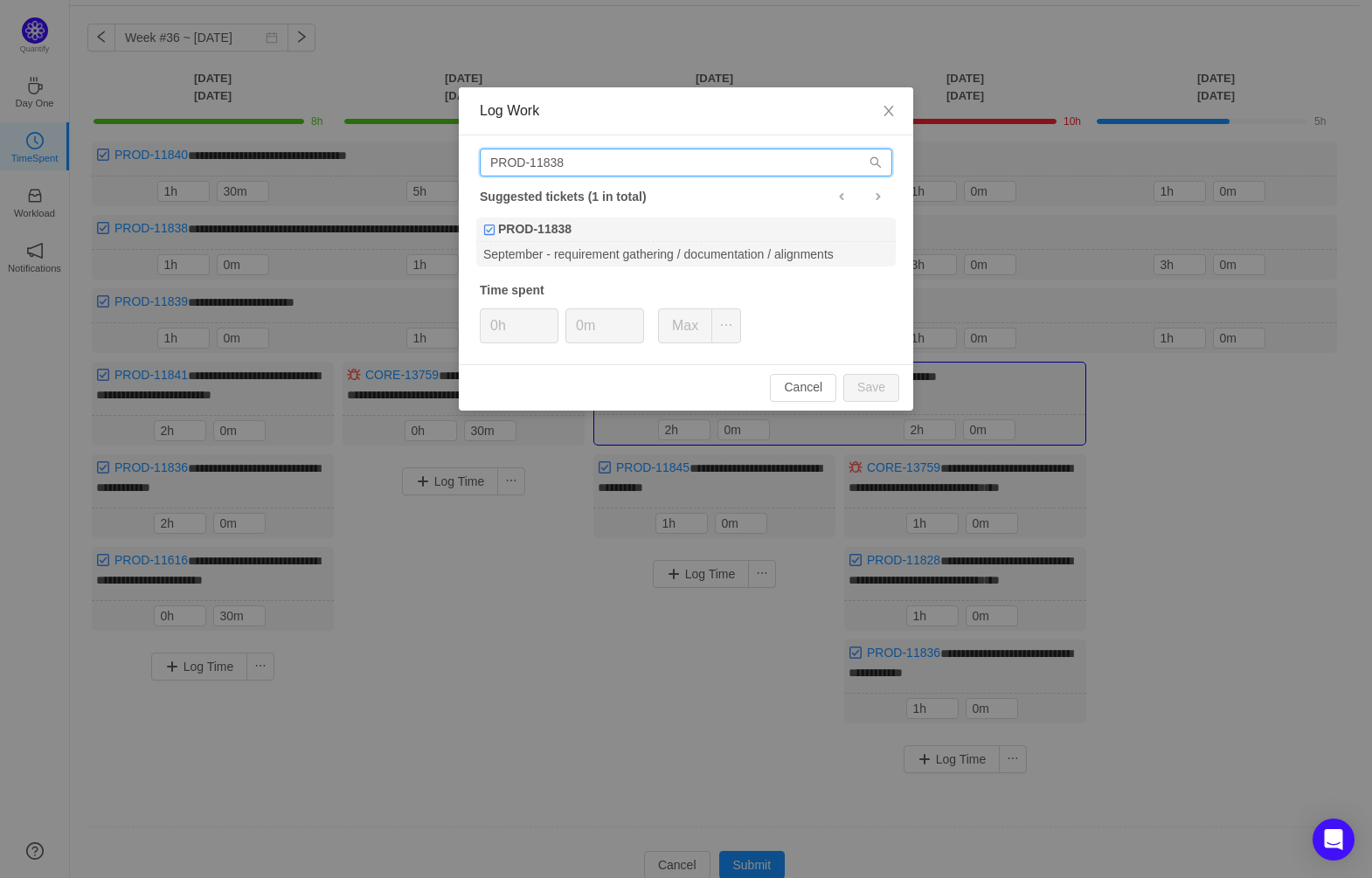
drag, startPoint x: 597, startPoint y: 163, endPoint x: 572, endPoint y: 163, distance: 25.0
click at [572, 163] on input "PROD-11838" at bounding box center [686, 162] width 412 height 28
click at [557, 159] on input "PROD-11838" at bounding box center [686, 162] width 412 height 28
type input "PROD-11828"
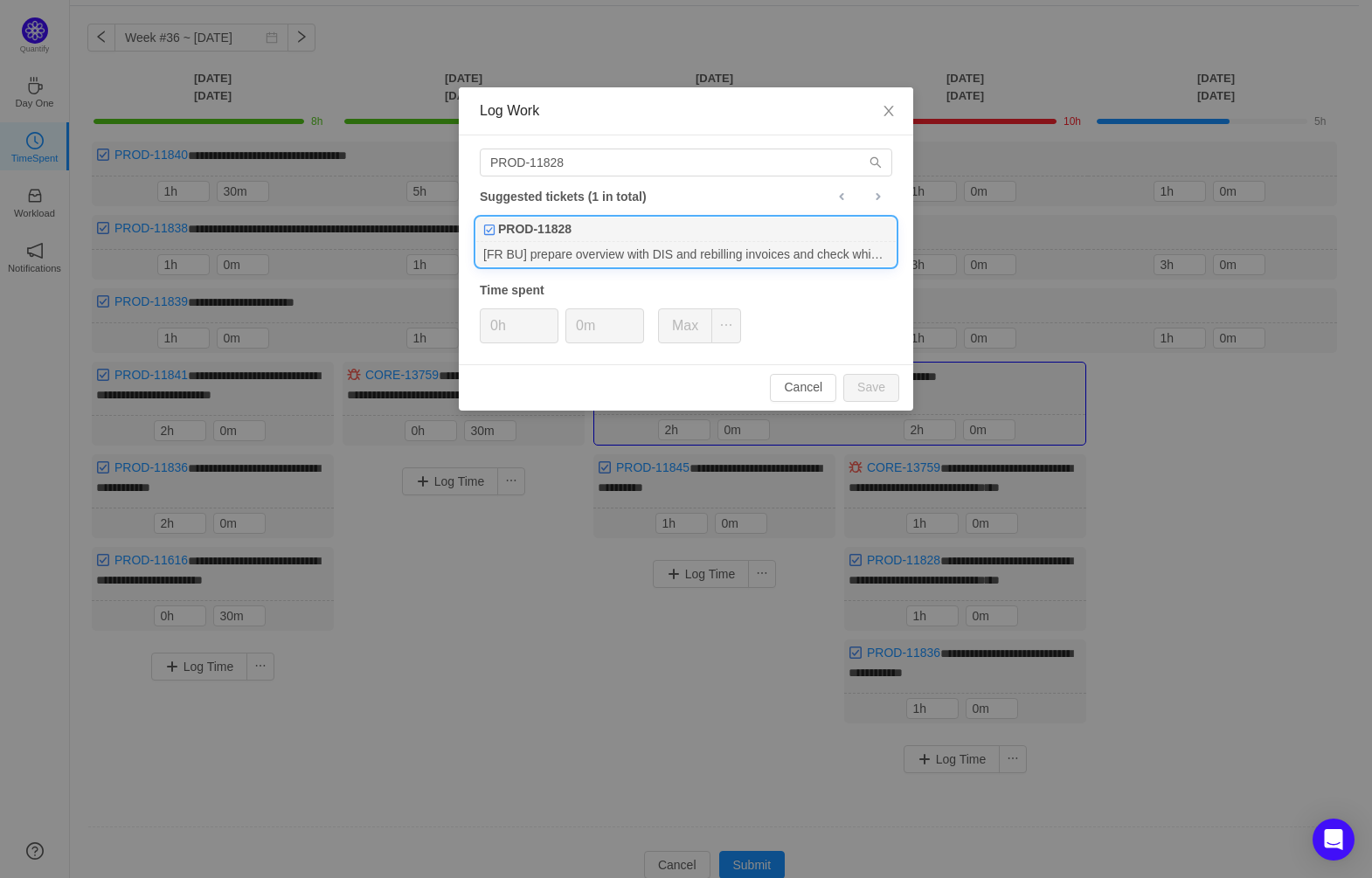
click at [576, 242] on div "[FR BU] prepare overview with DIS and rebilling invoices and check which ones w…" at bounding box center [686, 254] width 420 height 24
click at [880, 381] on button "Save" at bounding box center [871, 388] width 56 height 28
type input "0h"
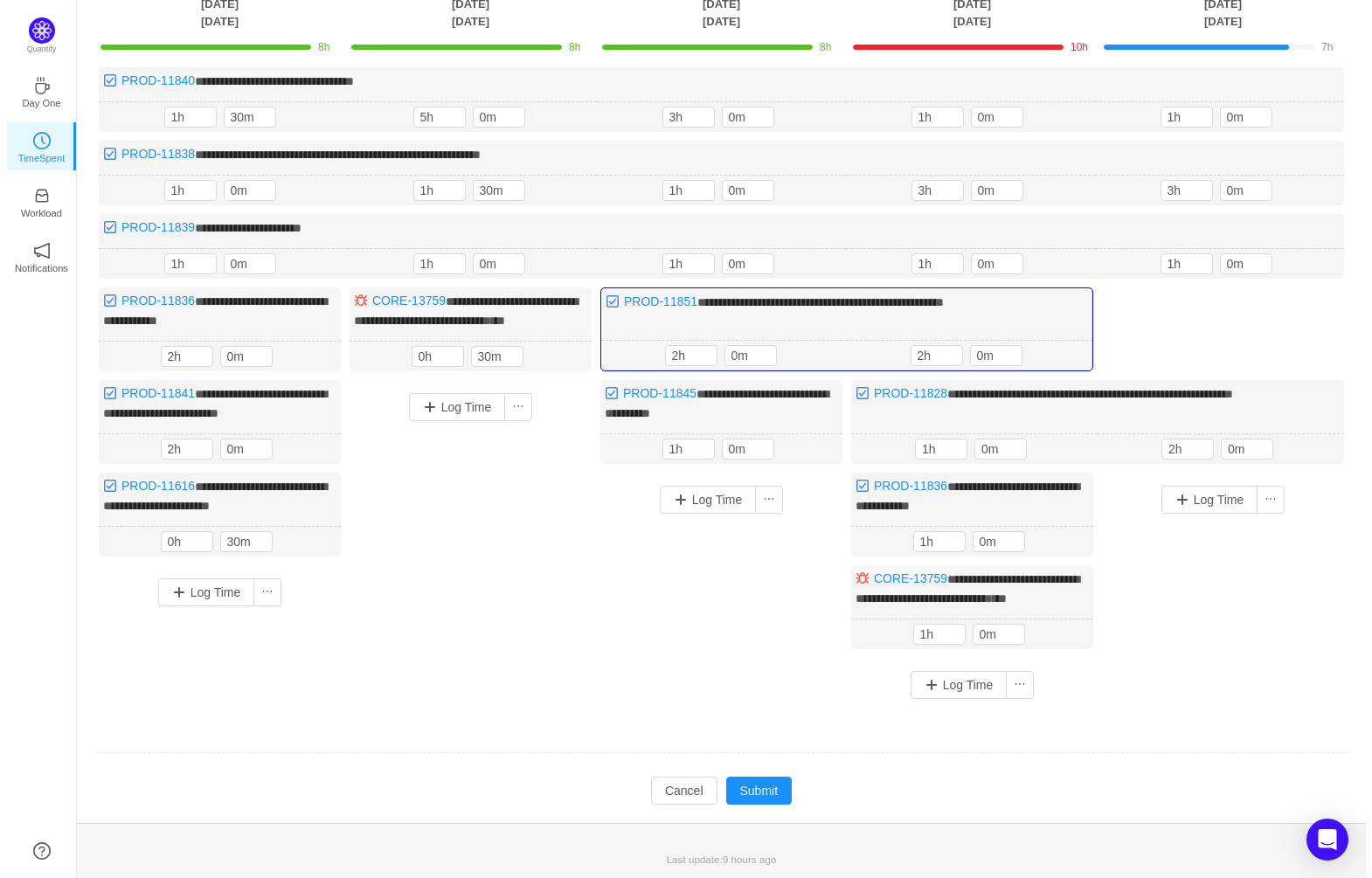
scroll to position [161, 0]
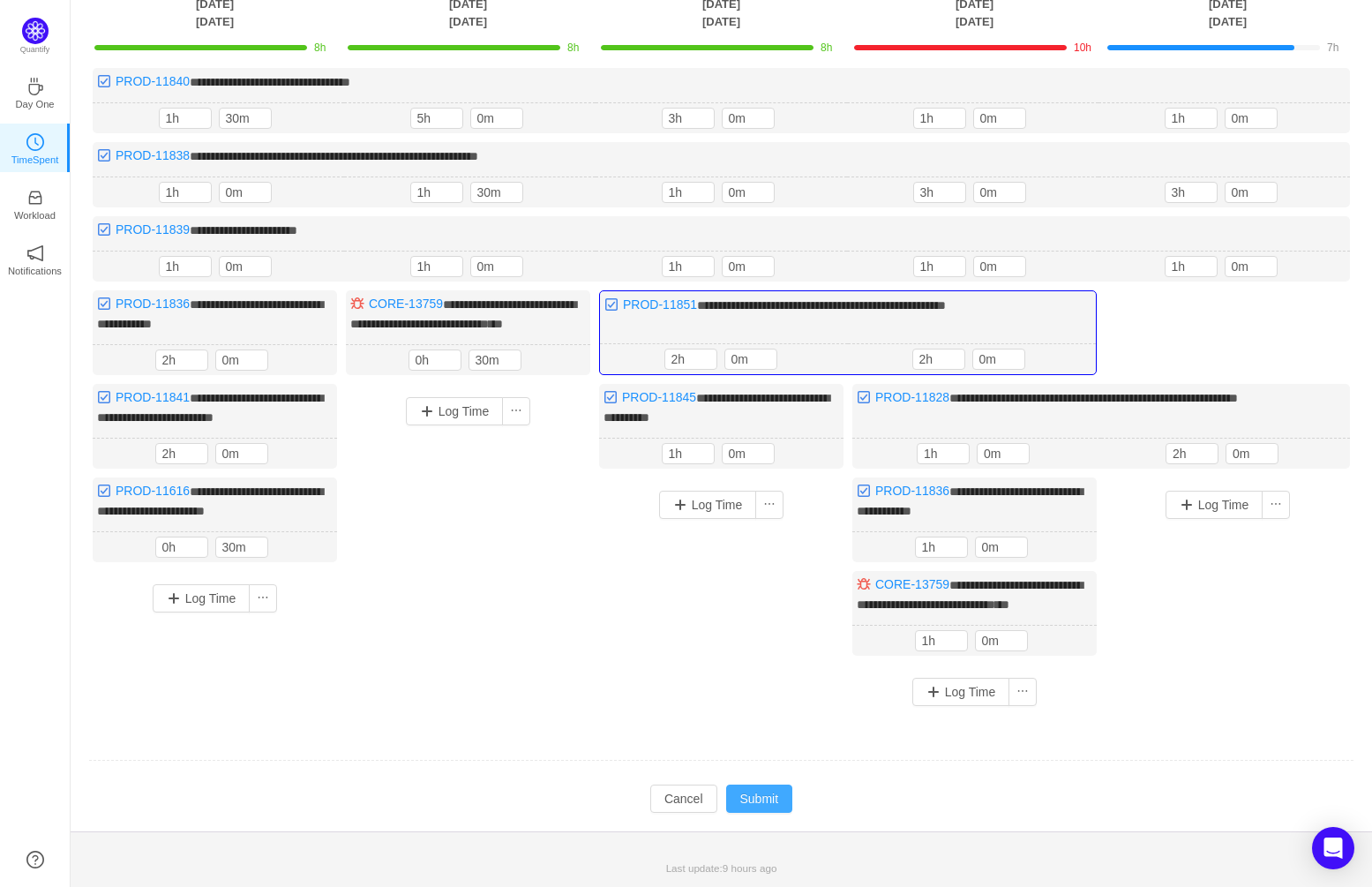
click at [765, 797] on button "Submit" at bounding box center [759, 798] width 67 height 28
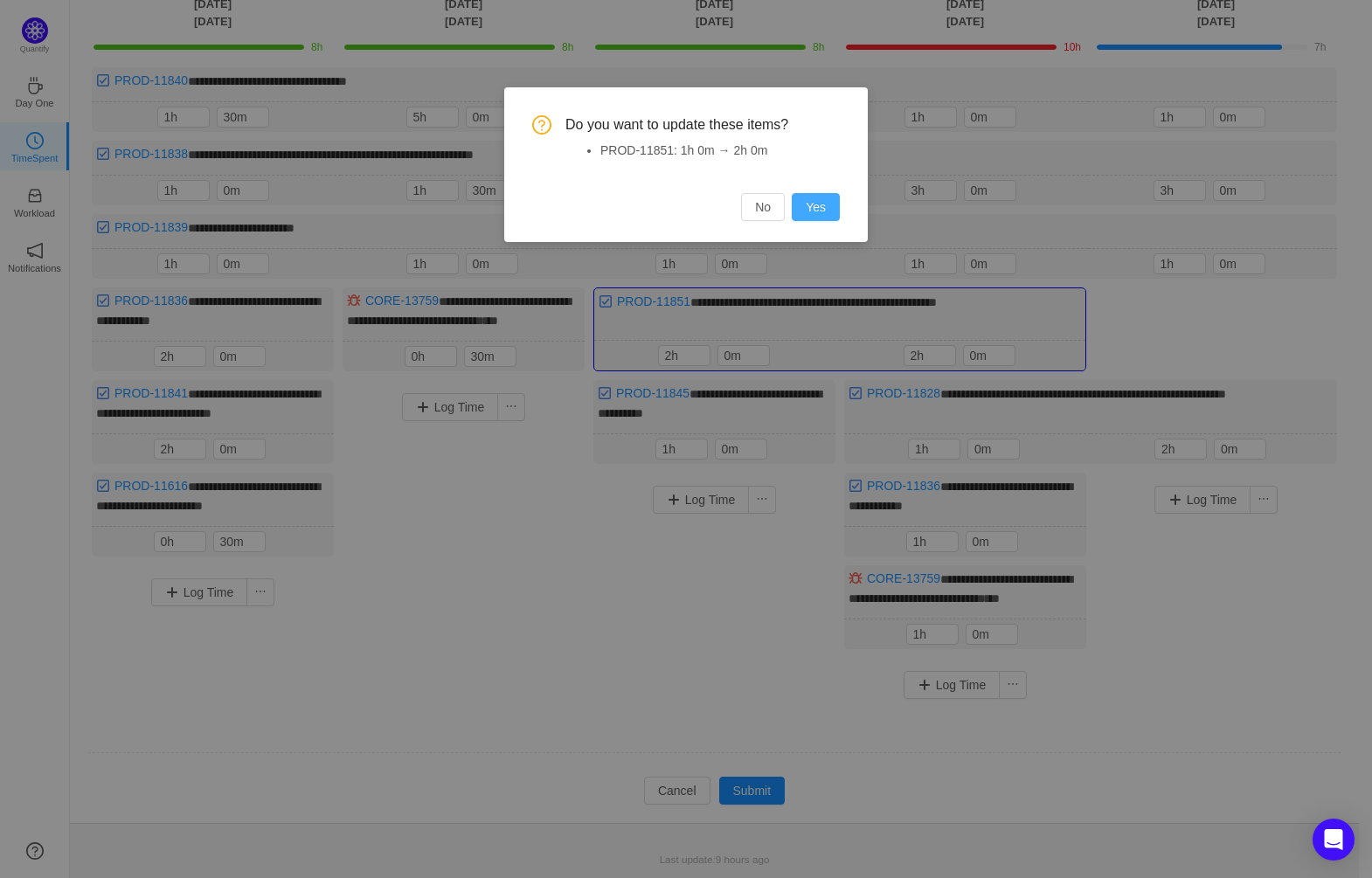
click at [818, 208] on button "Yes" at bounding box center [815, 207] width 48 height 28
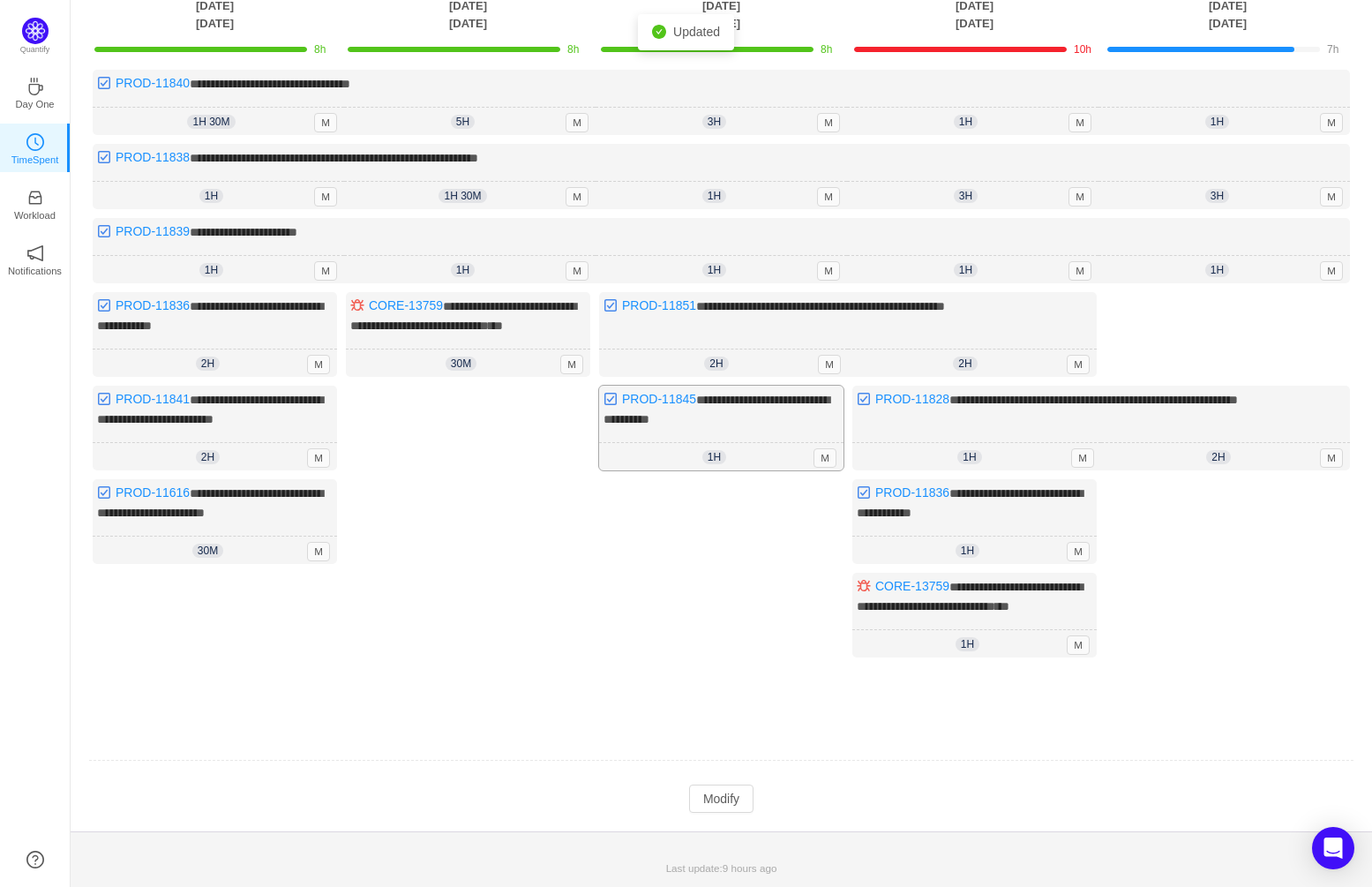
scroll to position [0, 0]
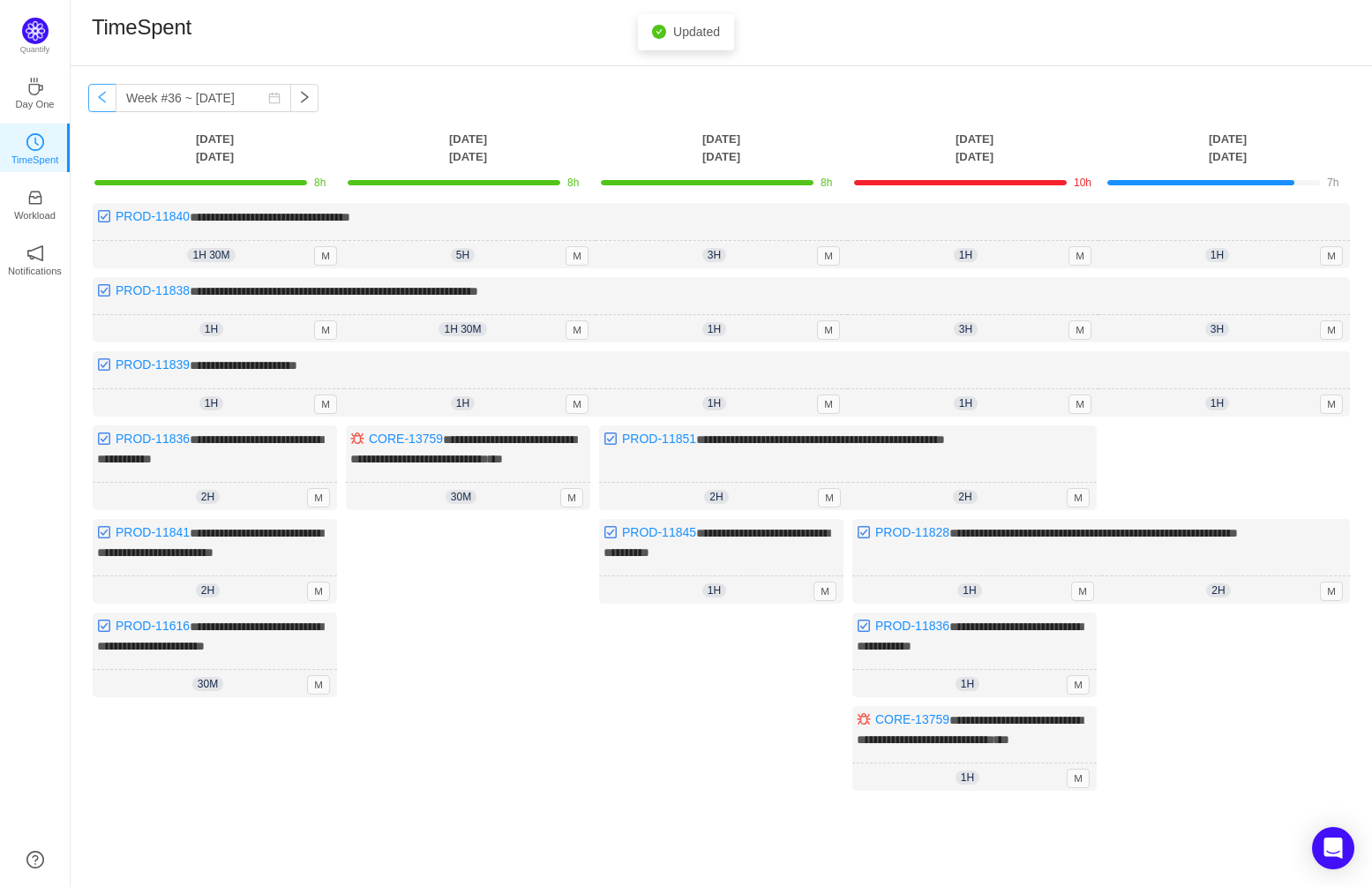
click at [100, 91] on button "button" at bounding box center [102, 98] width 28 height 28
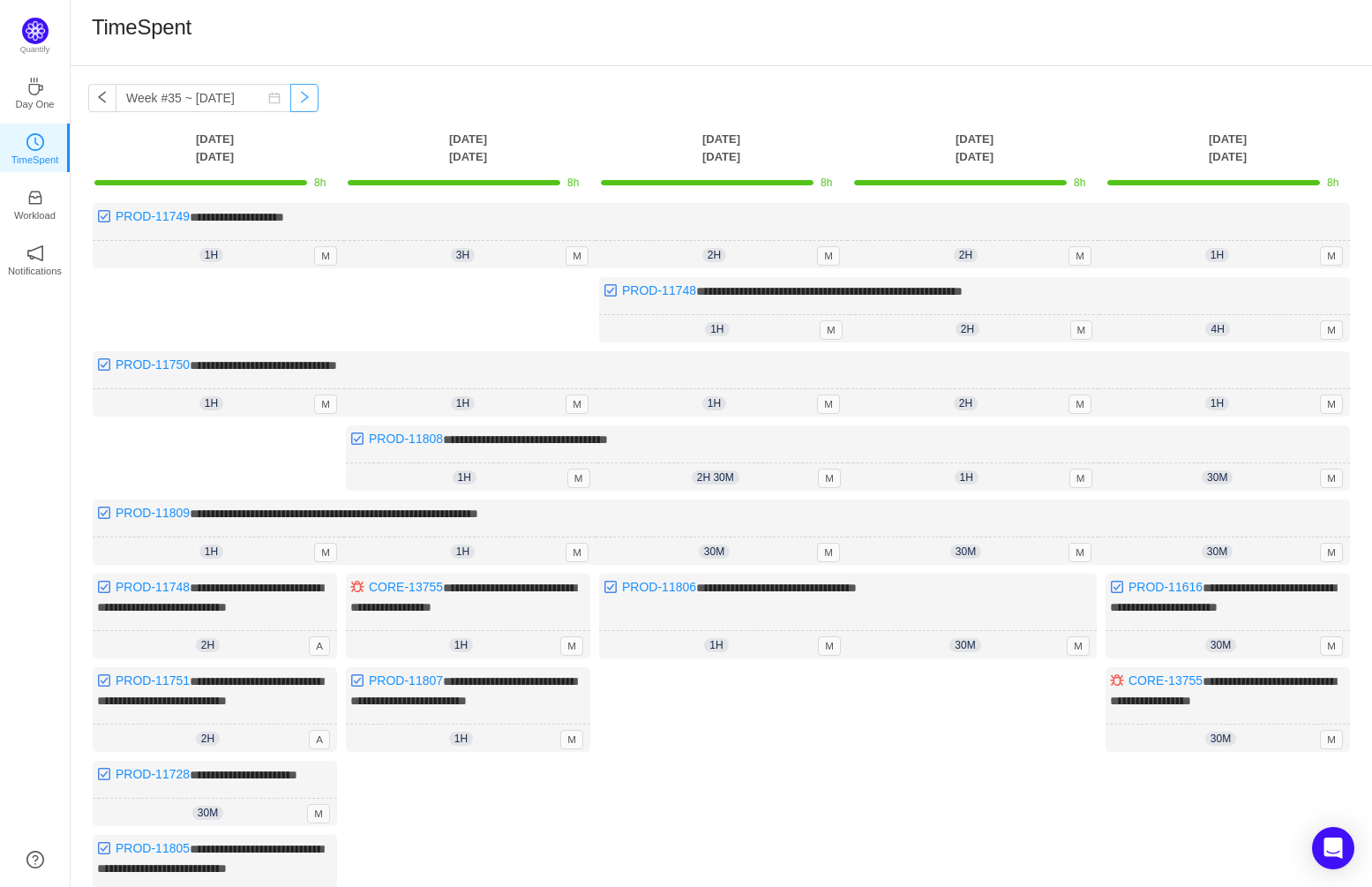
click at [290, 97] on button "button" at bounding box center [304, 98] width 28 height 28
type input "Week #36 ~ [DATE]"
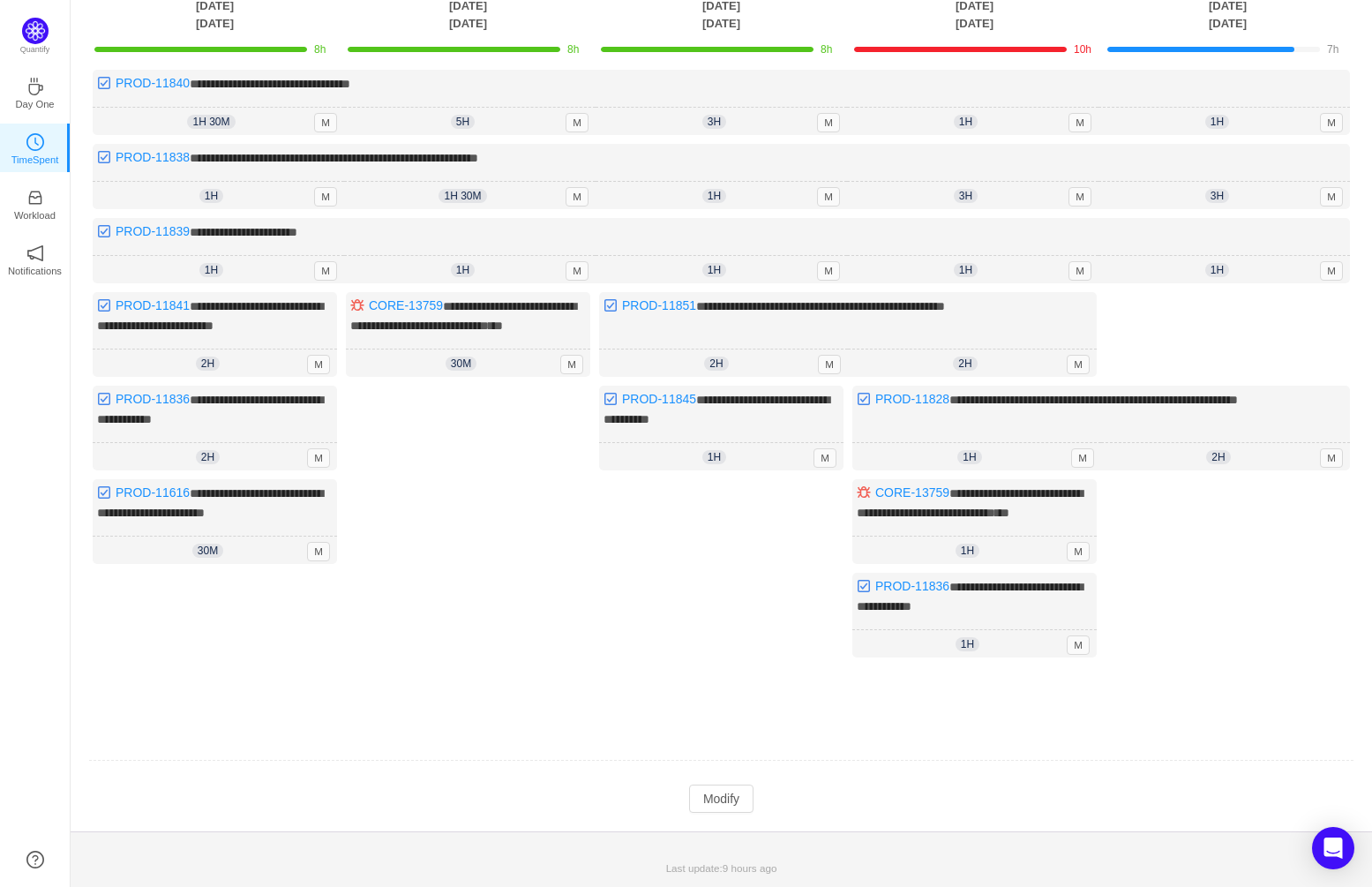
scroll to position [161, 0]
click at [728, 796] on button "Modify" at bounding box center [722, 798] width 65 height 28
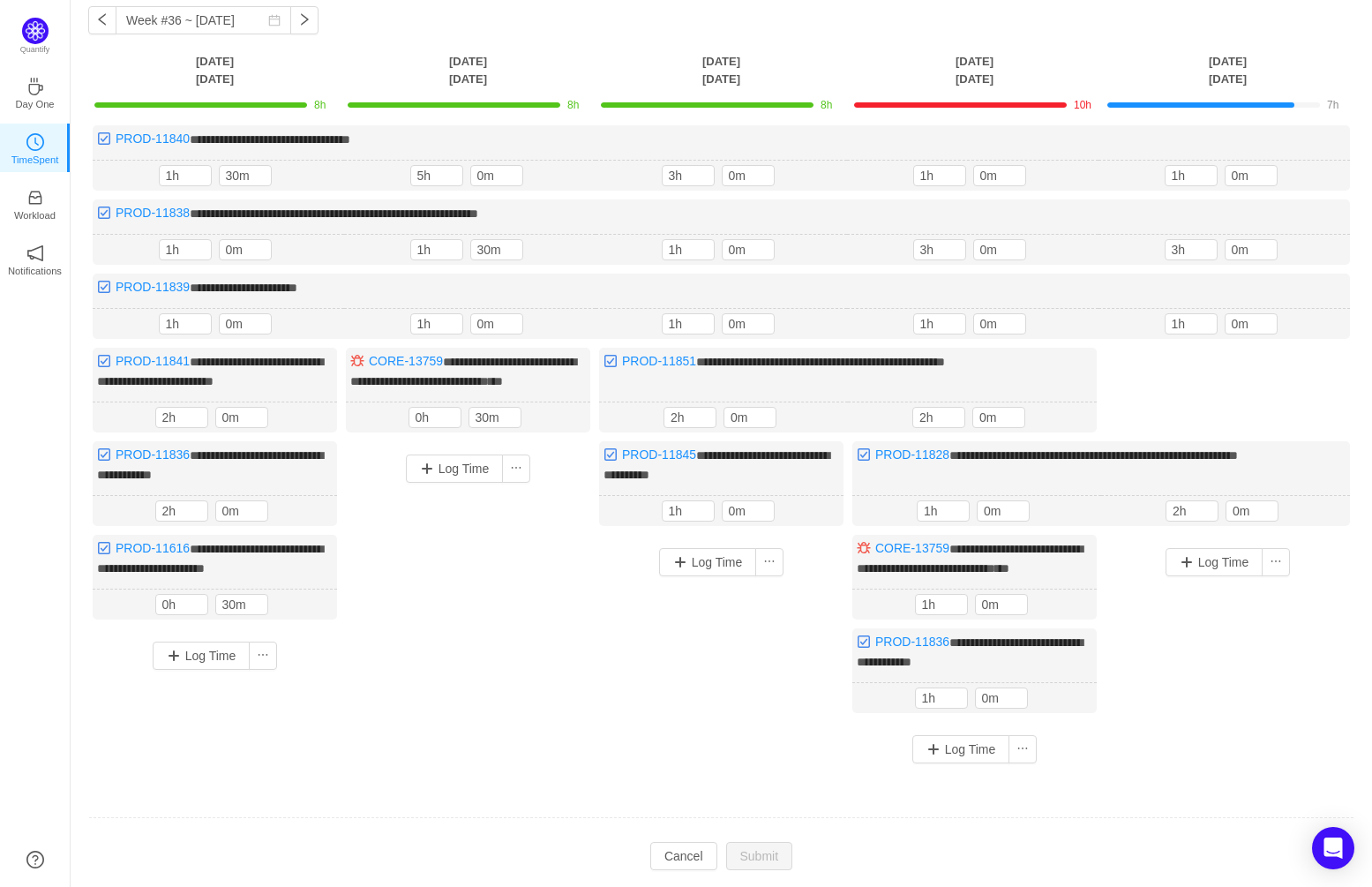
scroll to position [71, 0]
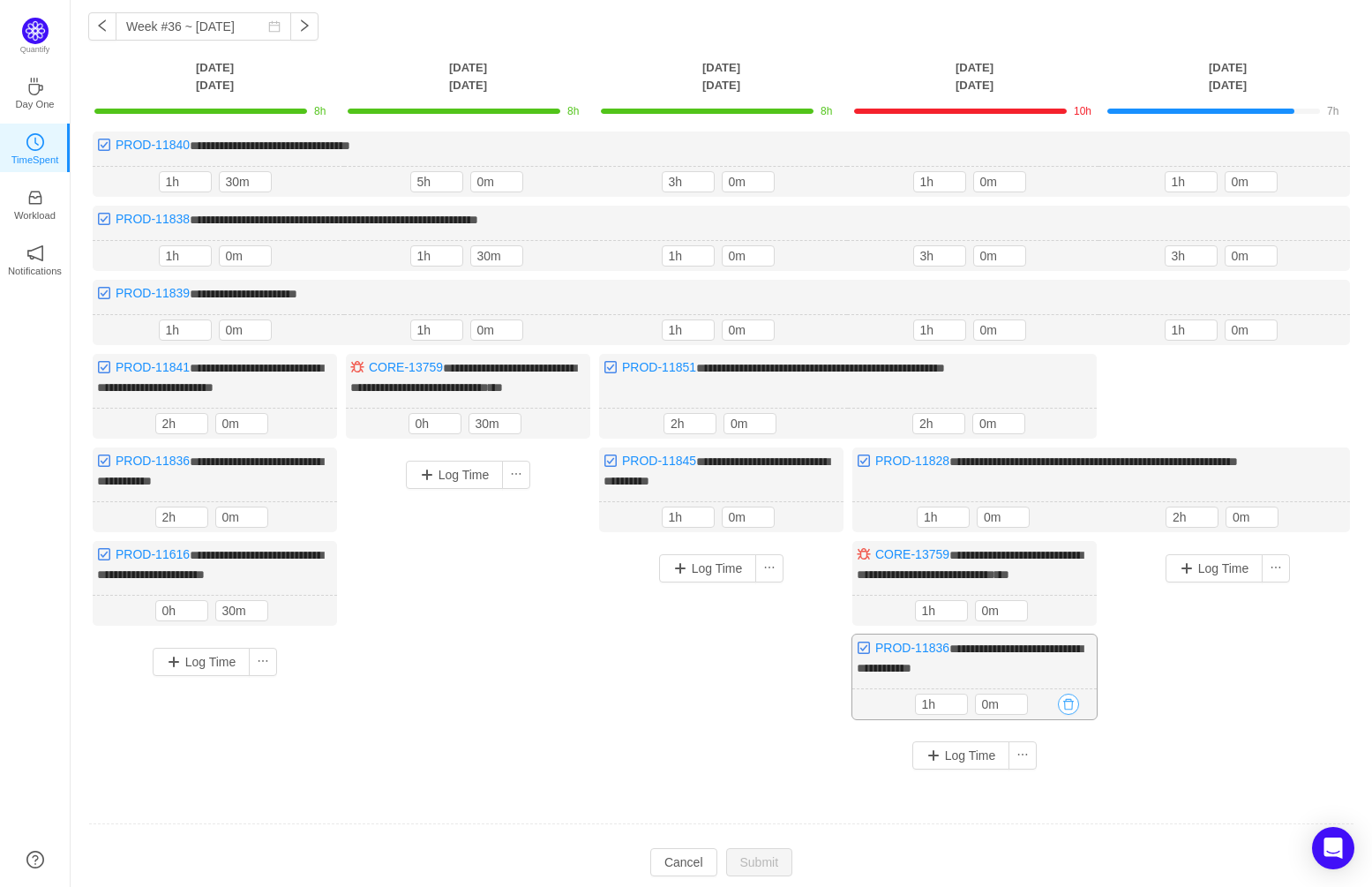
click at [1071, 715] on button "button" at bounding box center [1068, 703] width 21 height 21
click at [1055, 807] on button "Yes" at bounding box center [1040, 808] width 35 height 21
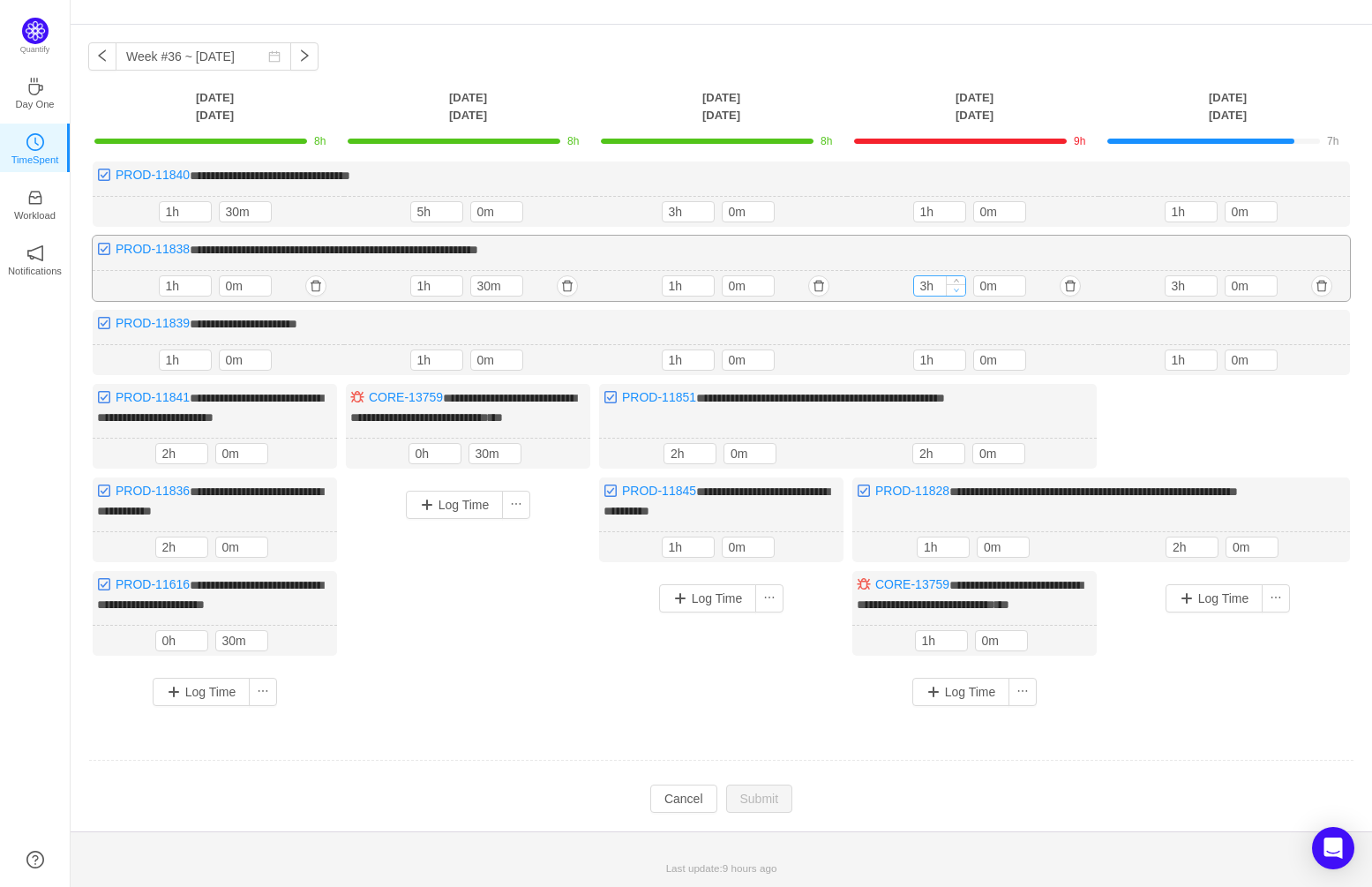
type input "2h"
click at [959, 284] on span "Decrease Value" at bounding box center [956, 290] width 18 height 12
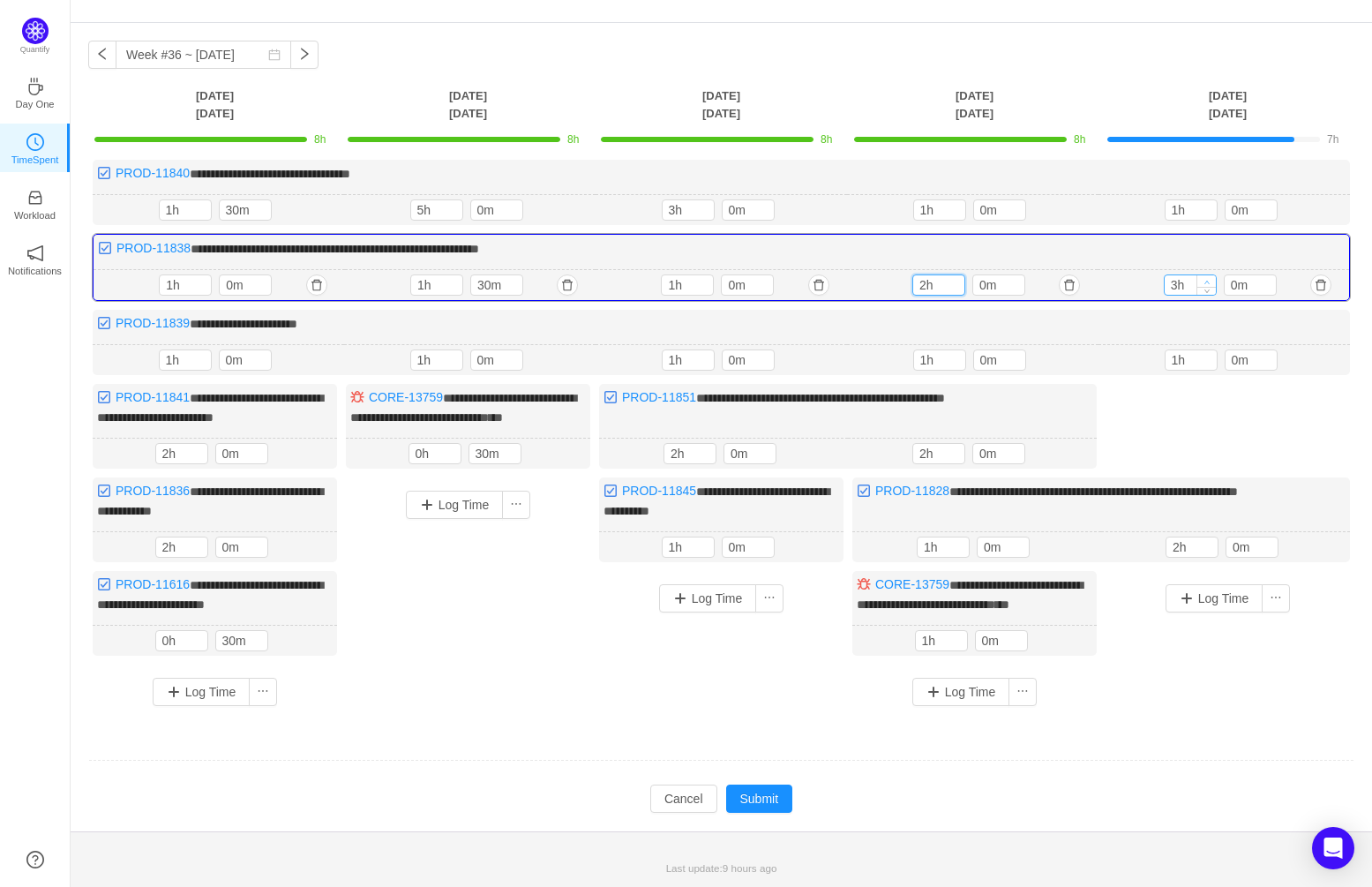
type input "4h"
click at [1208, 279] on icon "icon: up" at bounding box center [1207, 281] width 6 height 6
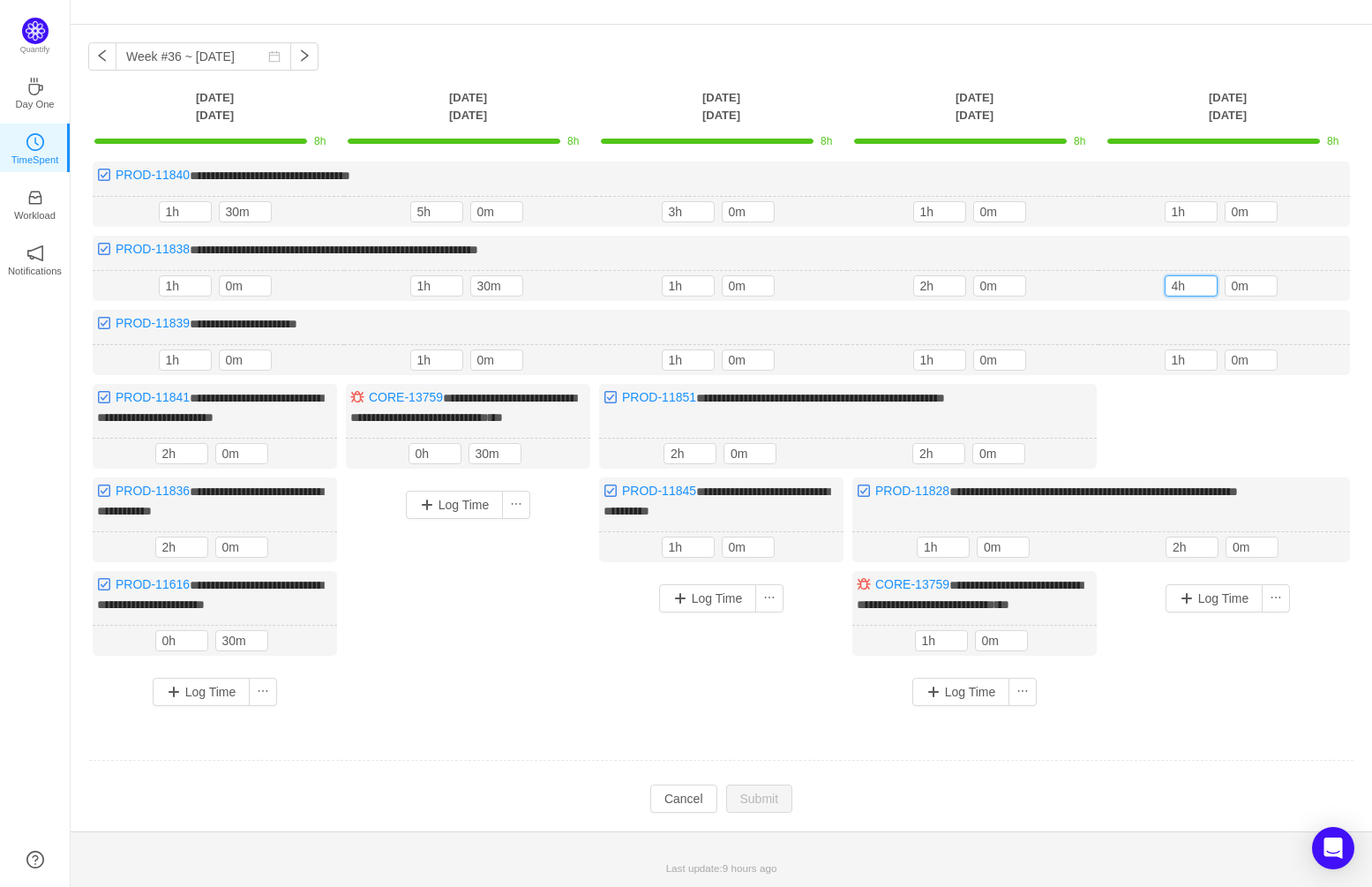
click at [964, 790] on td "Modify Cancel Submit" at bounding box center [722, 798] width 1266 height 30
click at [290, 42] on button "button" at bounding box center [304, 56] width 28 height 28
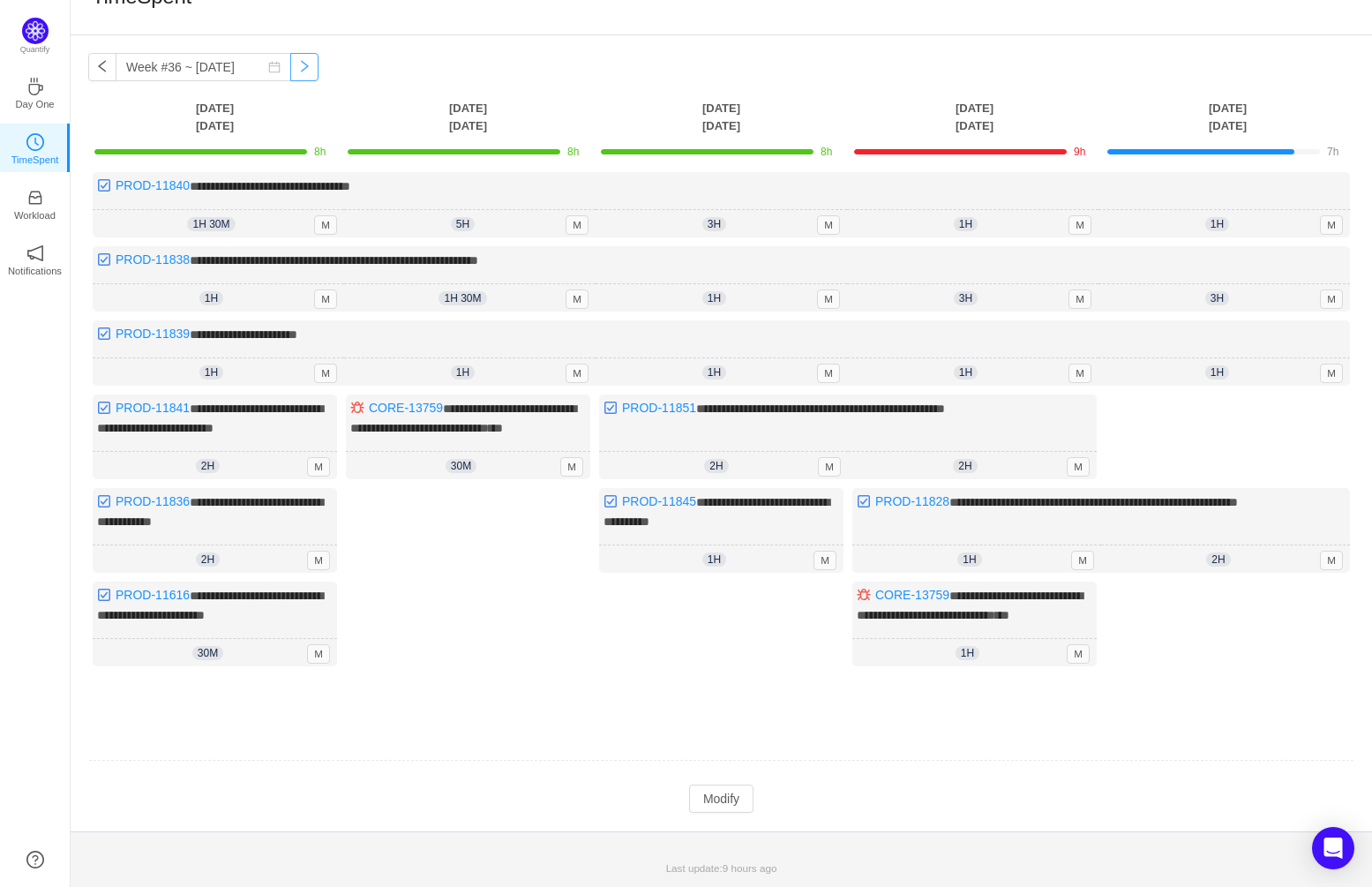
scroll to position [60, 0]
click at [290, 53] on button "button" at bounding box center [304, 67] width 28 height 28
click at [98, 53] on button "button" at bounding box center [102, 67] width 28 height 28
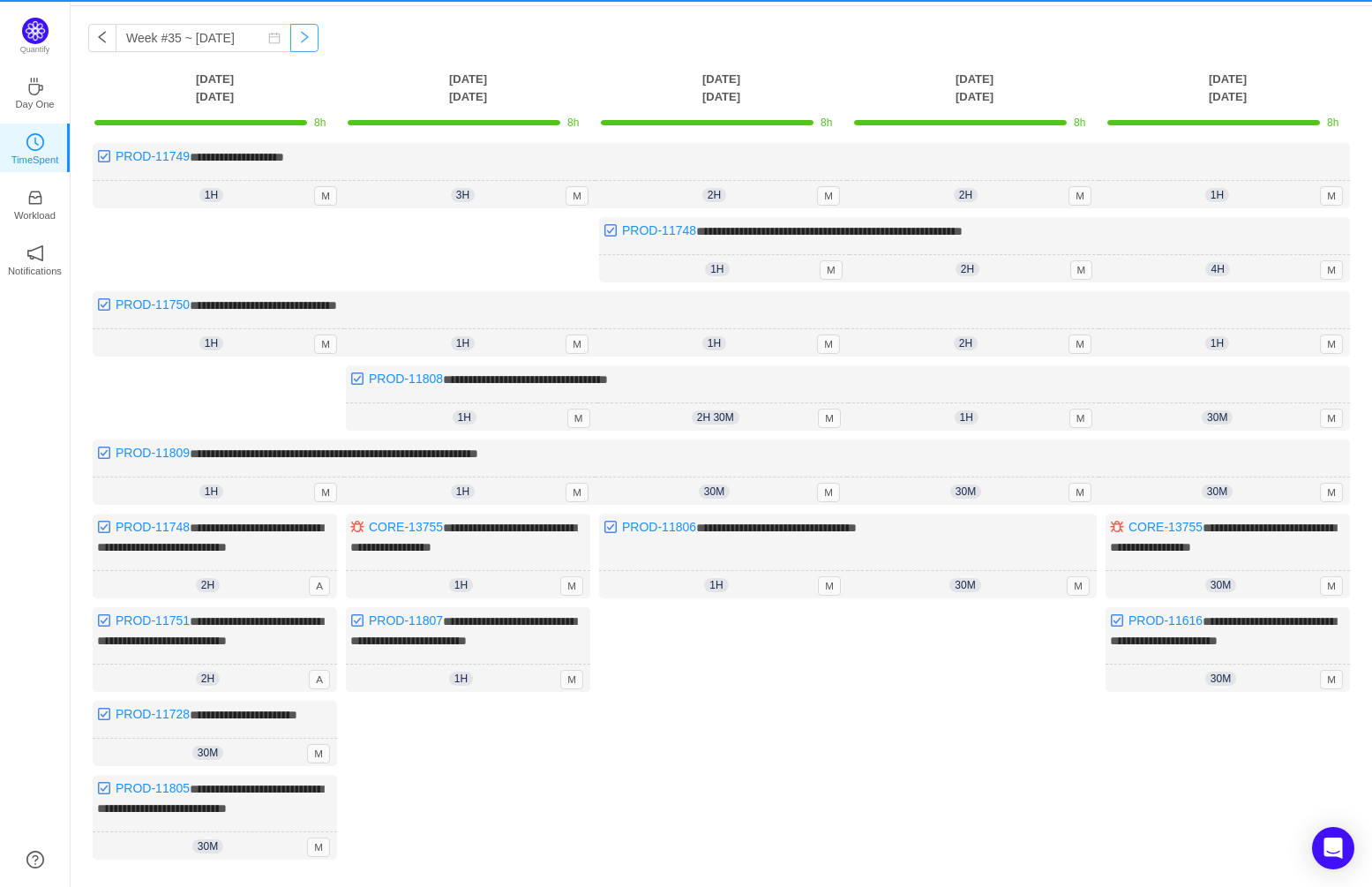
click at [290, 36] on button "button" at bounding box center [304, 37] width 28 height 28
type input "Week #36 ~ [DATE]"
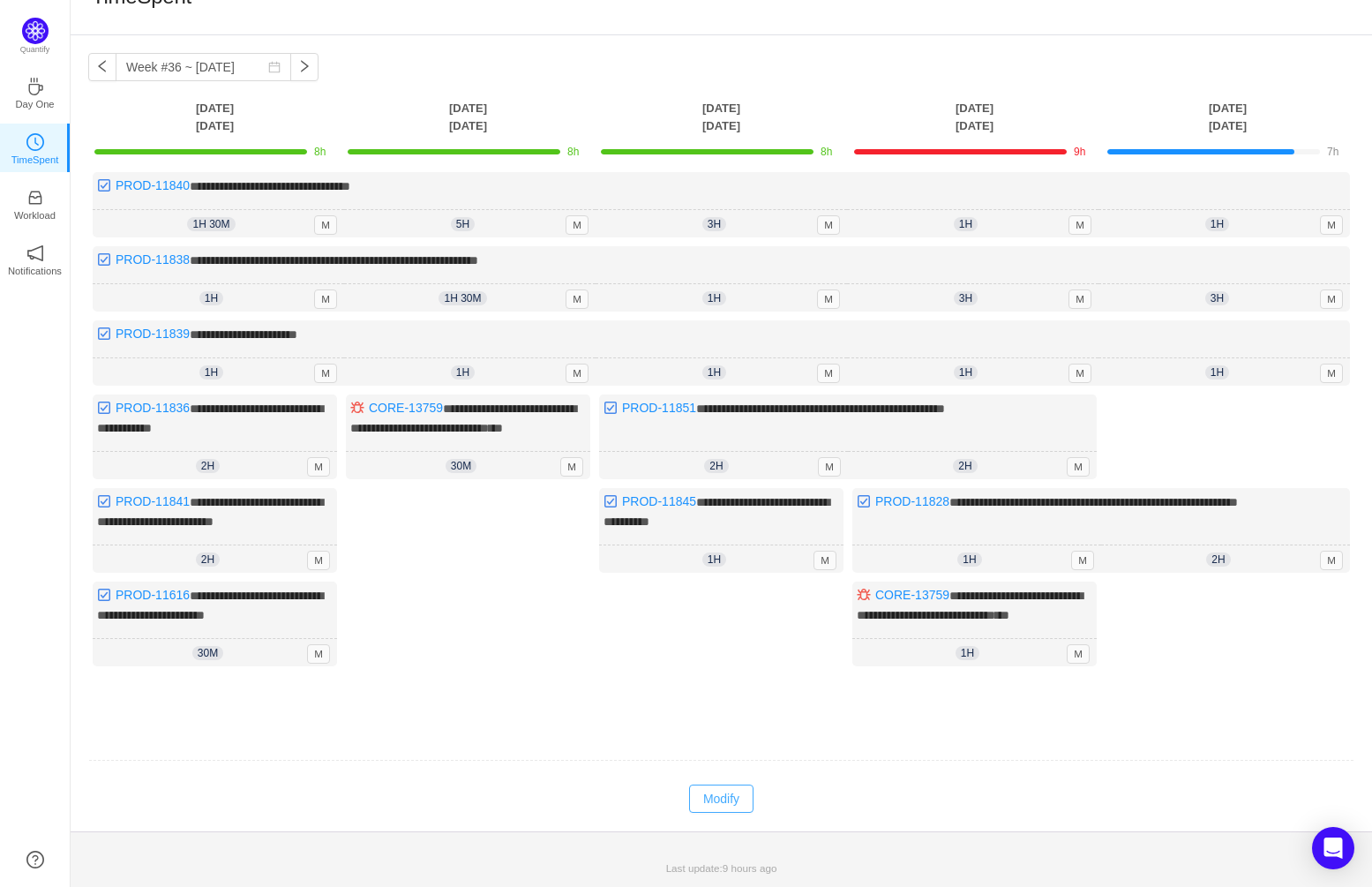
click at [736, 796] on button "Modify" at bounding box center [722, 798] width 65 height 28
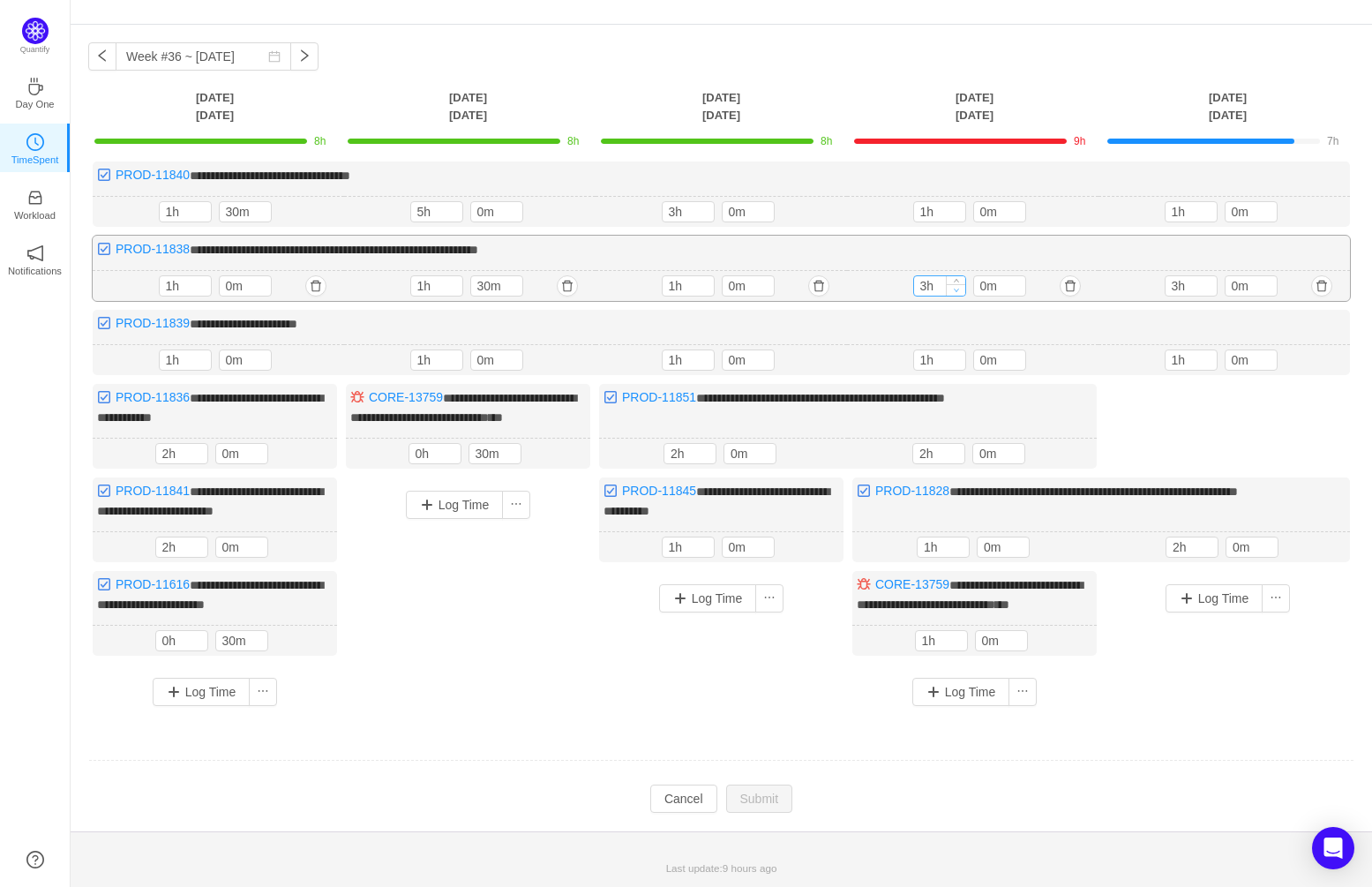
type input "2h"
click at [958, 287] on icon "icon: down" at bounding box center [955, 290] width 6 height 6
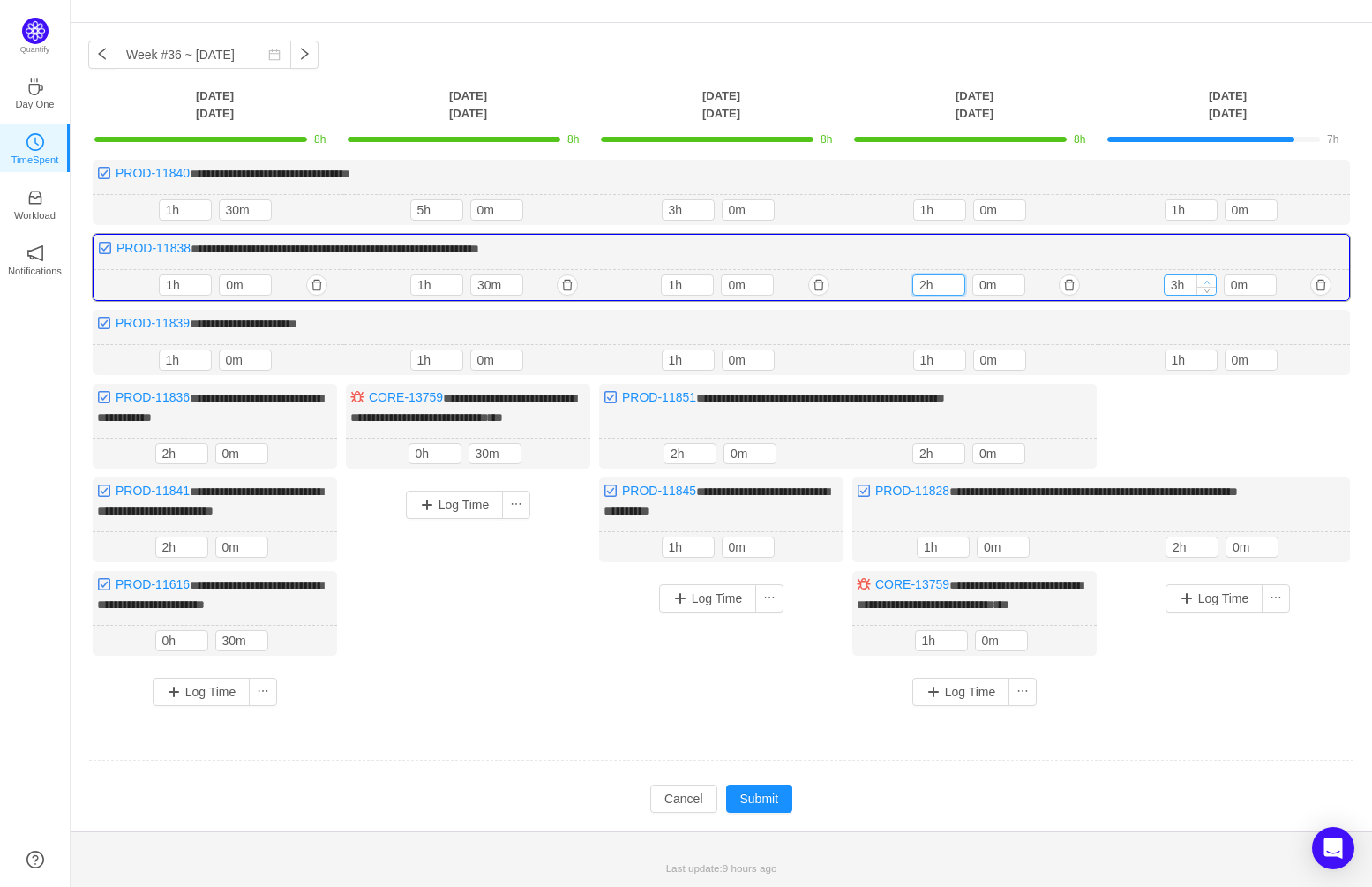
type input "4h"
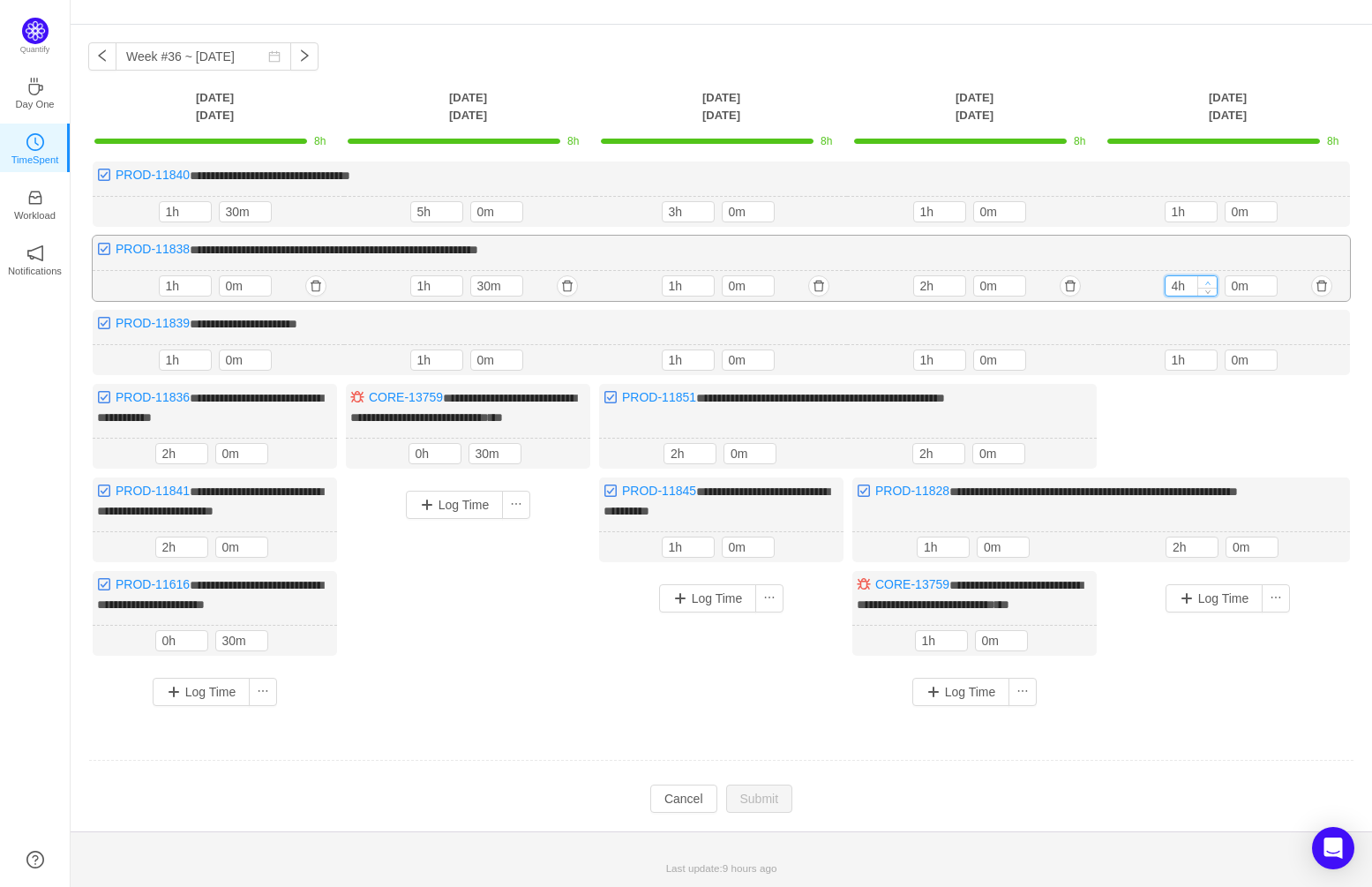
click at [1211, 276] on span "Increase Value" at bounding box center [1208, 281] width 18 height 12
click at [98, 42] on button "button" at bounding box center [102, 56] width 28 height 28
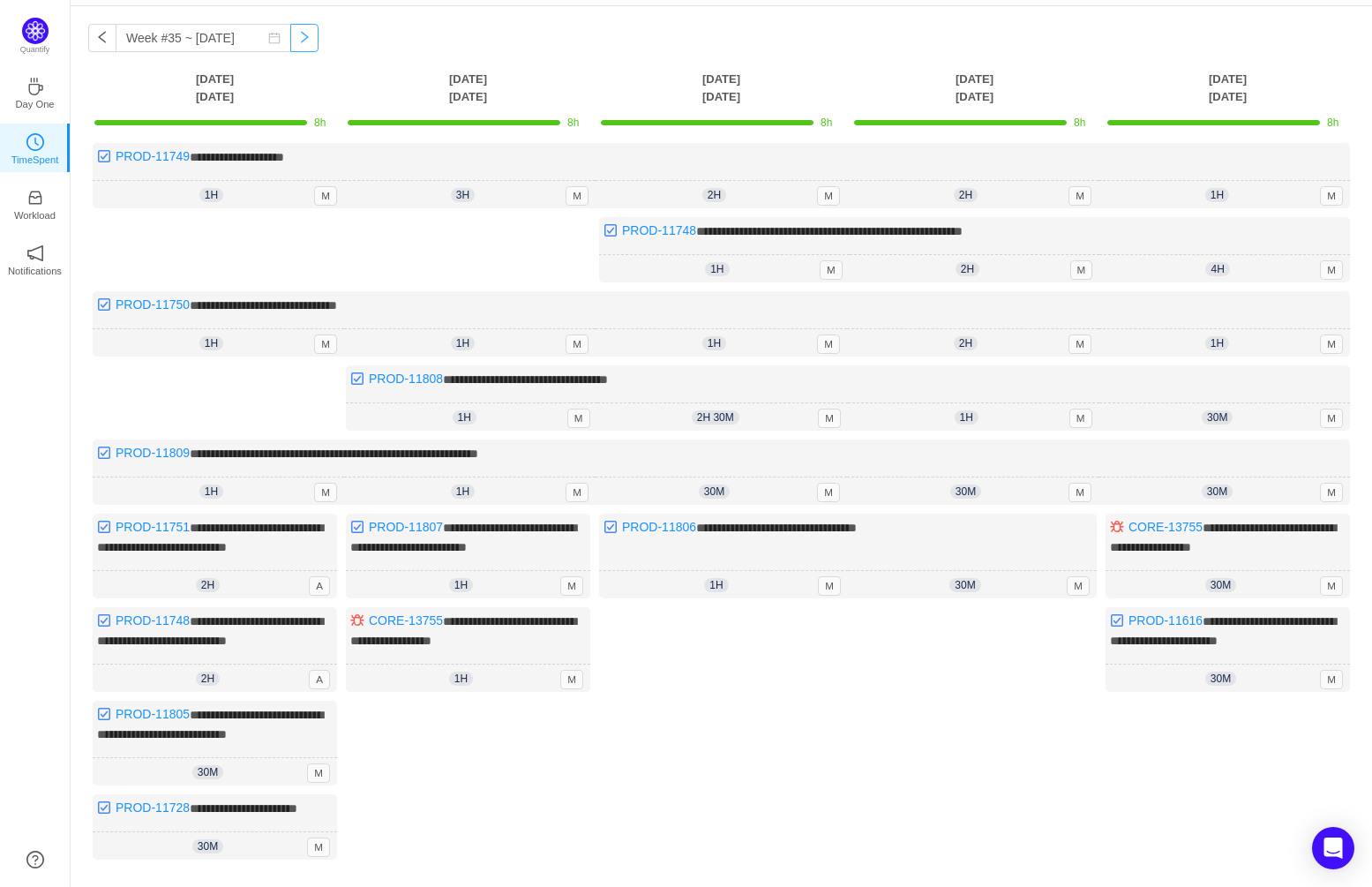
click at [290, 34] on button "button" at bounding box center [304, 37] width 28 height 28
type input "Week #36 ~ [DATE]"
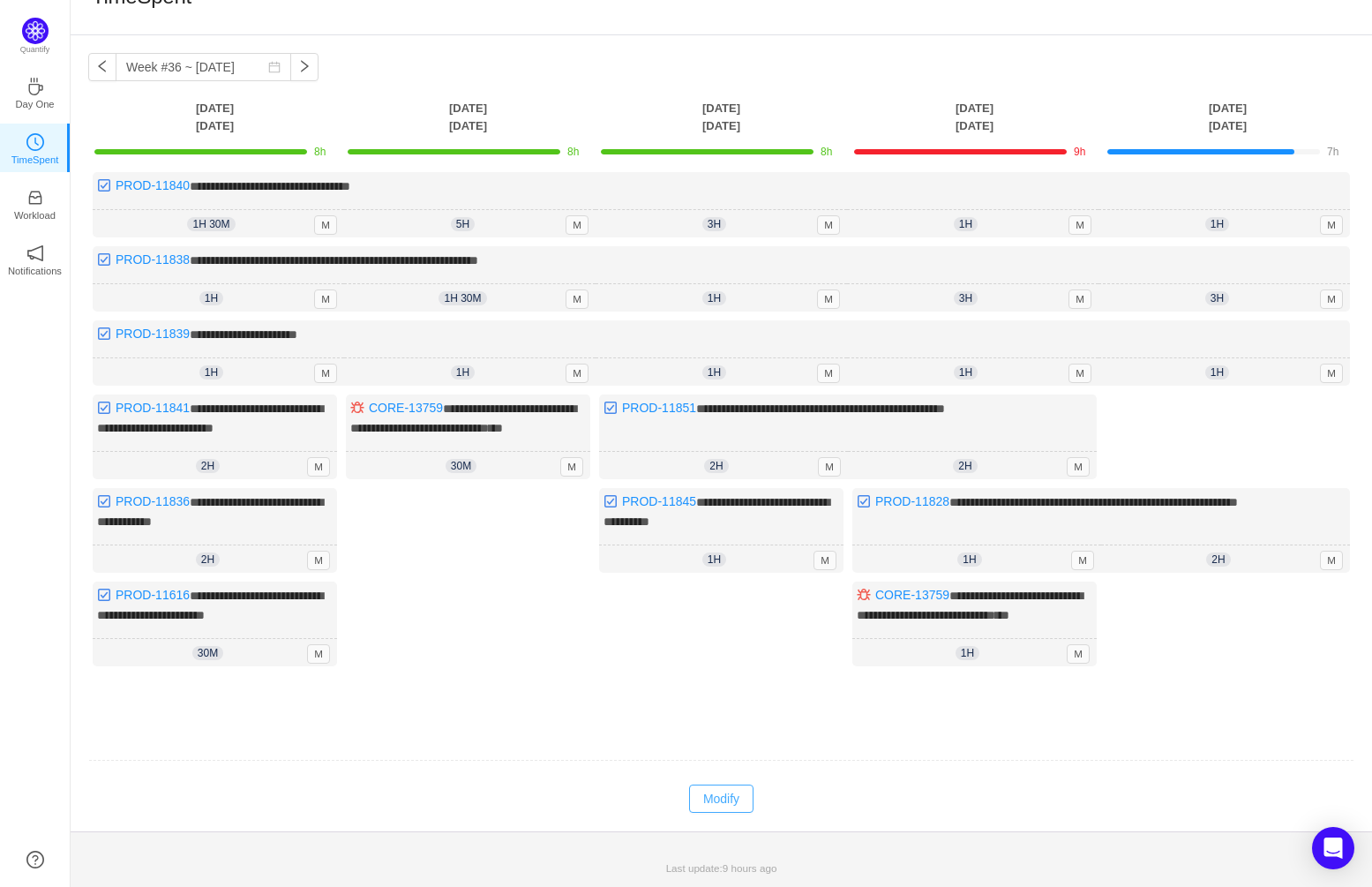
click at [727, 792] on button "Modify" at bounding box center [722, 798] width 65 height 28
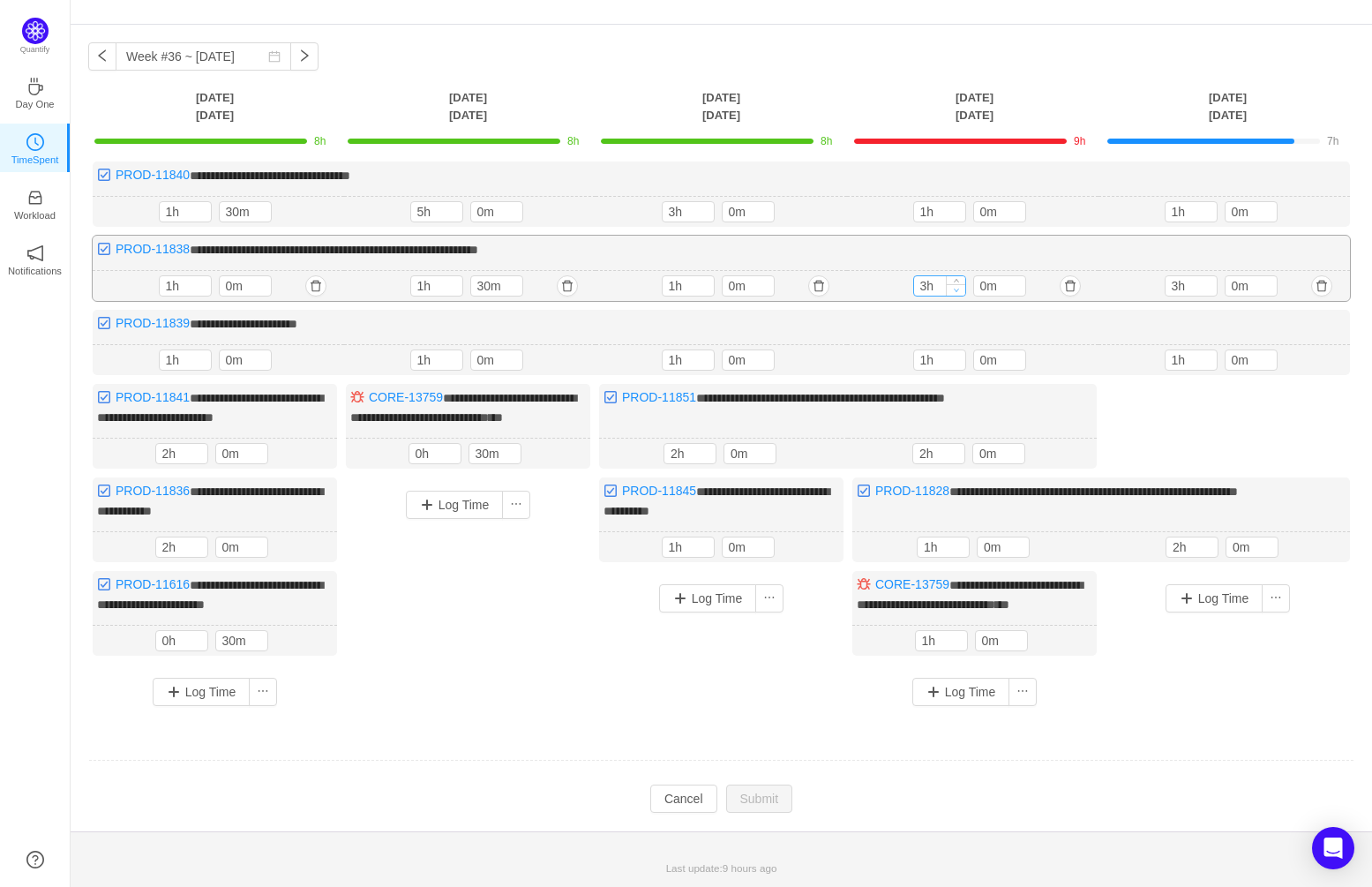
type input "2h"
click at [958, 284] on span "Decrease Value" at bounding box center [956, 290] width 18 height 12
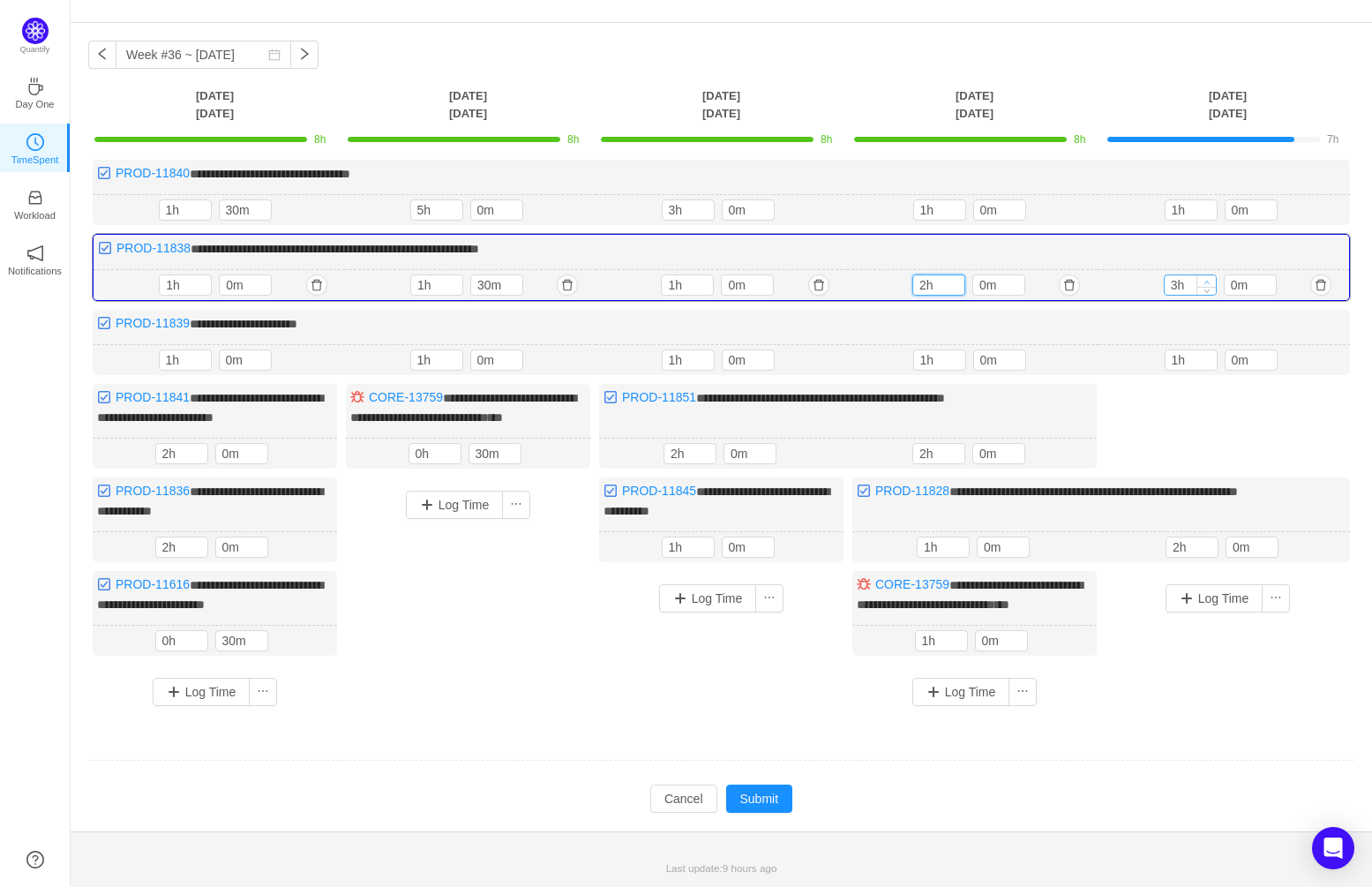
type input "4h"
click at [1209, 279] on icon "icon: up" at bounding box center [1207, 281] width 6 height 6
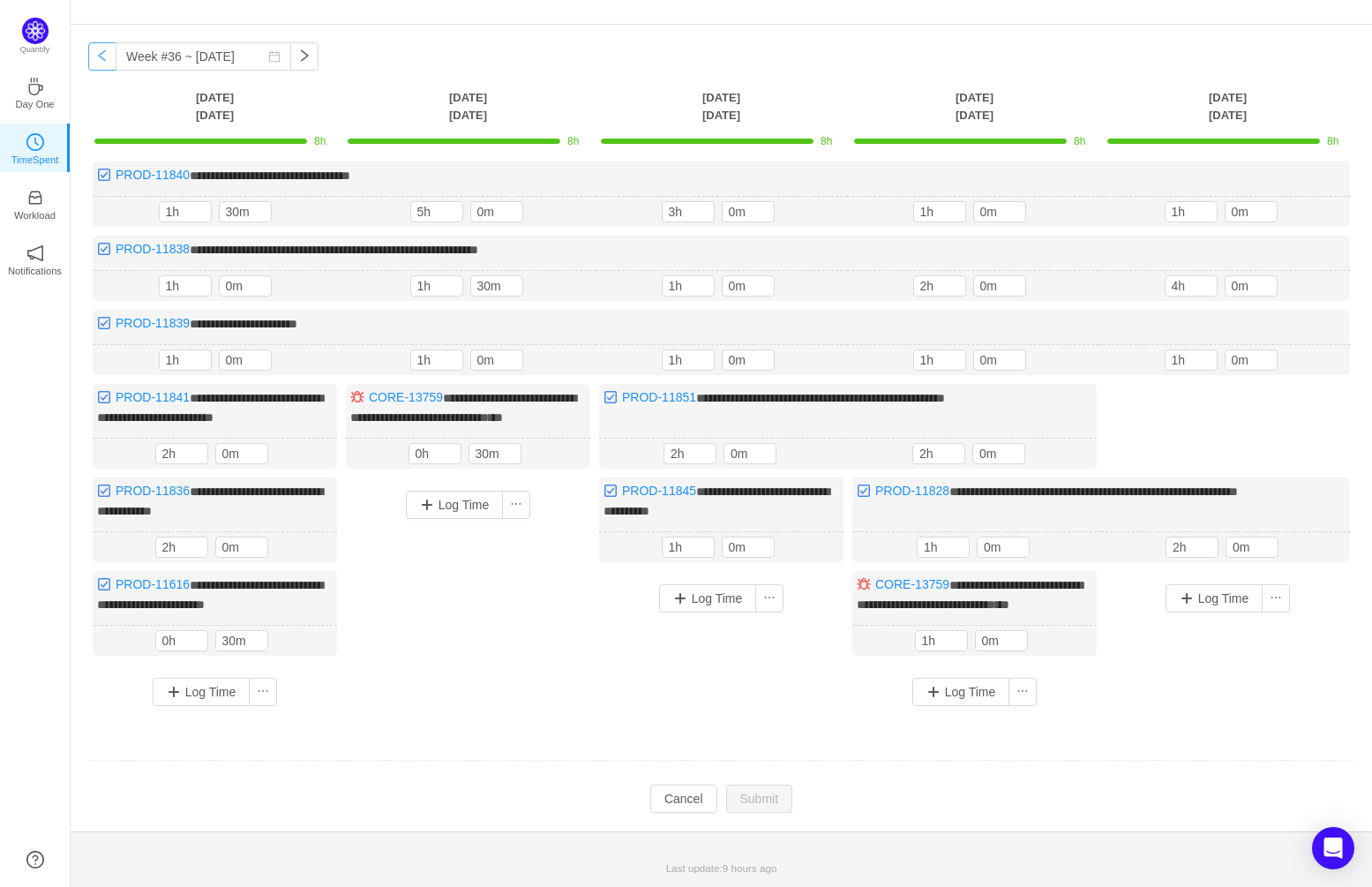
click at [102, 42] on button "button" at bounding box center [102, 56] width 28 height 28
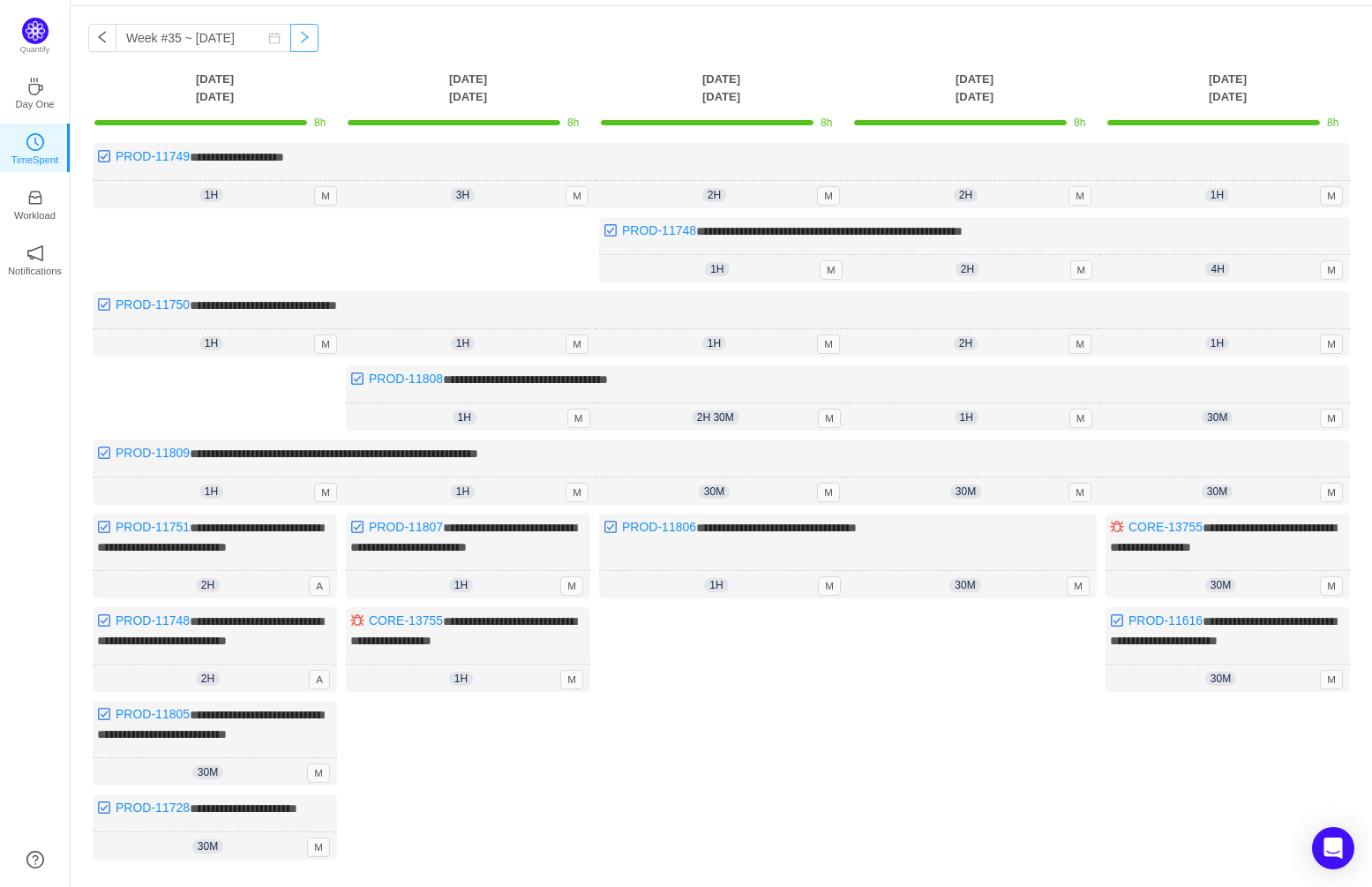
click at [290, 36] on button "button" at bounding box center [304, 37] width 28 height 28
type input "Week #36 ~ [DATE]"
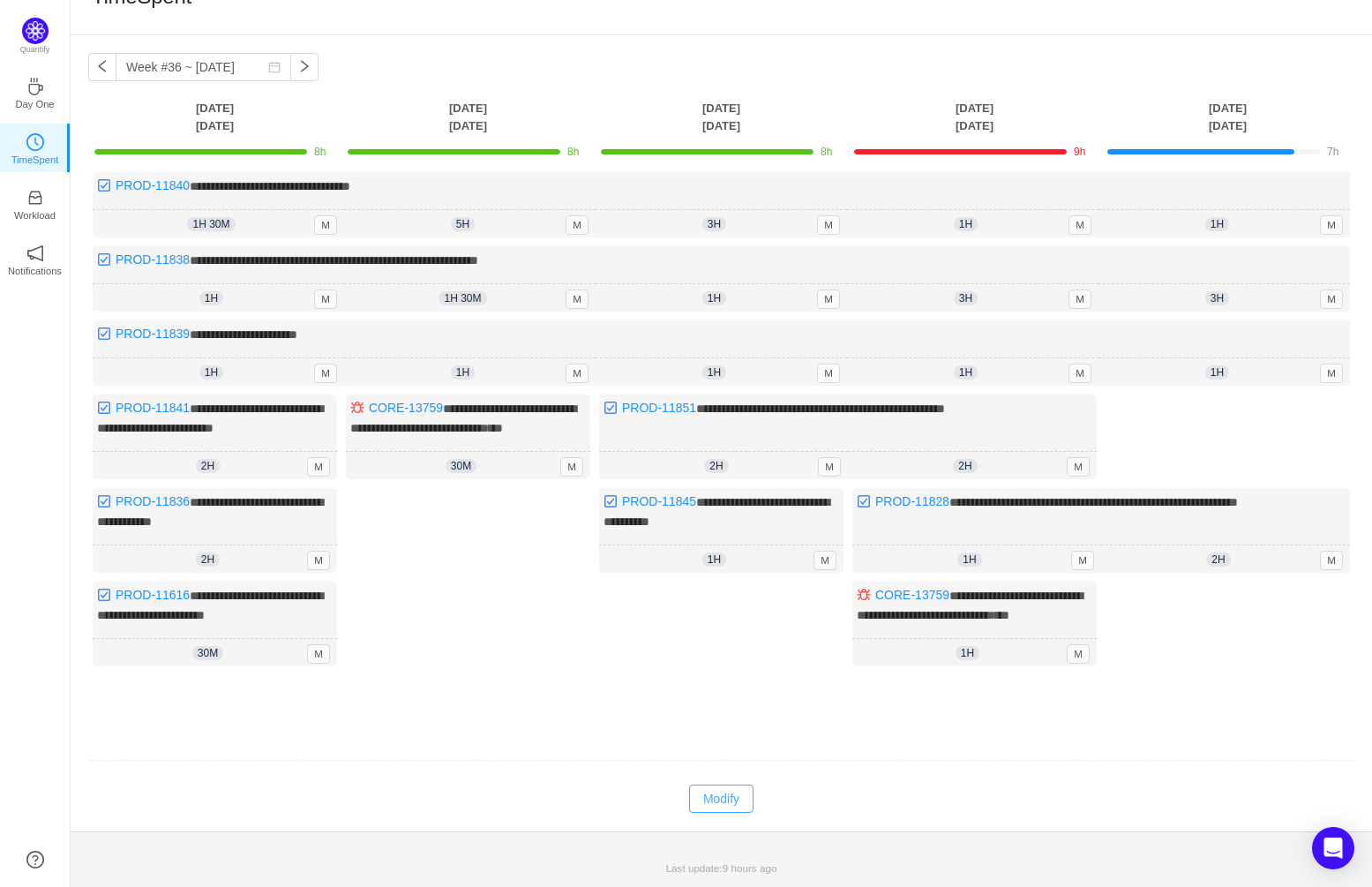
click at [702, 798] on button "Modify" at bounding box center [722, 798] width 65 height 28
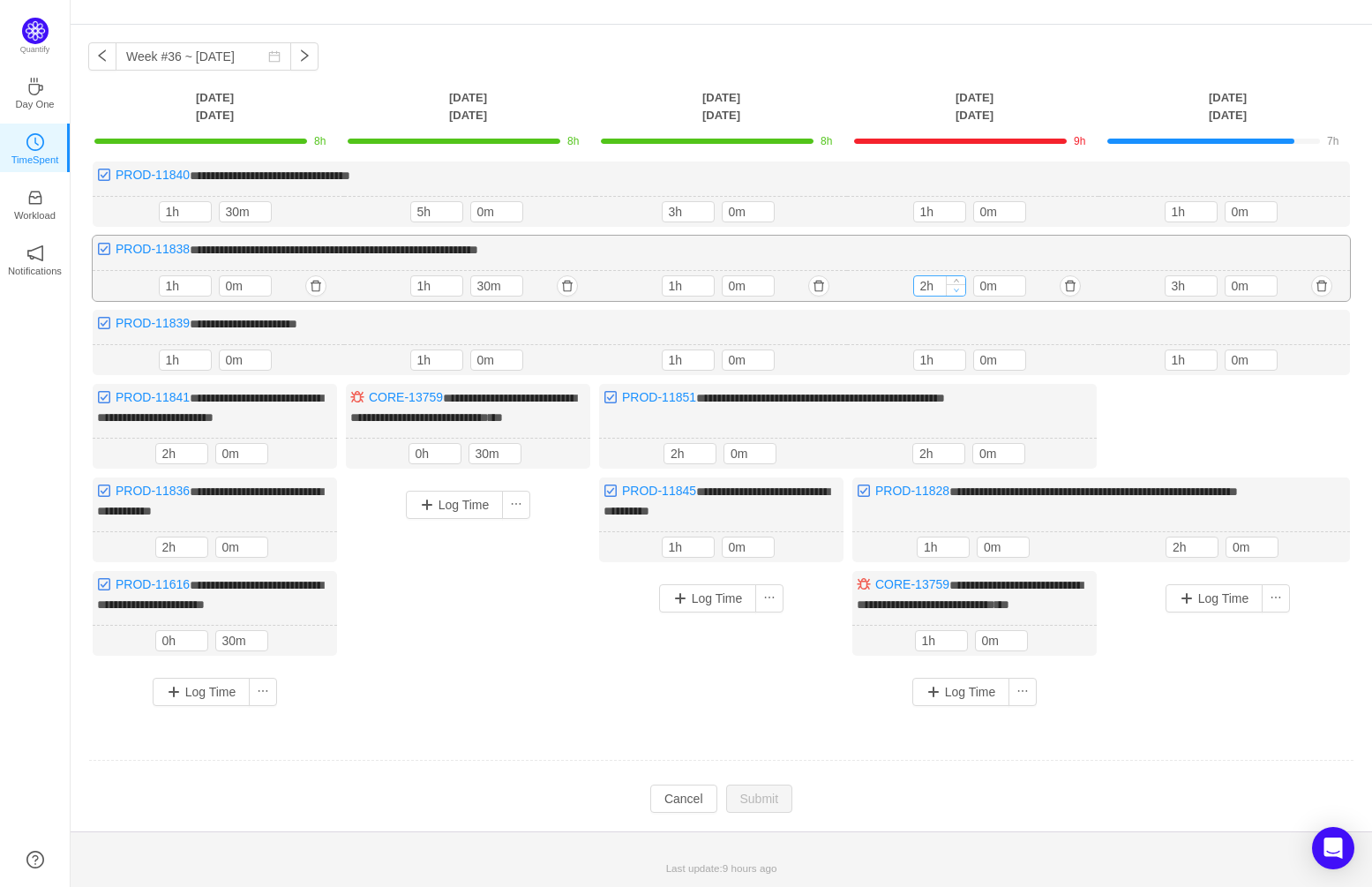
click at [957, 287] on icon "icon: down" at bounding box center [955, 290] width 6 height 6
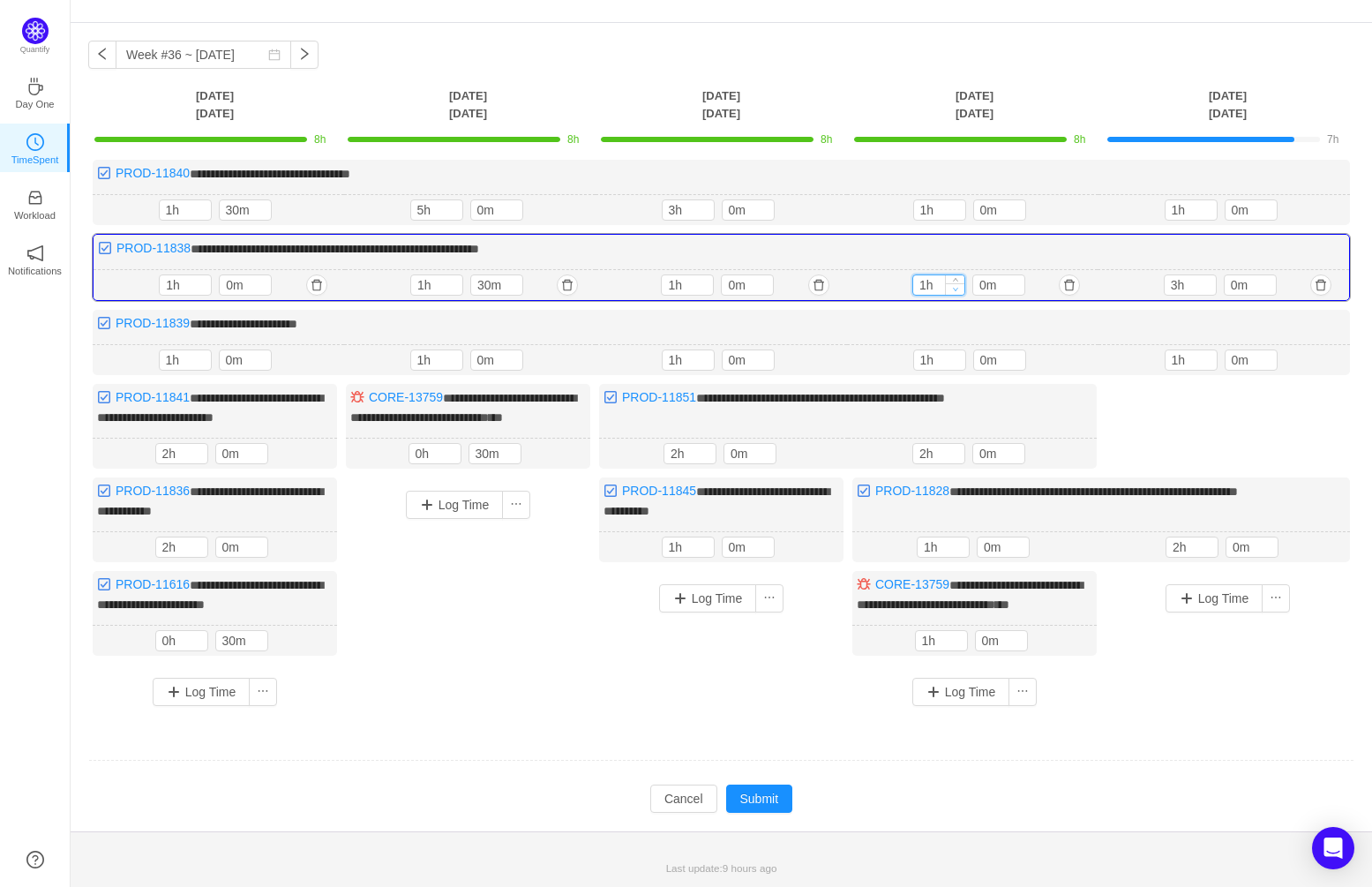
click at [957, 286] on icon "icon: down" at bounding box center [955, 289] width 6 height 6
type input "2h"
click at [956, 279] on icon "icon: up" at bounding box center [955, 281] width 6 height 6
click at [1208, 279] on icon "icon: up" at bounding box center [1207, 281] width 6 height 6
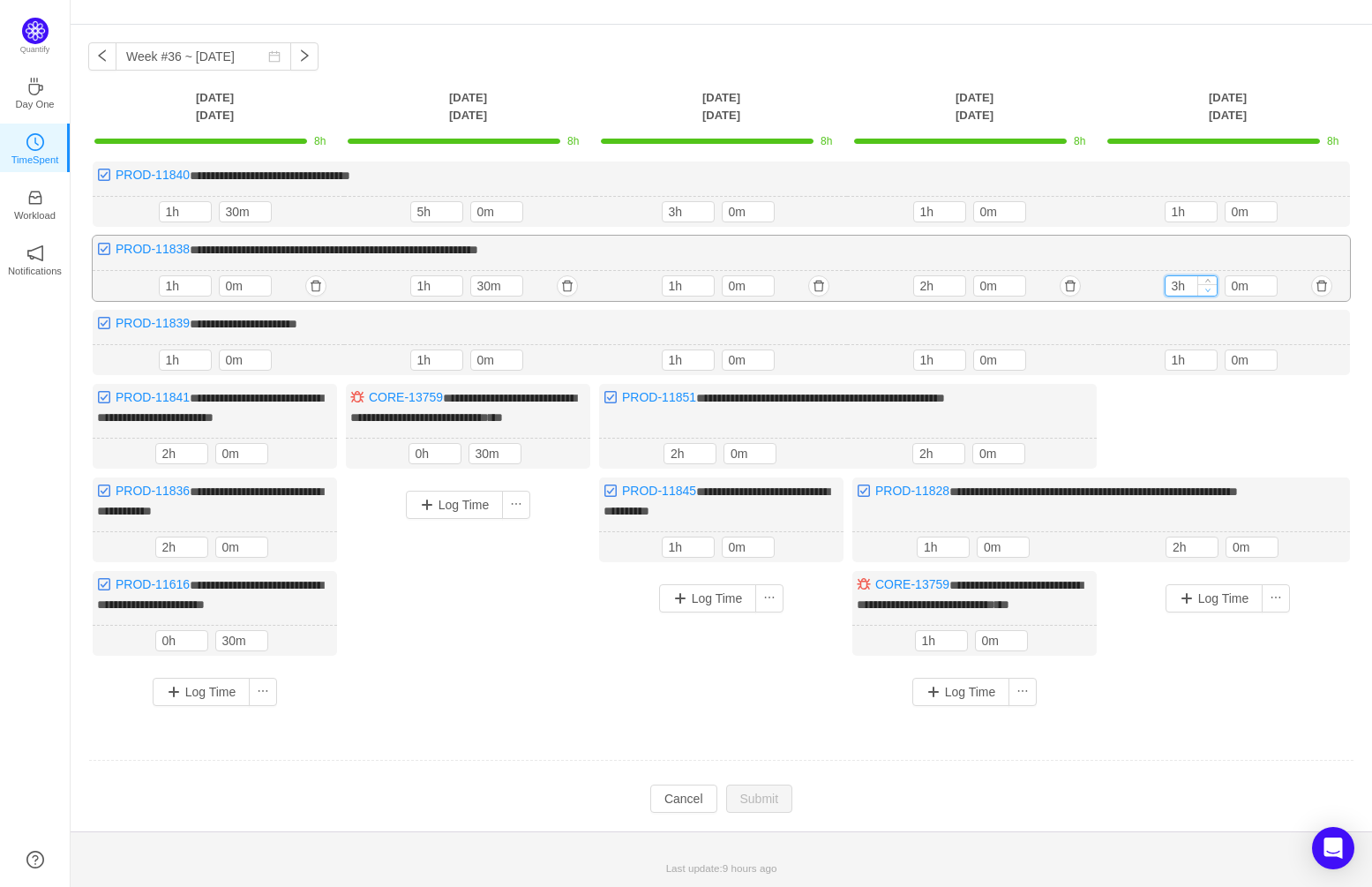
click at [1208, 287] on icon "icon: down" at bounding box center [1208, 290] width 6 height 6
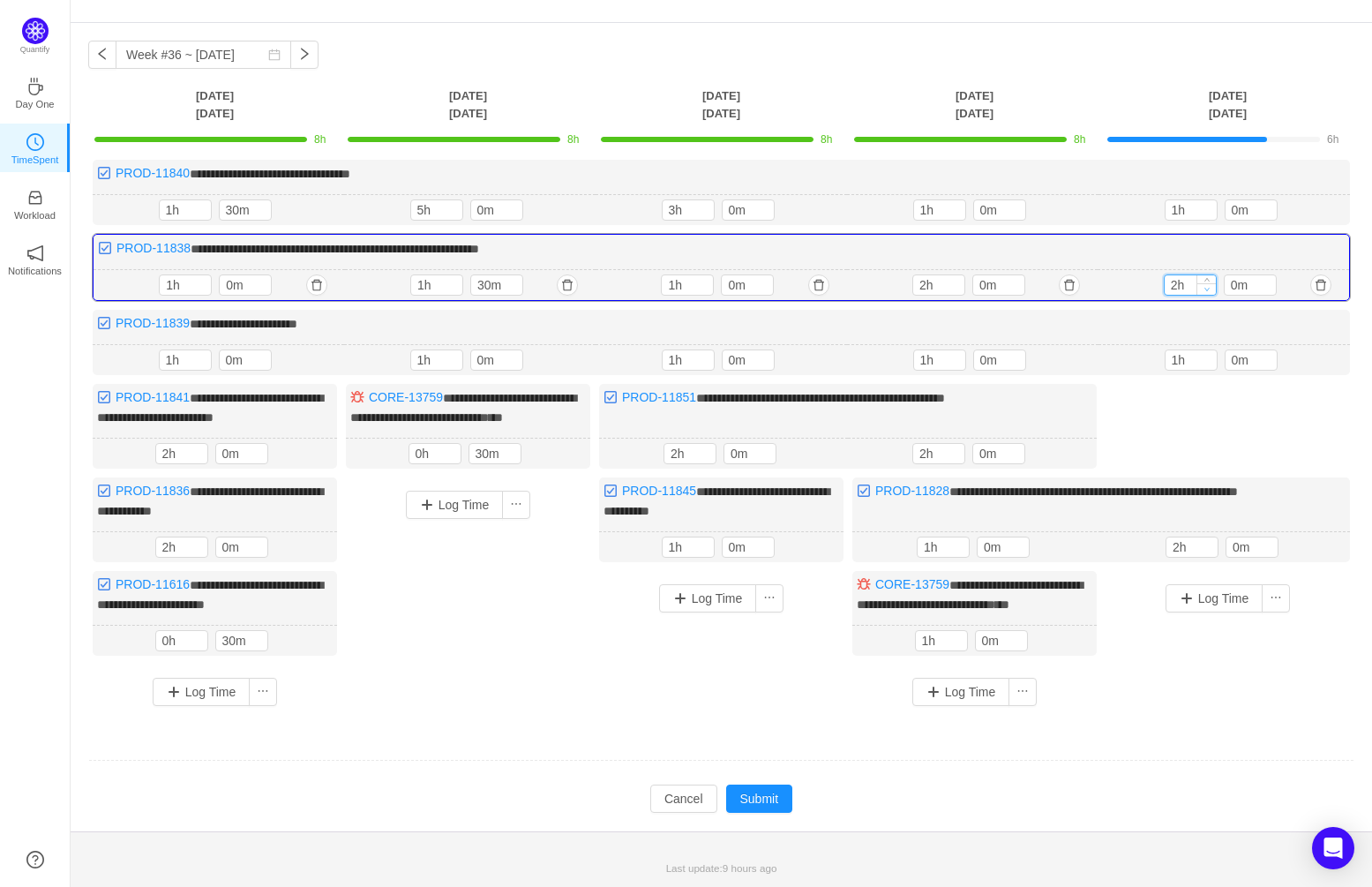
click at [1208, 286] on icon "icon: down" at bounding box center [1207, 289] width 6 height 6
click at [1209, 279] on icon "icon: up" at bounding box center [1207, 281] width 6 height 6
type input "4h"
click at [1209, 279] on icon "icon: up" at bounding box center [1207, 281] width 6 height 6
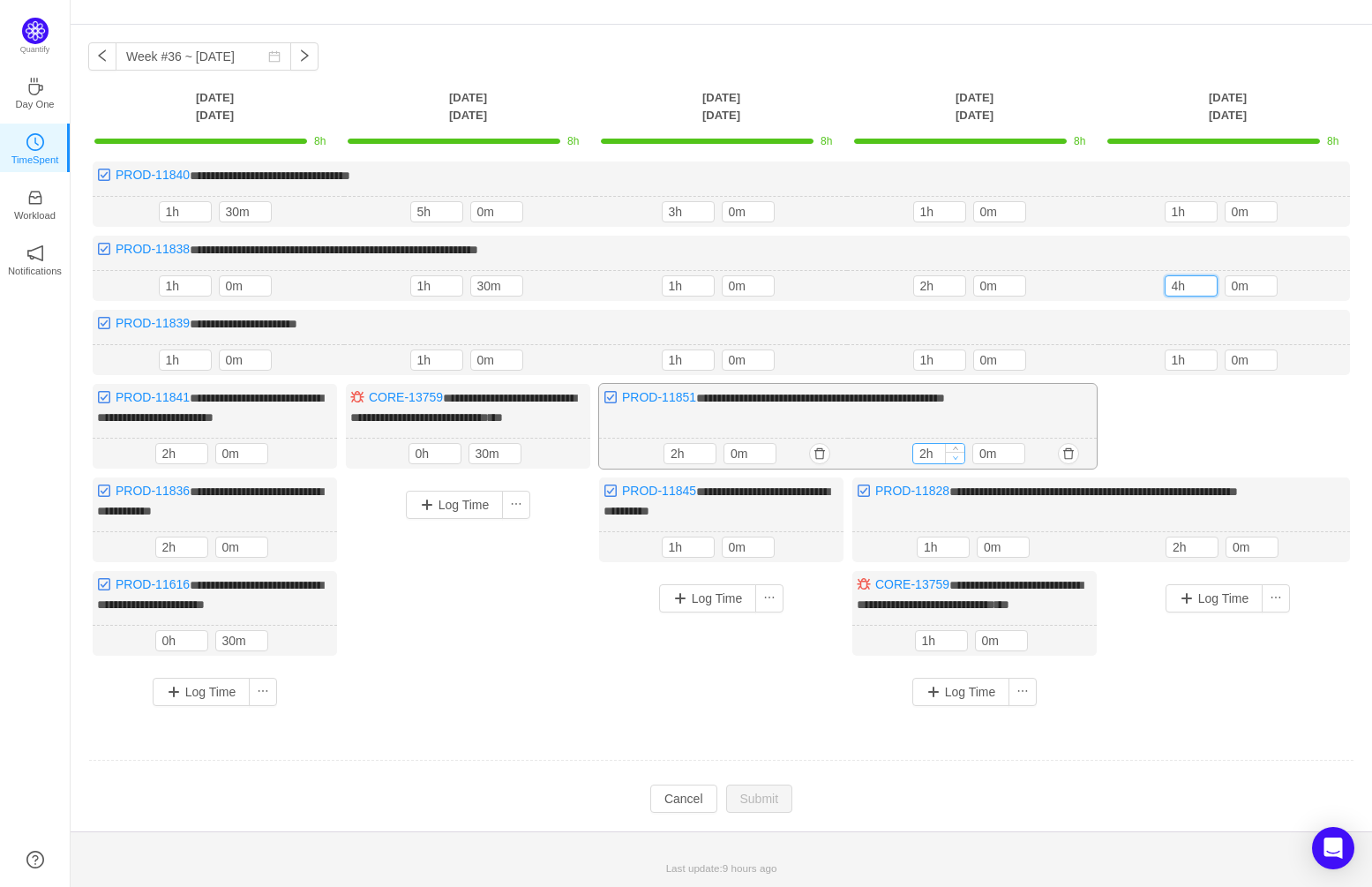
type input "1h"
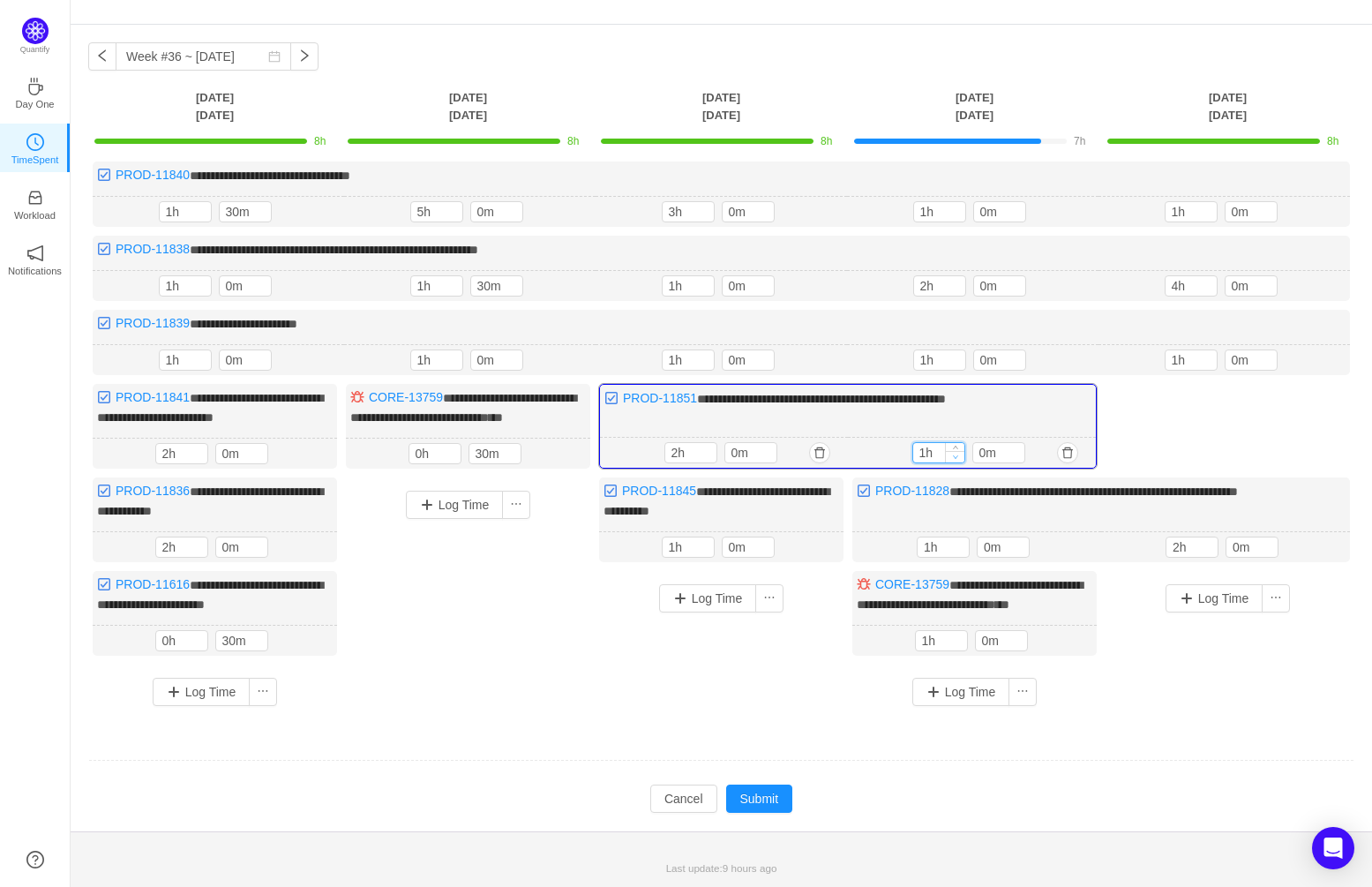
click at [955, 454] on icon "icon: down" at bounding box center [955, 457] width 6 height 6
click at [1015, 443] on span "Increase Value" at bounding box center [1015, 449] width 18 height 12
click at [1016, 447] on icon "icon: up" at bounding box center [1015, 449] width 6 height 6
type input "30m"
click at [1016, 447] on icon "icon: up" at bounding box center [1015, 449] width 6 height 6
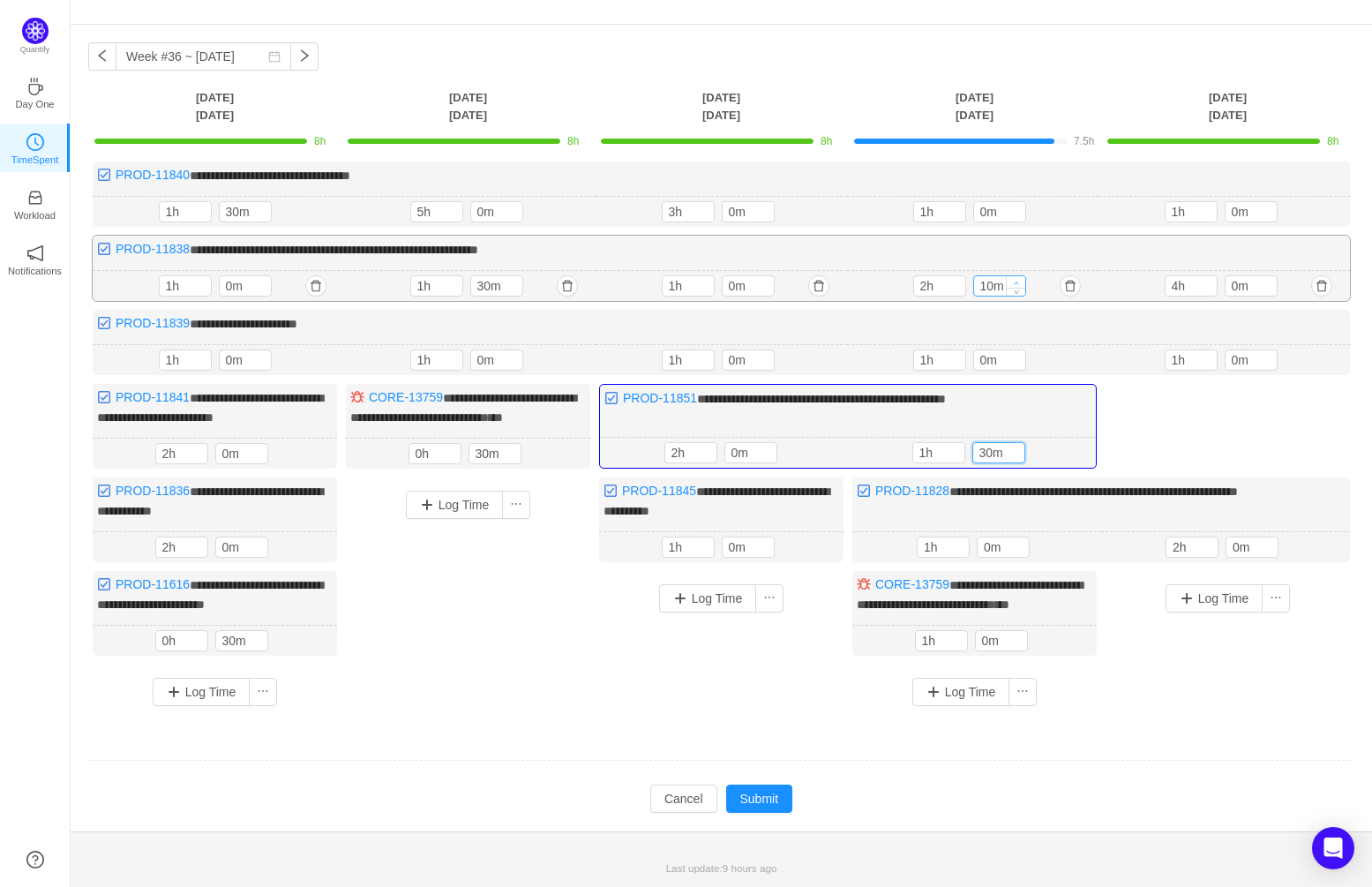
click at [1015, 281] on icon "icon: up" at bounding box center [1017, 283] width 5 height 4
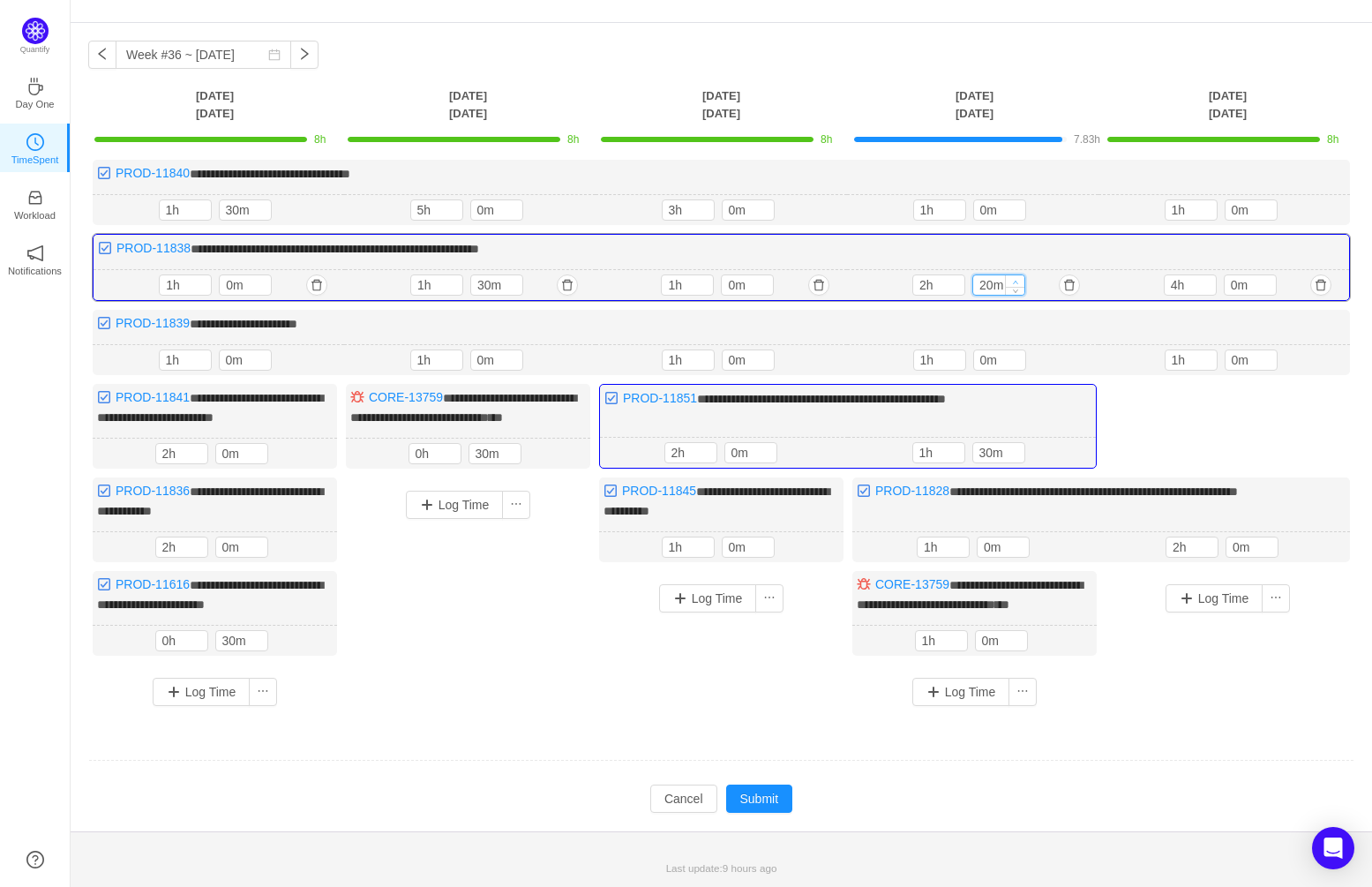
click at [1015, 280] on icon "icon: up" at bounding box center [1016, 282] width 5 height 4
type input "30m"
click at [1015, 280] on icon "icon: up" at bounding box center [1016, 282] width 5 height 4
click at [753, 808] on button "Submit" at bounding box center [759, 798] width 67 height 28
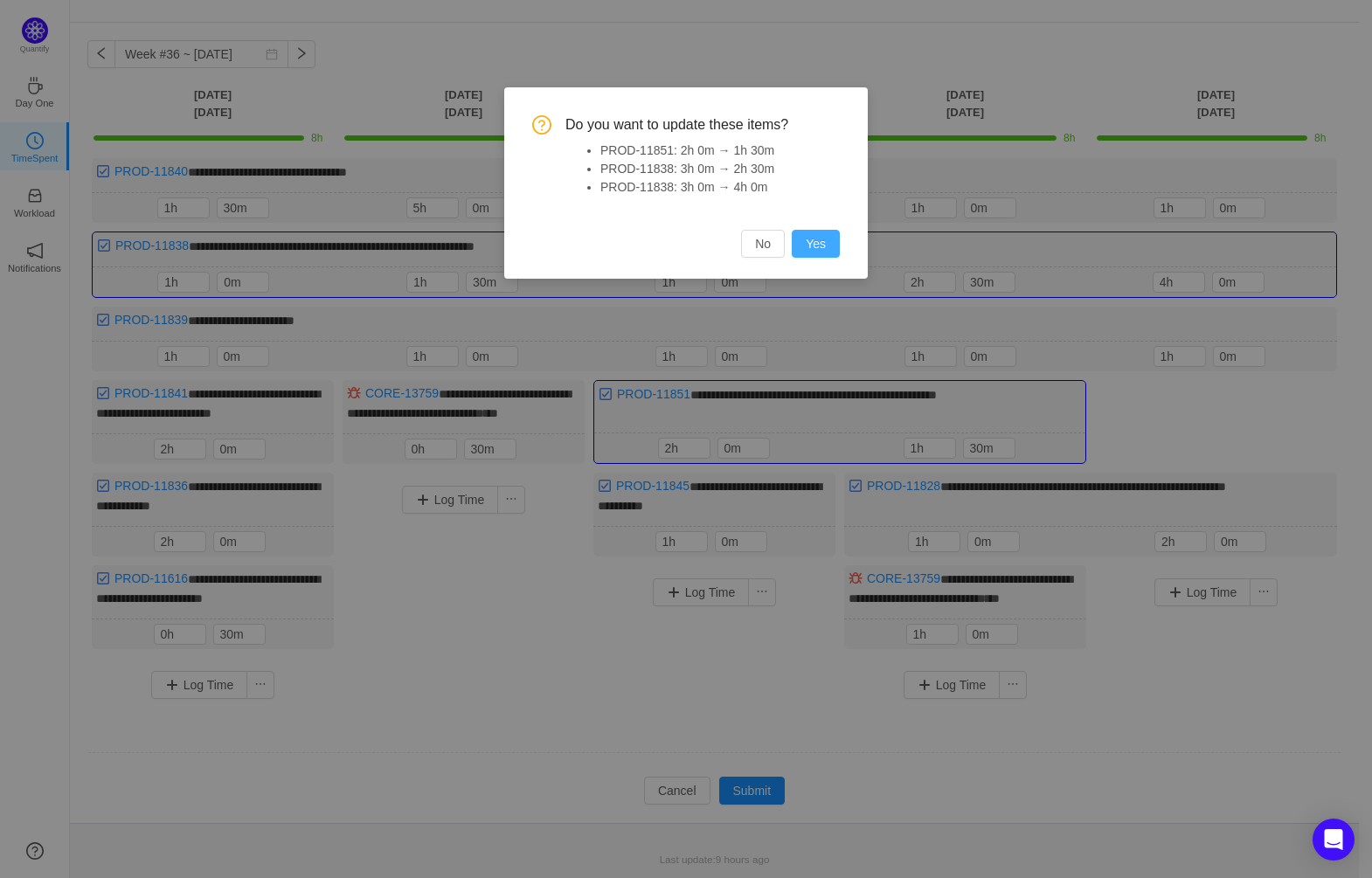
click at [815, 237] on button "Yes" at bounding box center [815, 243] width 48 height 28
